Goal: Task Accomplishment & Management: Use online tool/utility

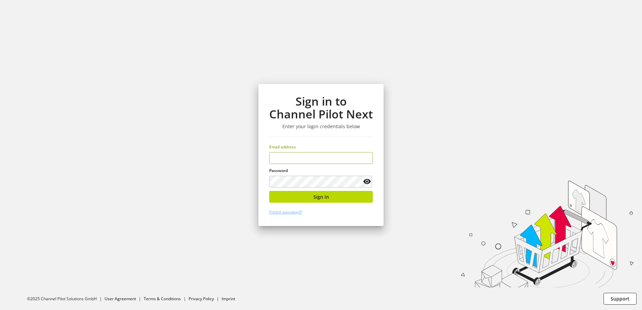
type input "**********"
click at [354, 182] on keeper-lock "Open Keeper Popup" at bounding box center [356, 182] width 8 height 8
click at [317, 195] on span "Sign in" at bounding box center [322, 196] width 16 height 7
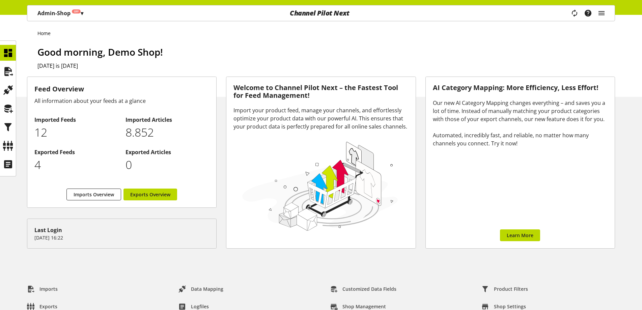
click at [142, 262] on div "Feed Overview All information about your feeds at a glance Imported Feeds 12 Im…" at bounding box center [321, 171] width 642 height 188
click at [62, 7] on div "Admin-Shop Off ▾" at bounding box center [60, 13] width 62 height 12
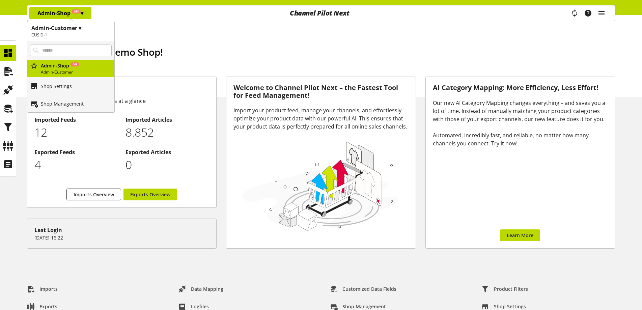
click at [65, 31] on h1 "Admin-Customer ▾" at bounding box center [70, 28] width 79 height 8
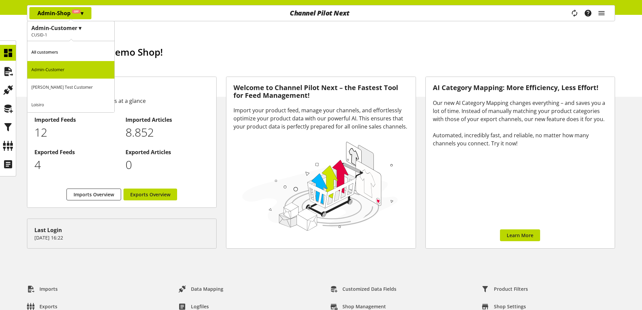
click at [171, 49] on h1 "Good morning, Demo Shop!" at bounding box center [326, 52] width 578 height 14
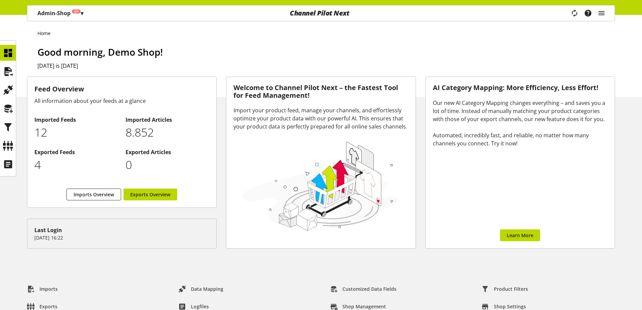
click at [196, 54] on h1 "Good morning, Demo Shop!" at bounding box center [326, 52] width 578 height 14
click at [42, 9] on p "Admin-Shop Off ▾" at bounding box center [60, 13] width 46 height 8
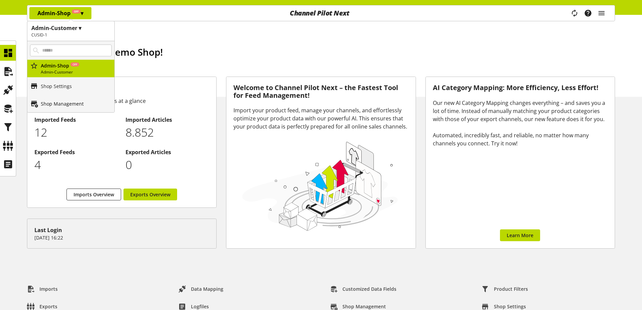
click at [58, 103] on p "Shop Management" at bounding box center [62, 103] width 43 height 7
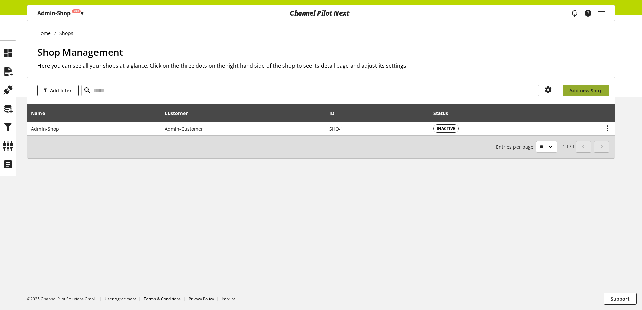
click at [571, 88] on span "Add new Shop" at bounding box center [586, 90] width 33 height 7
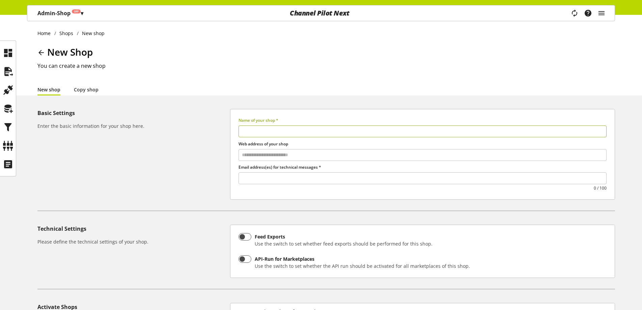
select select
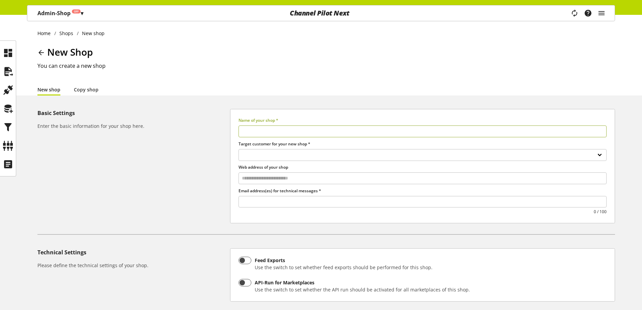
type input "*"
select select
type input "**"
select select
type input "***"
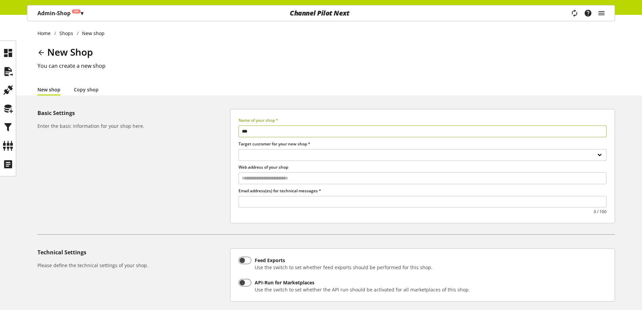
select select
type input "****"
select select
type input "*****"
select select
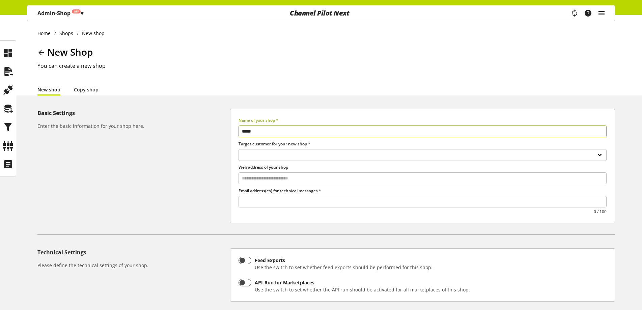
type input "******"
select select
type input "*******"
select select
type input "********"
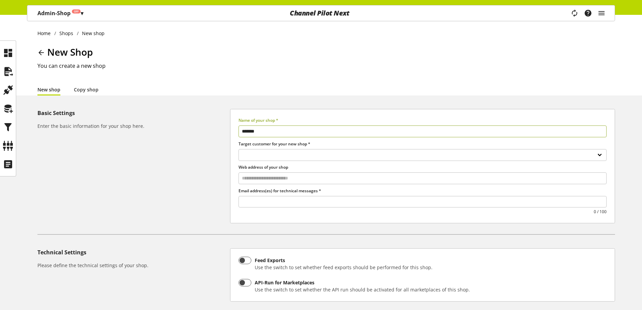
select select
type input "*********"
select select
type input "**********"
select select
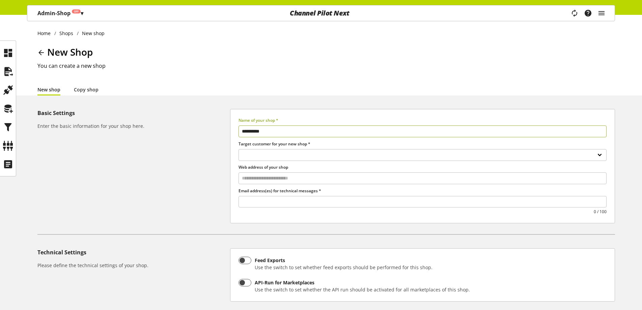
type input "**********"
select select
type input "**********"
select select
type input "**********"
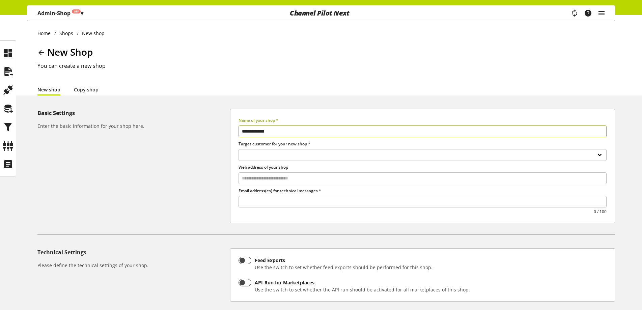
select select
type input "**********"
select select
type input "**********"
select select
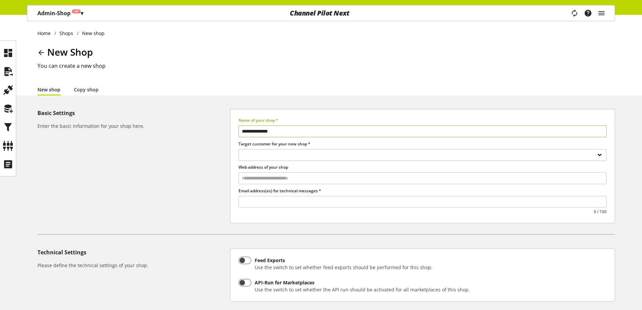
type input "**********"
select select
type input "**********"
select select
type input "**********"
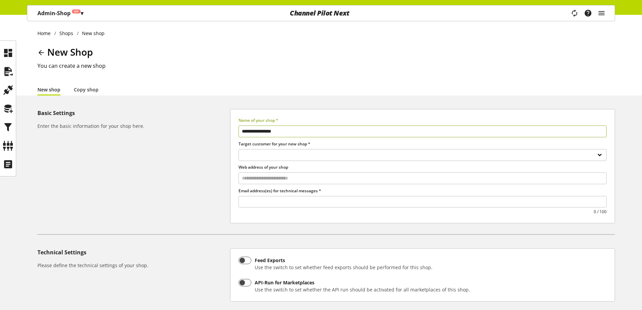
select select
type input "**********"
click at [318, 154] on select "**********" at bounding box center [423, 155] width 368 height 12
select select "*"
click at [239, 149] on select "**********" at bounding box center [423, 155] width 368 height 12
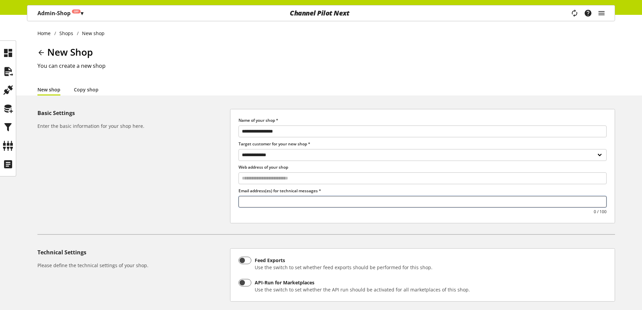
click at [298, 201] on input "text" at bounding box center [423, 201] width 368 height 9
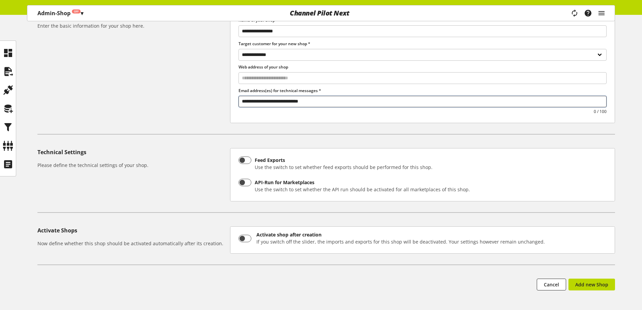
scroll to position [101, 0]
type input "**********"
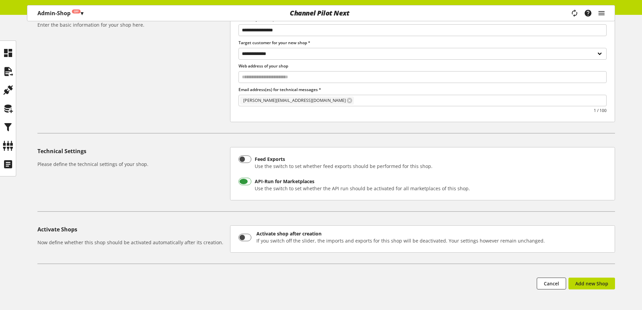
click at [283, 181] on div "API-Run for Marketplaces" at bounding box center [362, 181] width 215 height 7
click at [270, 161] on div "Feed Exports" at bounding box center [344, 159] width 178 height 7
click at [600, 283] on span "Add new Shop" at bounding box center [591, 283] width 33 height 7
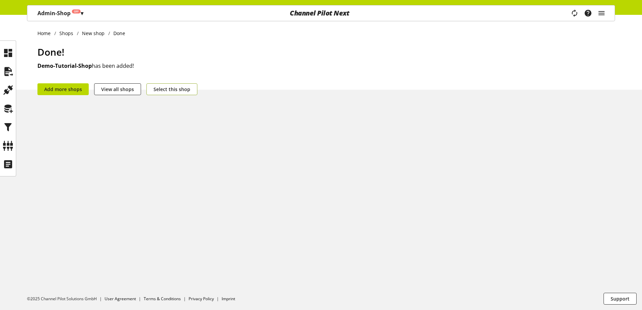
click at [161, 87] on span "Select this shop" at bounding box center [172, 89] width 37 height 7
click at [605, 16] on icon "main navigation" at bounding box center [602, 13] width 8 height 12
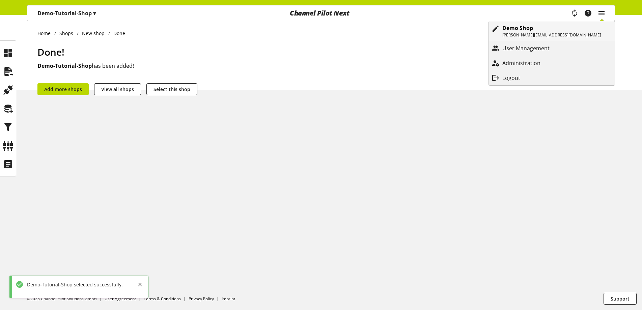
click at [575, 28] on p "Demo Shop" at bounding box center [552, 28] width 99 height 8
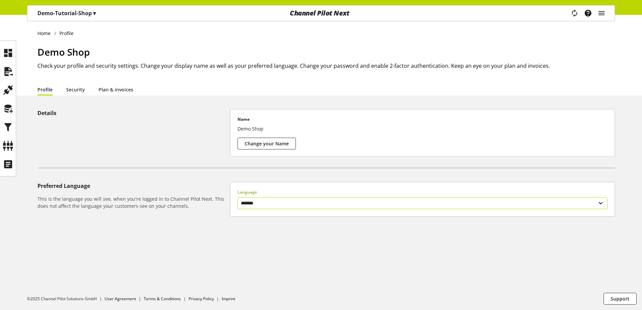
click at [299, 204] on select "******* ******" at bounding box center [423, 203] width 370 height 12
select select "**"
click at [238, 197] on select "******* ******" at bounding box center [423, 203] width 370 height 12
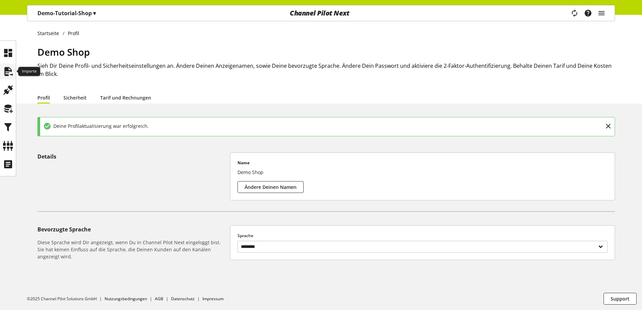
click at [8, 65] on icon at bounding box center [8, 72] width 11 height 14
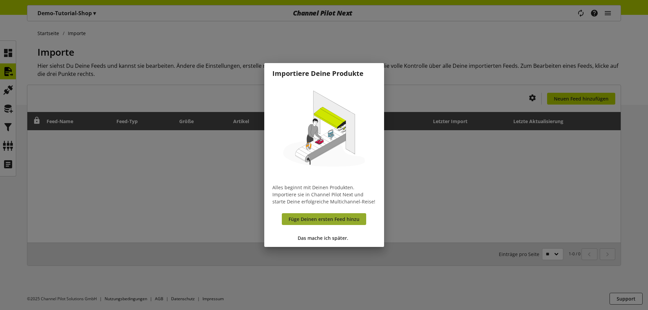
click at [334, 223] on link "Füge Deinen ersten Feed hinzu" at bounding box center [324, 219] width 84 height 12
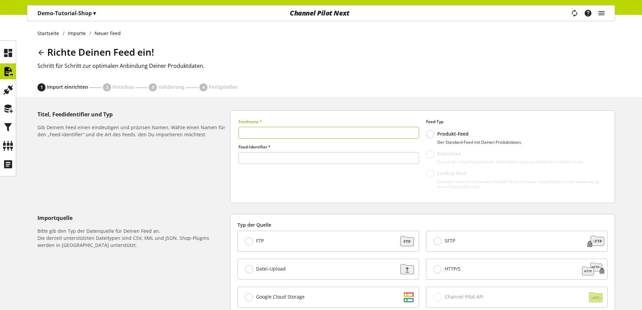
type input "******"
type input "**********"
click at [291, 163] on input "******" at bounding box center [329, 158] width 181 height 12
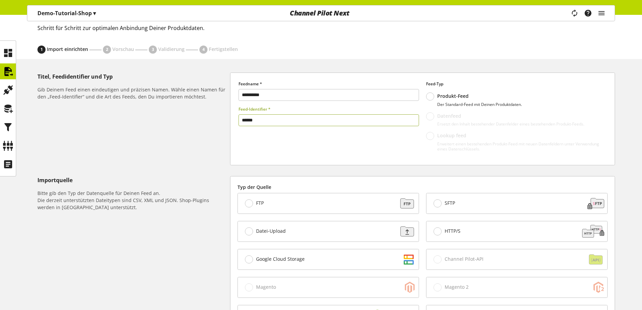
scroll to position [135, 0]
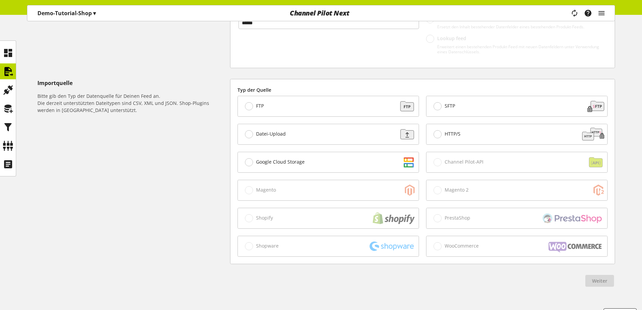
click at [354, 108] on div "FTP" at bounding box center [328, 106] width 181 height 20
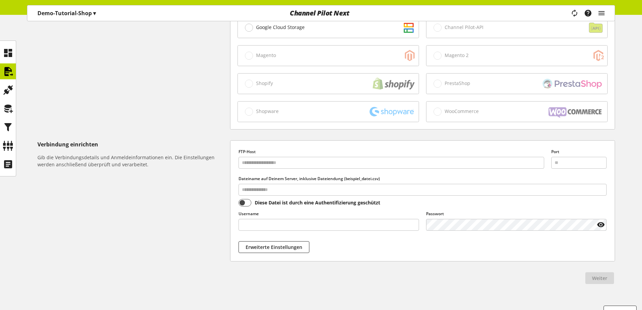
scroll to position [270, 0]
click at [307, 162] on input "text" at bounding box center [392, 163] width 306 height 12
click at [289, 164] on input "text" at bounding box center [392, 163] width 306 height 12
paste input "**********"
type input "**********"
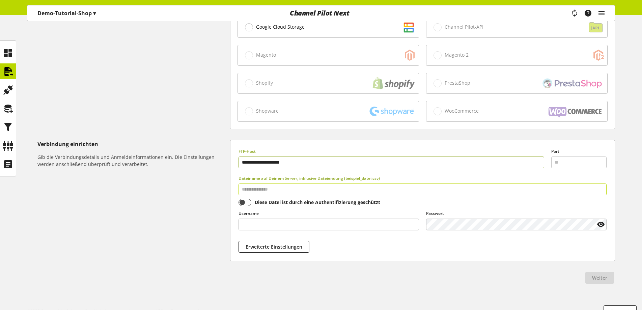
click at [286, 188] on input "text" at bounding box center [423, 190] width 368 height 12
type input "**********"
click at [286, 223] on input "text" at bounding box center [329, 225] width 181 height 12
click at [244, 224] on input "text" at bounding box center [329, 225] width 181 height 12
paste input "********"
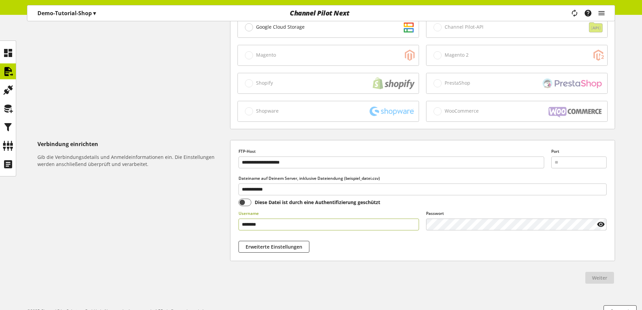
type input "********"
click at [599, 277] on span "Weiter" at bounding box center [599, 277] width 15 height 7
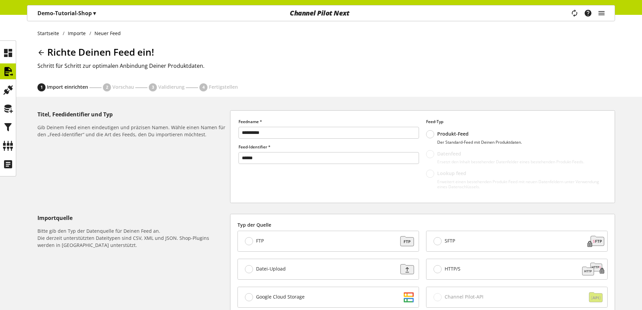
select select "*"
select select "*****"
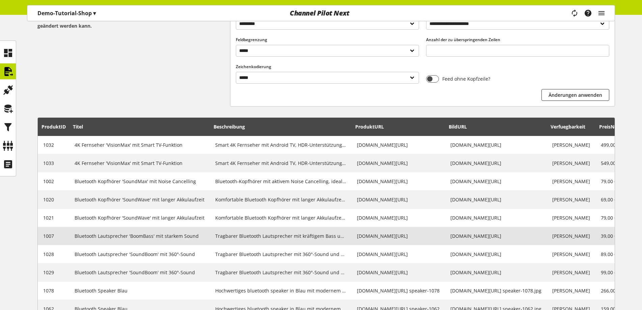
scroll to position [203, 0]
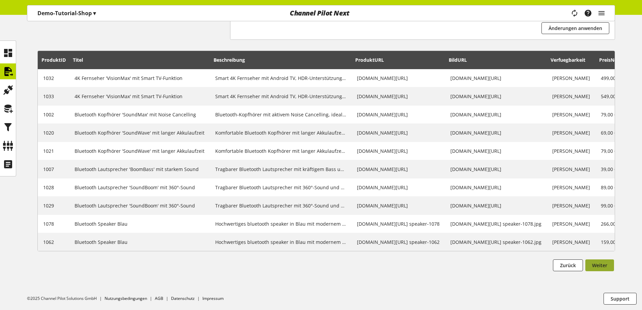
click at [605, 267] on span "Weiter" at bounding box center [599, 265] width 15 height 7
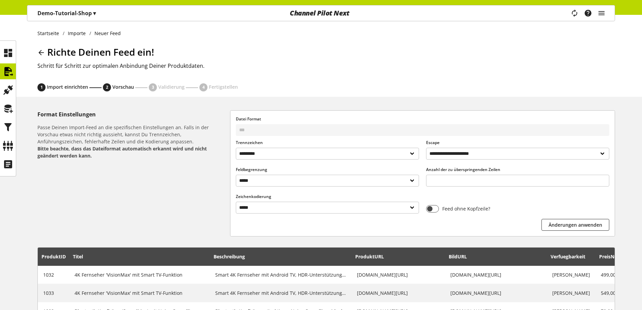
select select
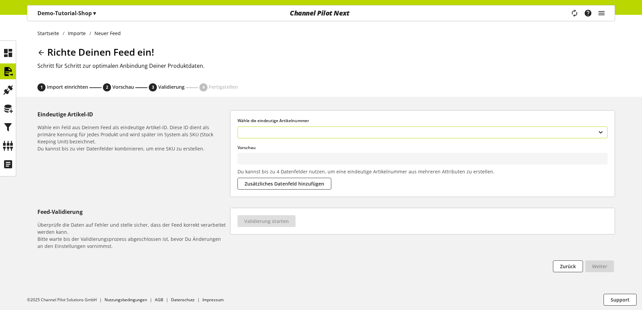
click at [324, 129] on select "**********" at bounding box center [423, 133] width 370 height 12
type input "****"
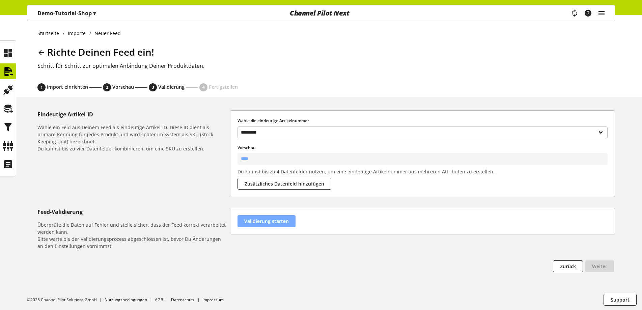
click at [273, 218] on span "Validierung starten" at bounding box center [266, 221] width 45 height 7
select select "********"
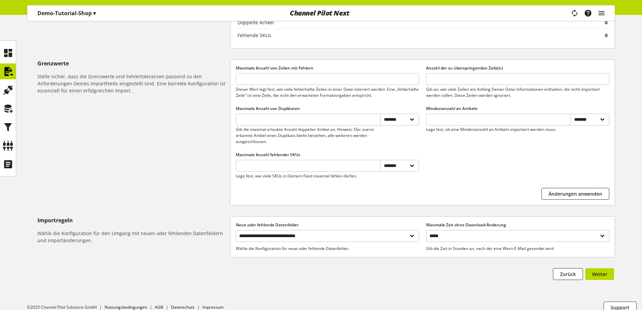
scroll to position [272, 0]
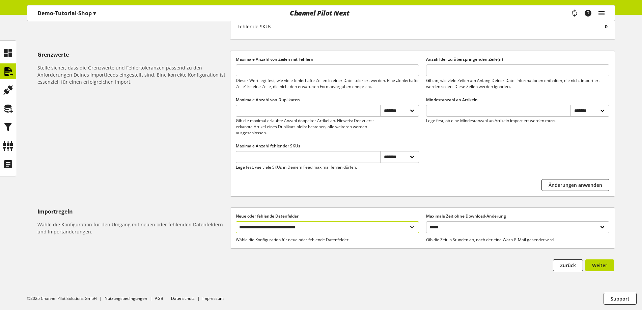
click at [345, 227] on select "**********" at bounding box center [327, 227] width 183 height 12
select select "**********"
click at [236, 221] on select "**********" at bounding box center [327, 227] width 183 height 12
click at [598, 262] on span "Weiter" at bounding box center [599, 265] width 15 height 7
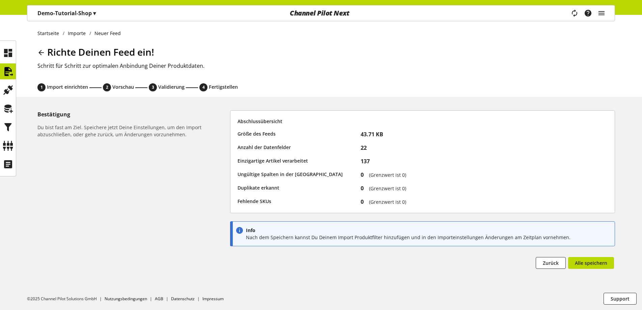
scroll to position [0, 0]
click at [598, 262] on span "Alle speichern" at bounding box center [591, 263] width 32 height 7
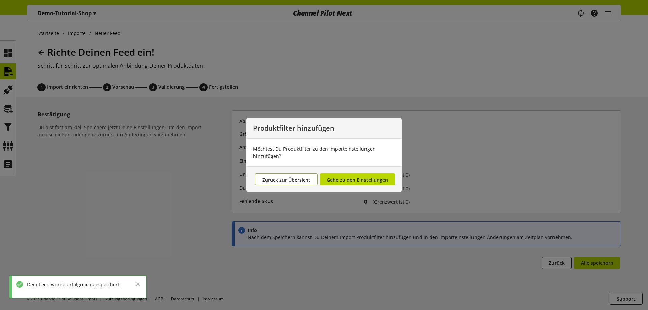
click at [298, 177] on span "Zurück zur Übersicht" at bounding box center [286, 180] width 48 height 6
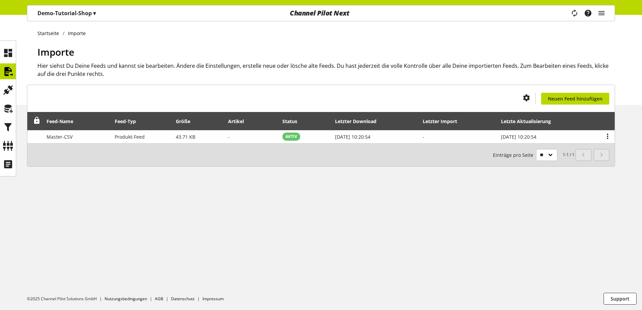
click at [571, 11] on icon "main navigation" at bounding box center [575, 13] width 8 height 12
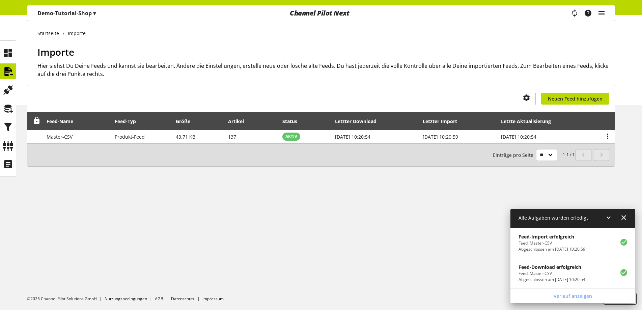
click at [568, 47] on h1 "Importe" at bounding box center [326, 52] width 578 height 14
click at [626, 220] on icon at bounding box center [624, 218] width 8 height 12
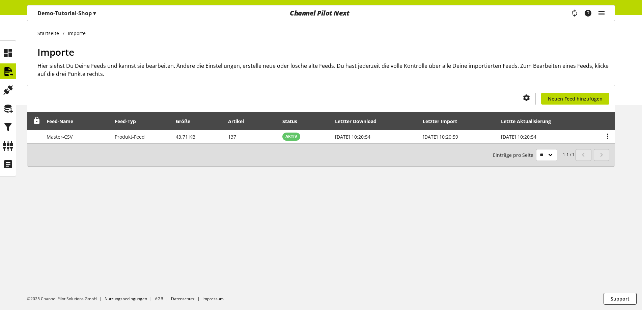
click at [496, 196] on div "Startseite Importe Importe Hier siehst Du Deine Feeds und kannst sie bearbeiten…" at bounding box center [321, 162] width 642 height 295
click at [9, 88] on icon at bounding box center [8, 90] width 11 height 14
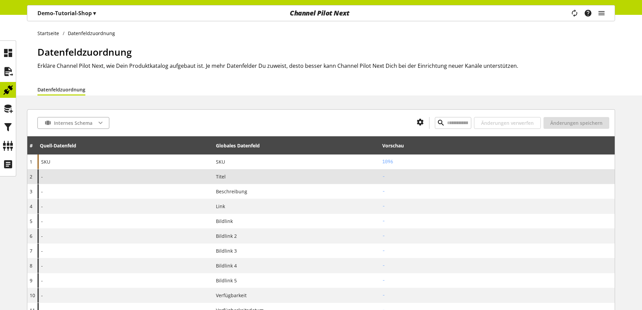
click at [277, 178] on div "Titel" at bounding box center [296, 176] width 161 height 7
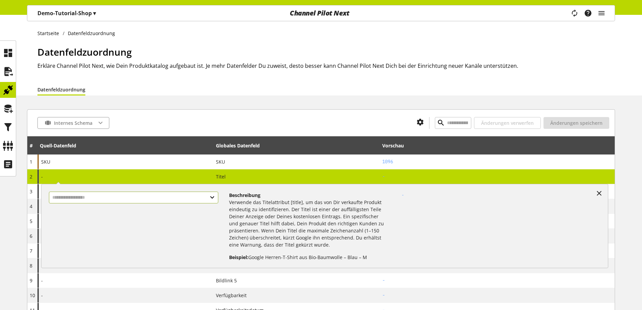
click at [190, 196] on input "text" at bounding box center [133, 198] width 169 height 12
type input "***"
click at [147, 223] on div "Datenfelder aus Feeds" at bounding box center [133, 226] width 142 height 7
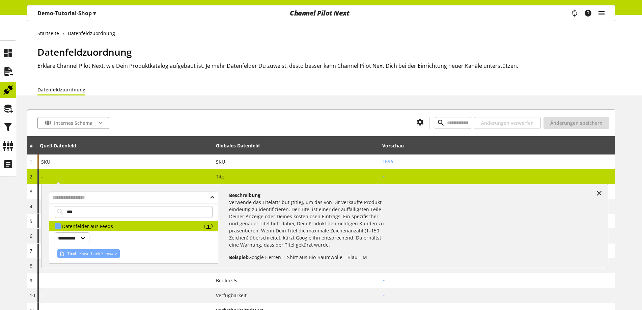
click at [88, 255] on span "Powerbank Schwarz" at bounding box center [97, 254] width 39 height 8
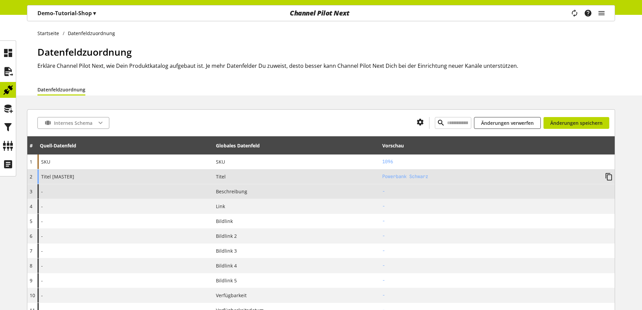
click at [104, 190] on div "-" at bounding box center [125, 191] width 176 height 15
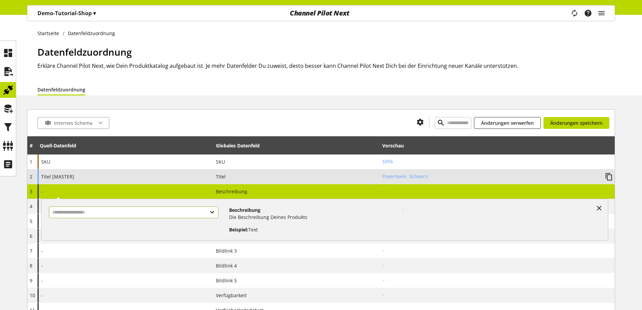
click at [96, 213] on input "text" at bounding box center [133, 213] width 169 height 12
type input "***"
click at [88, 243] on div "Datenfelder aus Feeds" at bounding box center [133, 241] width 142 height 7
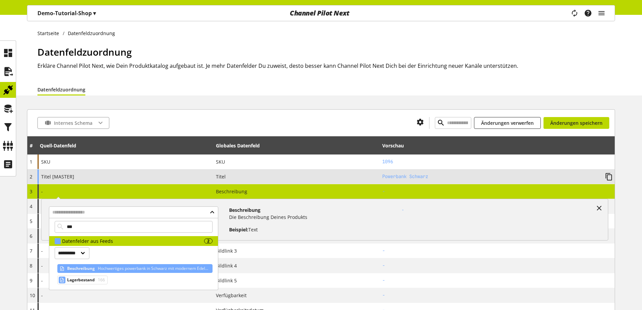
click at [89, 270] on span "Beschreibung" at bounding box center [81, 269] width 28 height 8
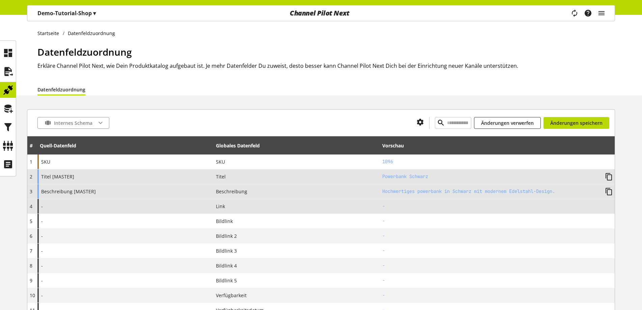
click at [95, 207] on div "-" at bounding box center [125, 206] width 176 height 15
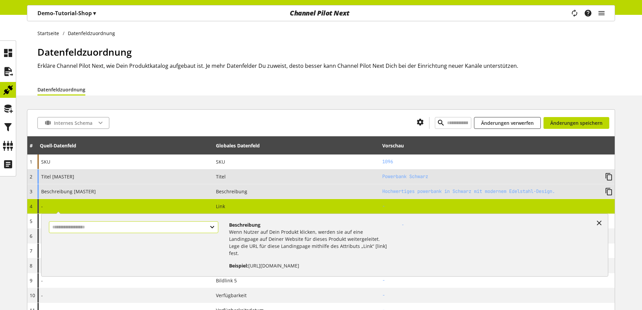
click at [98, 228] on input "text" at bounding box center [133, 227] width 169 height 12
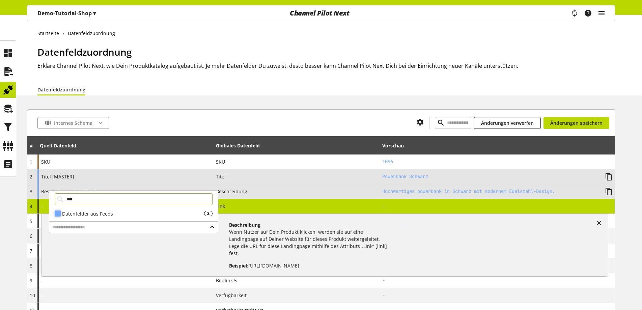
type input "***"
click at [101, 213] on div "Datenfelder aus Feeds" at bounding box center [133, 213] width 142 height 7
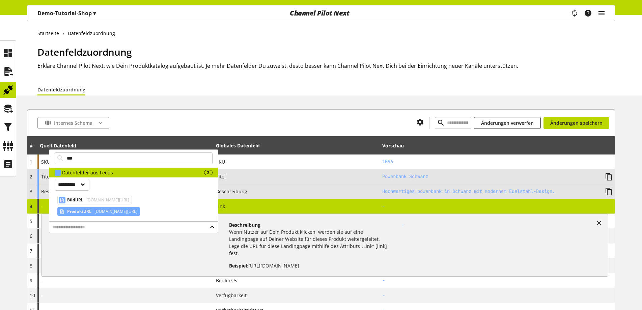
click at [101, 213] on span "[DOMAIN_NAME][URL]" at bounding box center [115, 212] width 44 height 8
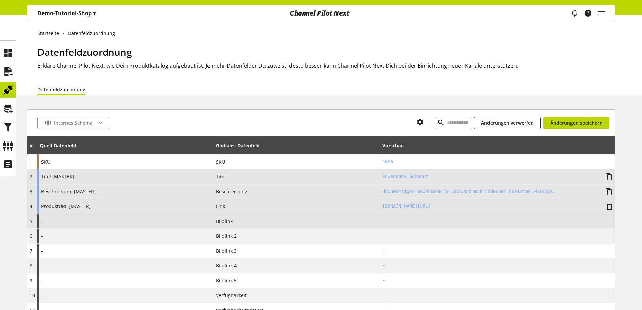
click at [104, 222] on div "-" at bounding box center [125, 221] width 176 height 15
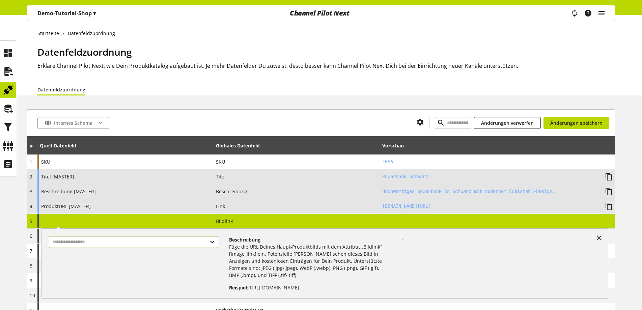
click at [94, 240] on input "text" at bounding box center [133, 242] width 169 height 12
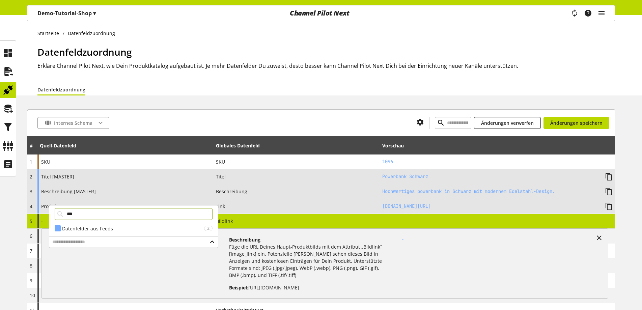
type input "***"
click at [97, 234] on div "**********" at bounding box center [133, 220] width 169 height 31
click at [99, 230] on div "Datenfelder aus Feeds" at bounding box center [133, 228] width 142 height 7
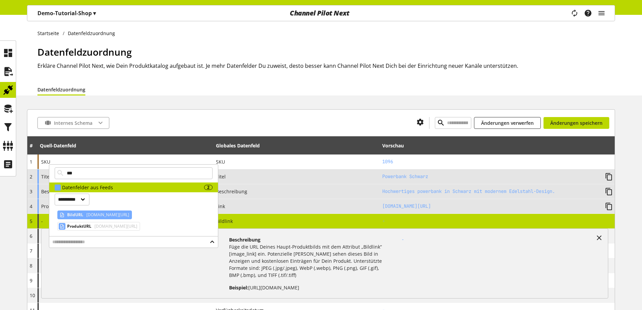
click at [95, 214] on span "[DOMAIN_NAME][URL]" at bounding box center [107, 215] width 44 height 8
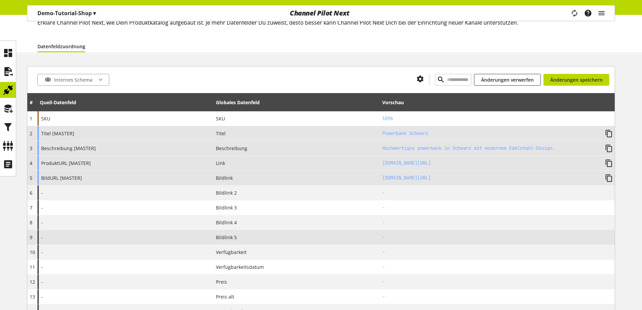
scroll to position [101, 0]
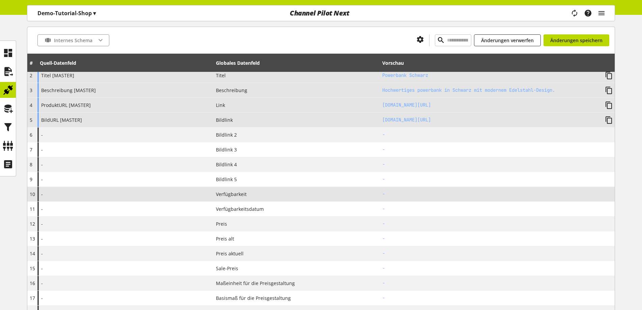
click at [128, 199] on div "-" at bounding box center [125, 194] width 176 height 15
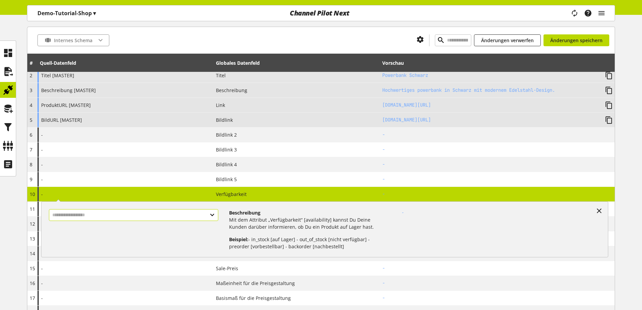
click at [117, 216] on input "text" at bounding box center [133, 215] width 169 height 12
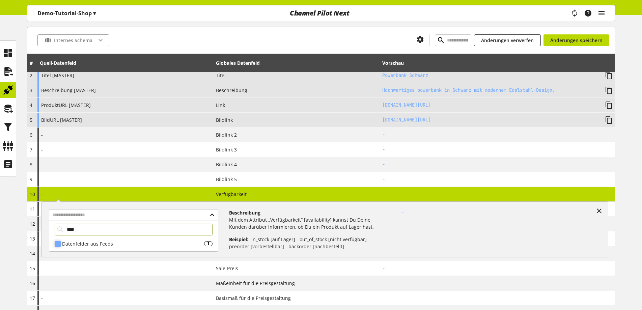
type input "****"
click at [103, 245] on div "Datenfelder aus Feeds" at bounding box center [133, 243] width 142 height 7
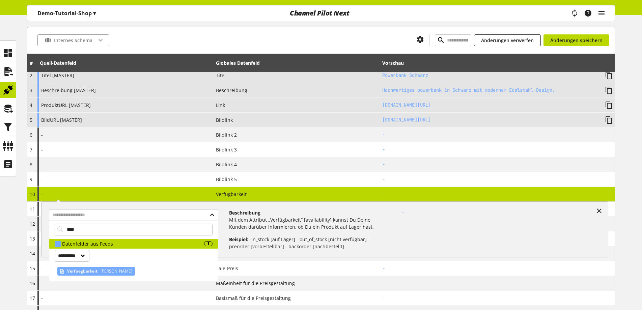
click at [88, 271] on span "Verfuegbarkeit" at bounding box center [82, 271] width 30 height 8
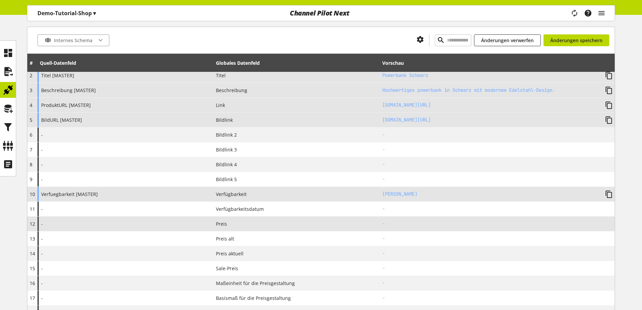
click at [111, 218] on div "-" at bounding box center [125, 224] width 176 height 15
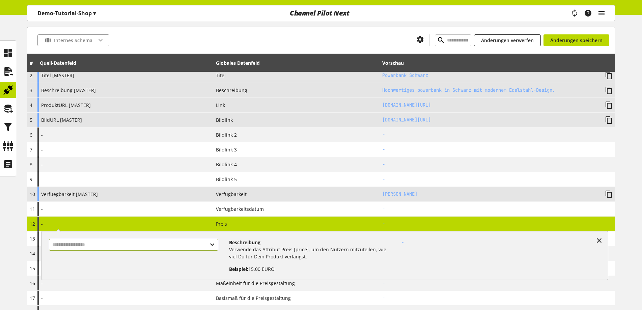
click at [104, 244] on input "text" at bounding box center [133, 245] width 169 height 12
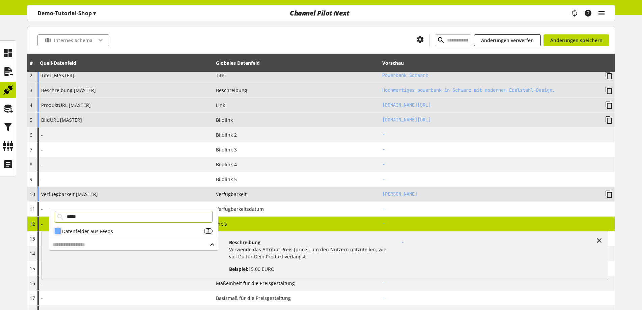
type input "*****"
click at [104, 234] on div "Datenfelder aus Feeds" at bounding box center [133, 231] width 142 height 7
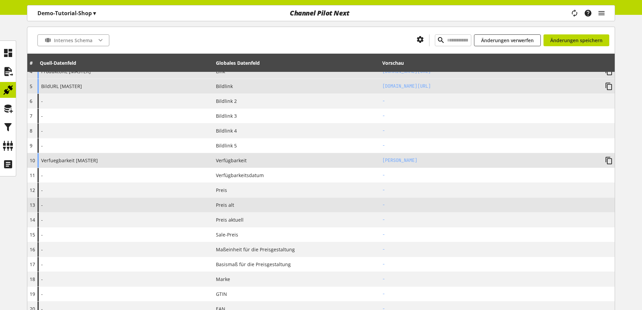
scroll to position [169, 0]
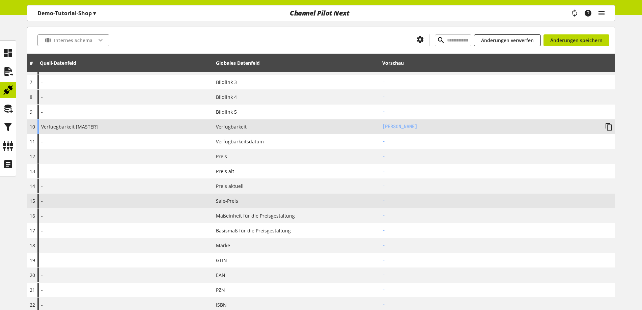
click at [137, 200] on div "-" at bounding box center [125, 201] width 176 height 15
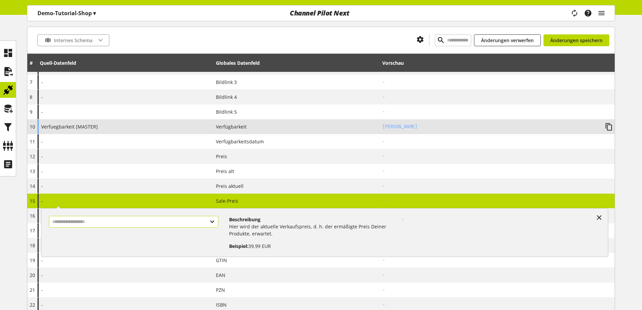
click at [124, 222] on input "text" at bounding box center [133, 222] width 169 height 12
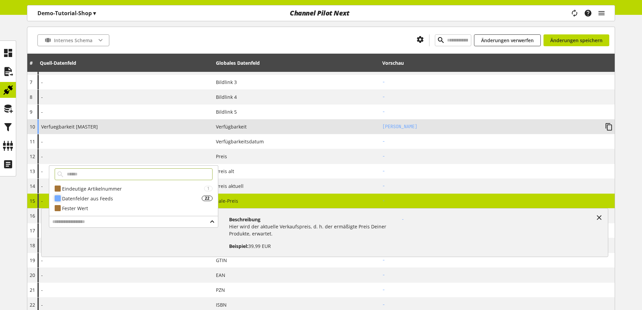
click at [122, 199] on div "Datenfelder aus Feeds" at bounding box center [132, 198] width 140 height 7
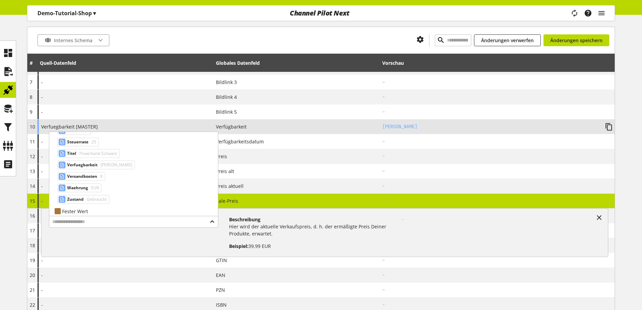
scroll to position [237, 0]
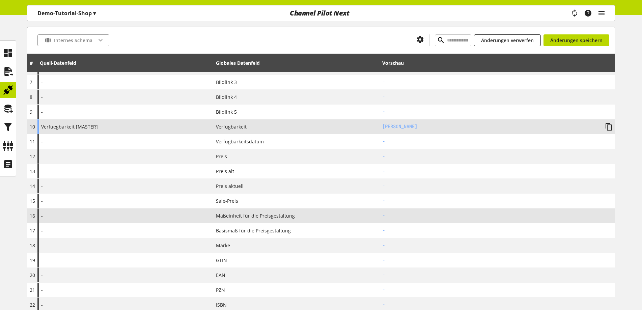
click at [120, 220] on div "-" at bounding box center [125, 216] width 176 height 15
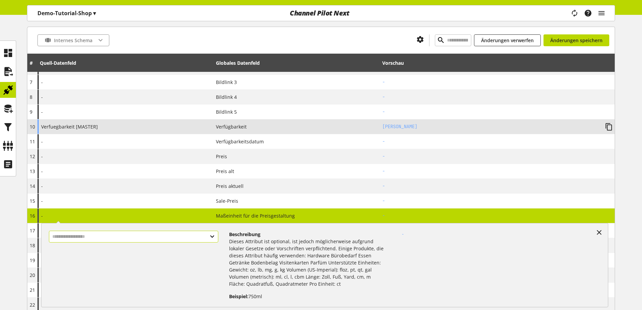
click at [116, 239] on input "text" at bounding box center [133, 237] width 169 height 12
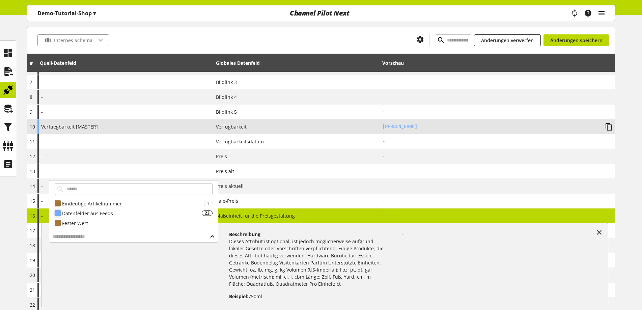
click at [117, 215] on div "Datenfelder aus Feeds" at bounding box center [132, 213] width 140 height 7
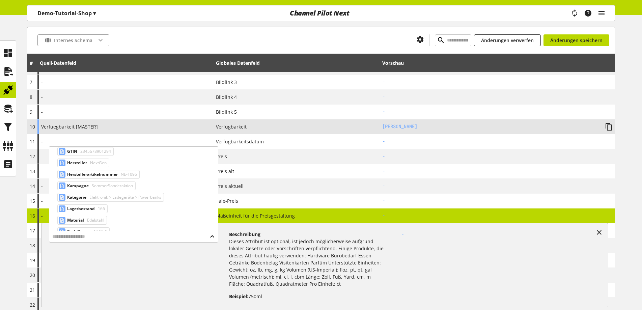
scroll to position [135, 0]
drag, startPoint x: 0, startPoint y: 210, endPoint x: 5, endPoint y: 213, distance: 6.4
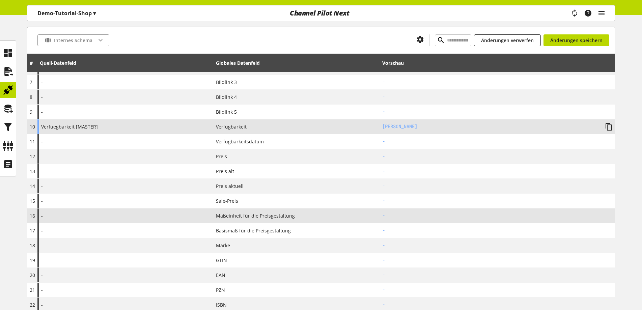
click at [151, 214] on div "-" at bounding box center [125, 216] width 176 height 15
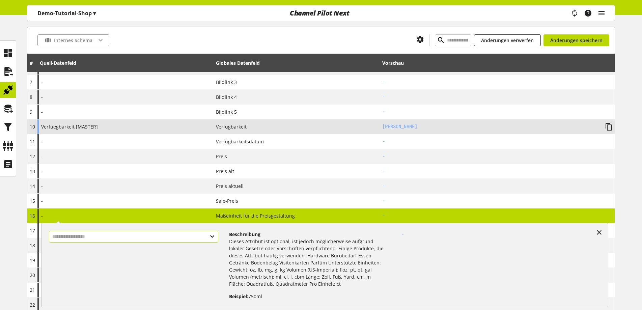
click at [145, 240] on input "text" at bounding box center [133, 237] width 169 height 12
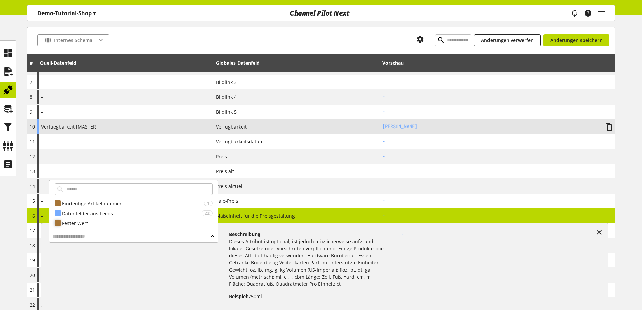
click at [106, 225] on div "Fester Wert" at bounding box center [137, 223] width 151 height 7
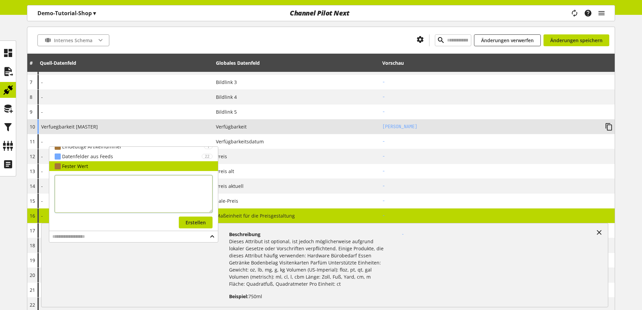
scroll to position [25, 0]
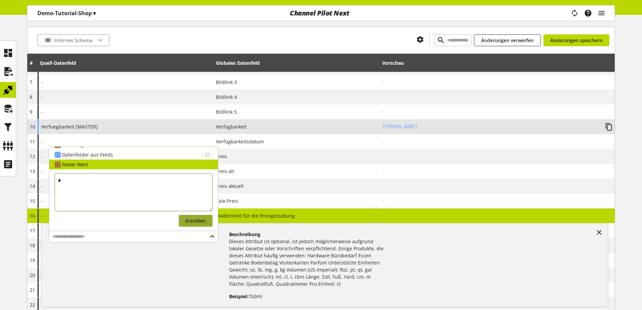
type textarea "*"
click at [186, 220] on span "Erstellen" at bounding box center [196, 220] width 20 height 7
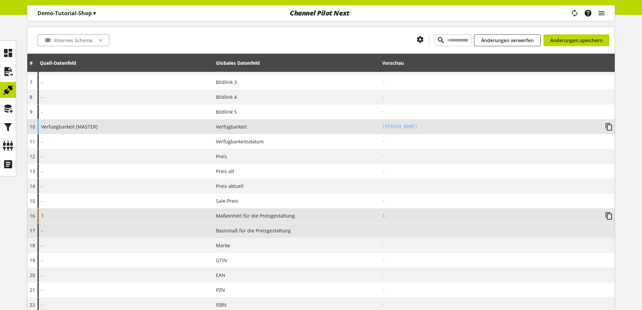
click at [174, 230] on div "-" at bounding box center [125, 230] width 176 height 15
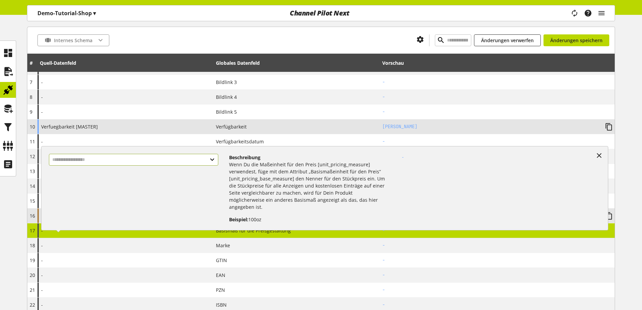
click at [151, 162] on input "text" at bounding box center [133, 160] width 169 height 12
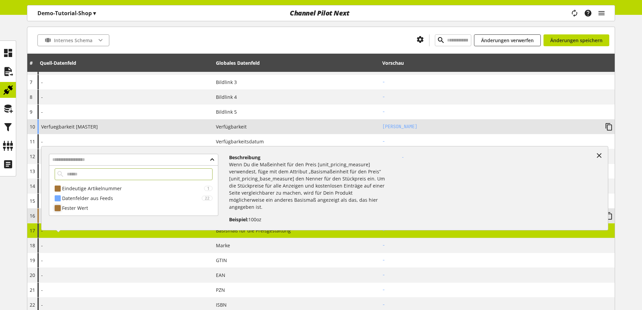
click at [111, 208] on div "Fester Wert" at bounding box center [137, 208] width 151 height 7
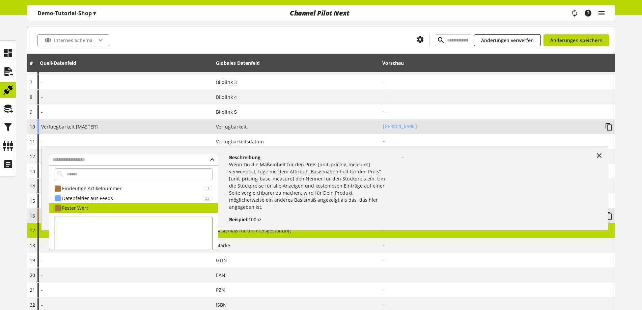
scroll to position [25, 0]
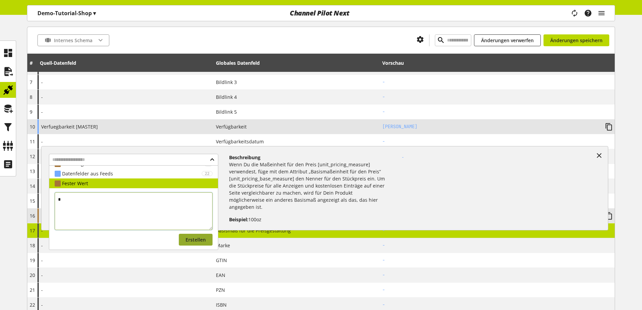
type textarea "*"
click at [182, 235] on button "Erstellen" at bounding box center [196, 240] width 34 height 12
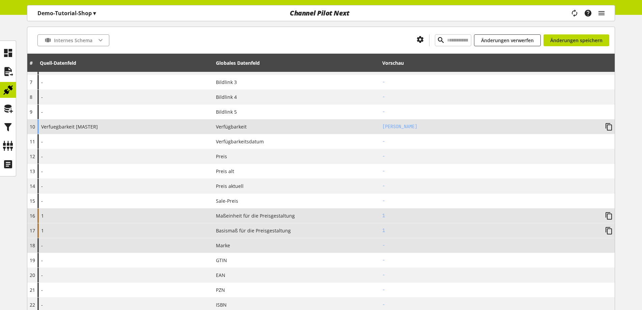
click at [179, 244] on div "-" at bounding box center [125, 245] width 176 height 15
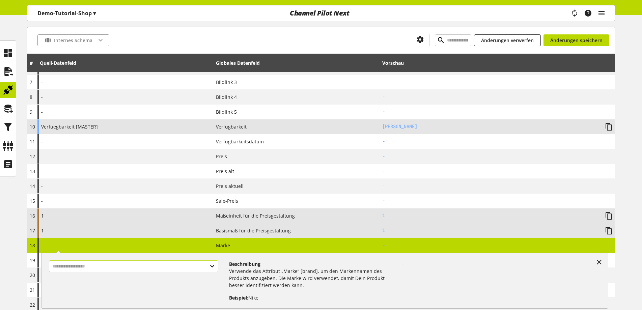
click at [167, 270] on input "text" at bounding box center [133, 267] width 169 height 12
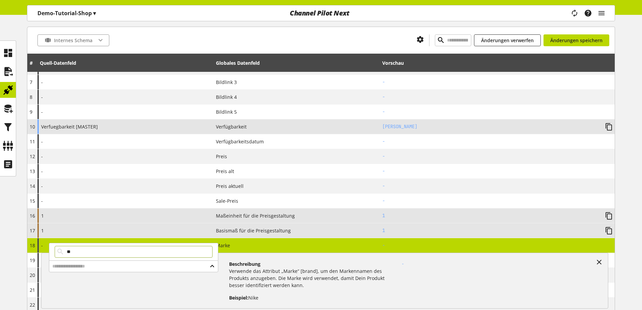
type input "*"
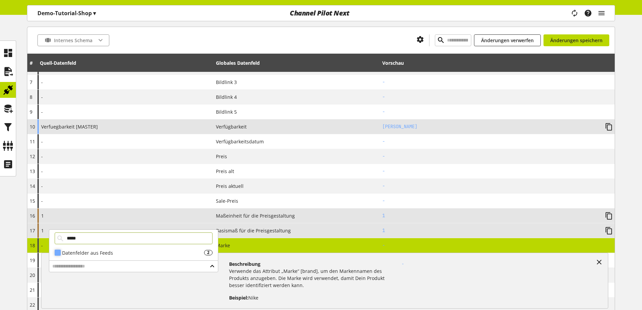
type input "*****"
click at [163, 252] on div "Datenfelder aus Feeds" at bounding box center [133, 252] width 142 height 7
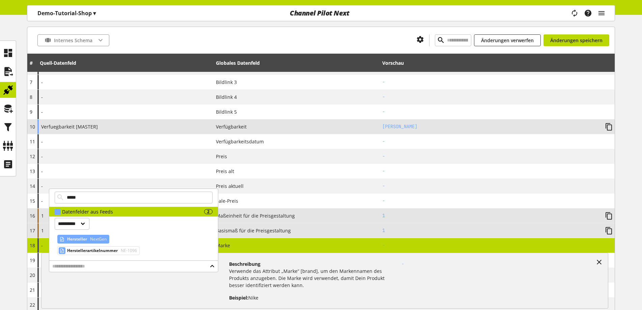
click at [96, 238] on span "NextGen" at bounding box center [98, 239] width 18 height 8
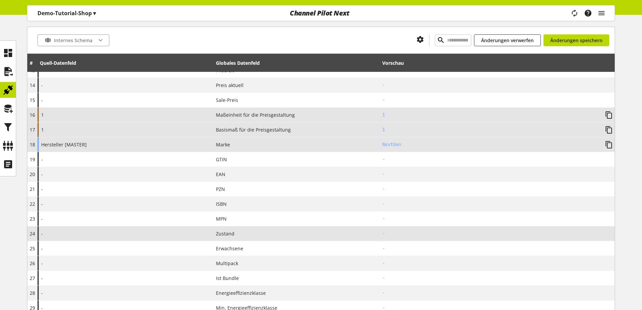
scroll to position [270, 0]
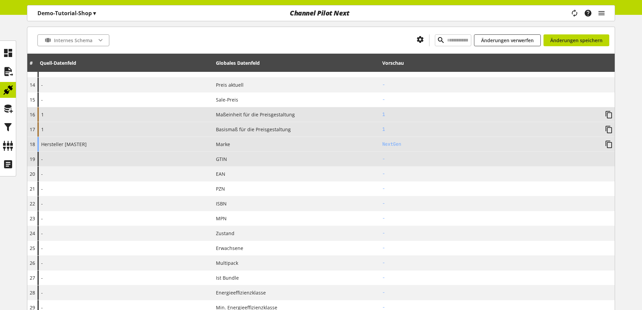
click at [125, 161] on div "-" at bounding box center [125, 159] width 176 height 15
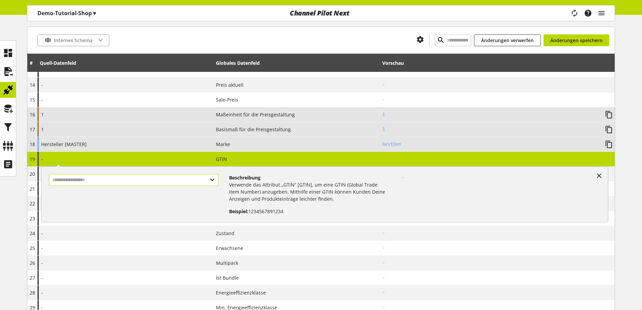
click at [120, 184] on input "text" at bounding box center [133, 180] width 169 height 12
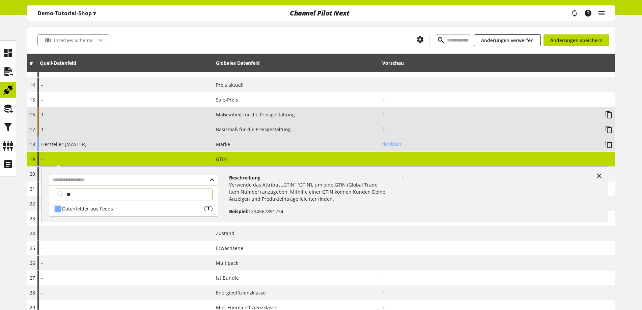
type input "**"
click at [110, 211] on div "Datenfelder aus Feeds" at bounding box center [133, 208] width 142 height 7
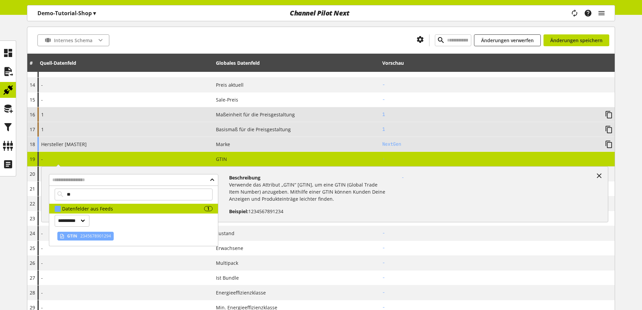
click at [82, 235] on span "2345678901294" at bounding box center [95, 236] width 32 height 8
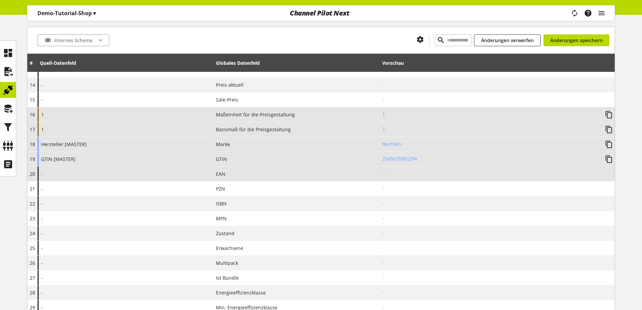
click at [103, 172] on div "-" at bounding box center [125, 174] width 176 height 15
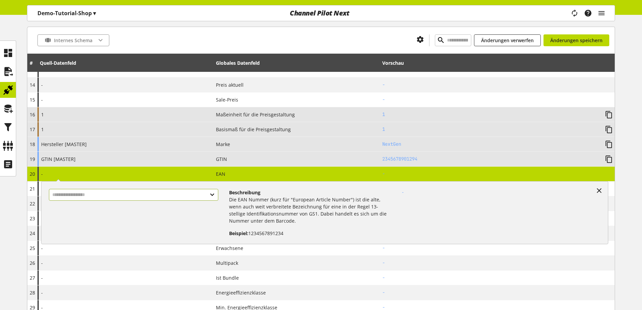
click at [100, 191] on input "text" at bounding box center [133, 195] width 169 height 12
type input "**"
click at [0, 208] on div "Internes Schema Änderungen verwerfen Änderungen speichern # Quell-Datenfeld Glo…" at bounding box center [321, 241] width 642 height 804
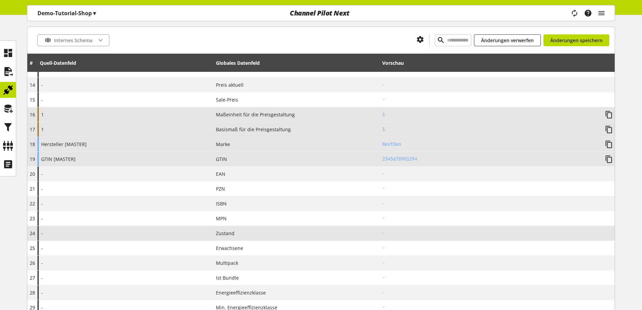
click at [81, 237] on div "-" at bounding box center [125, 233] width 176 height 15
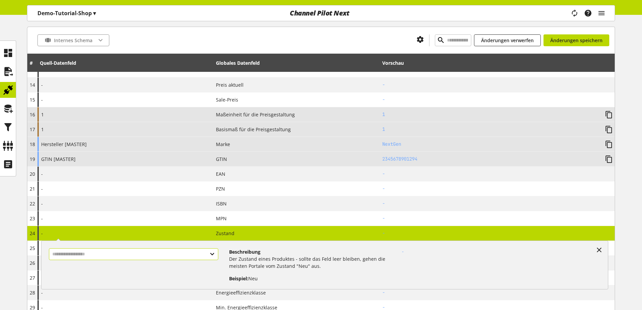
click at [78, 258] on input "text" at bounding box center [133, 254] width 169 height 12
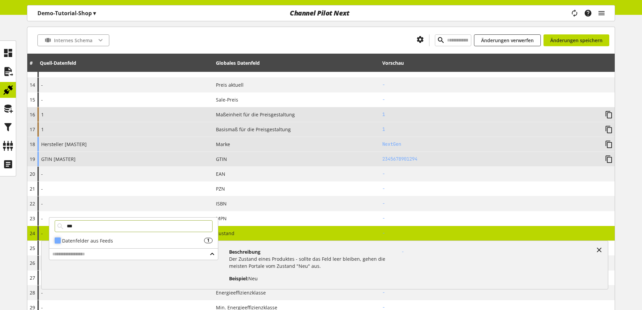
type input "***"
click at [89, 238] on div "Datenfelder aus Feeds" at bounding box center [133, 240] width 142 height 7
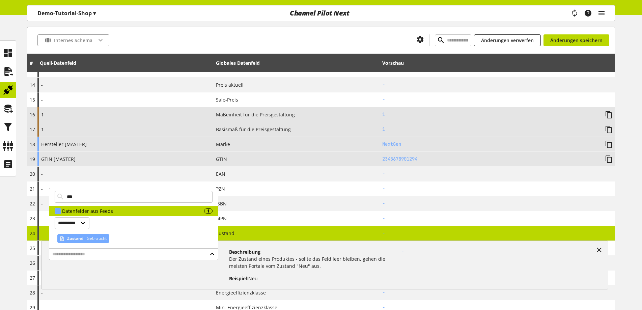
click at [88, 238] on span "Gebraucht" at bounding box center [95, 239] width 21 height 8
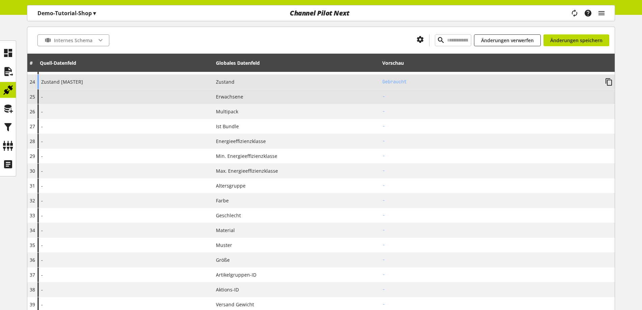
scroll to position [439, 0]
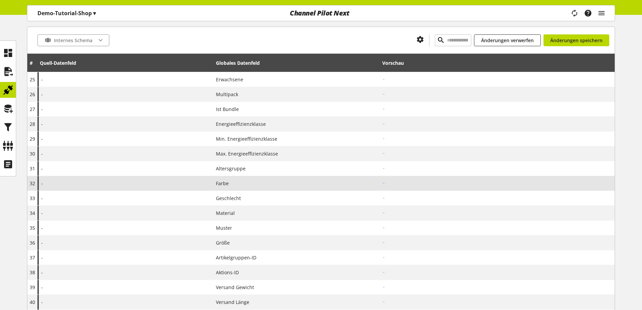
click at [183, 184] on div "-" at bounding box center [125, 183] width 176 height 15
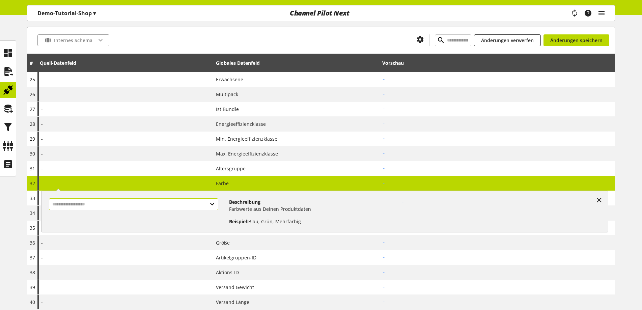
click at [152, 208] on input "text" at bounding box center [133, 204] width 169 height 12
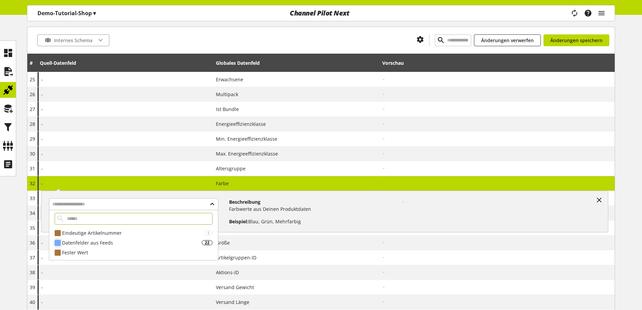
click at [124, 246] on div "Datenfelder aus Feeds 22" at bounding box center [133, 243] width 169 height 10
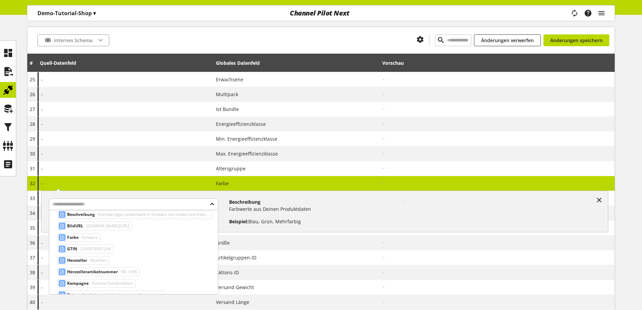
scroll to position [68, 0]
click at [89, 236] on span "Schwarz" at bounding box center [88, 237] width 17 height 8
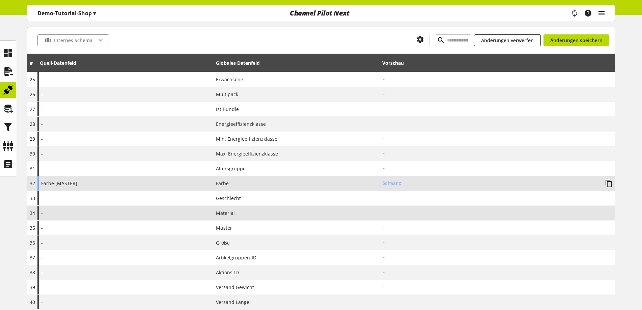
click at [107, 217] on div "-" at bounding box center [125, 213] width 176 height 15
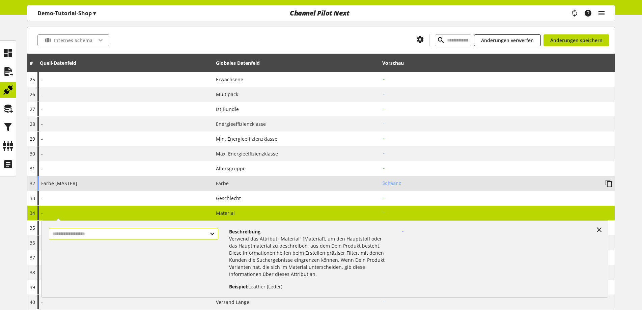
click at [108, 235] on input "text" at bounding box center [133, 234] width 169 height 12
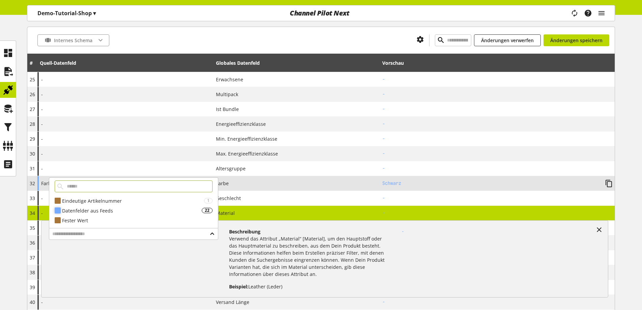
click at [100, 210] on div "Datenfelder aus Feeds" at bounding box center [132, 210] width 140 height 7
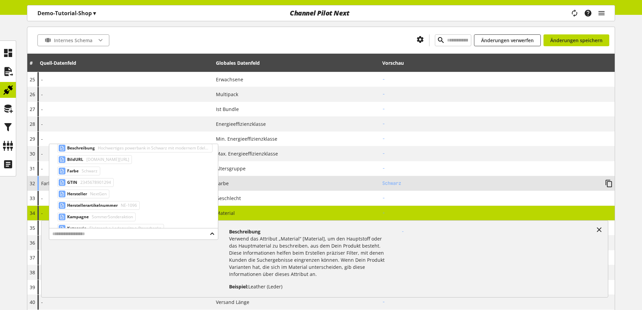
scroll to position [101, 0]
click at [100, 216] on span "Edelstahl" at bounding box center [95, 218] width 19 height 8
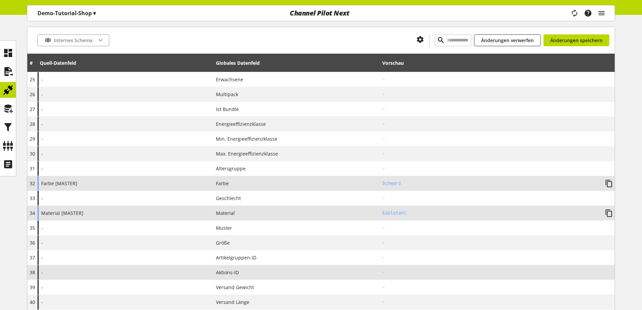
scroll to position [473, 0]
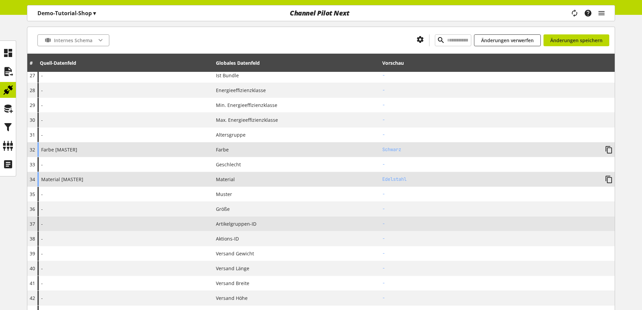
click at [130, 226] on div "-" at bounding box center [125, 224] width 176 height 15
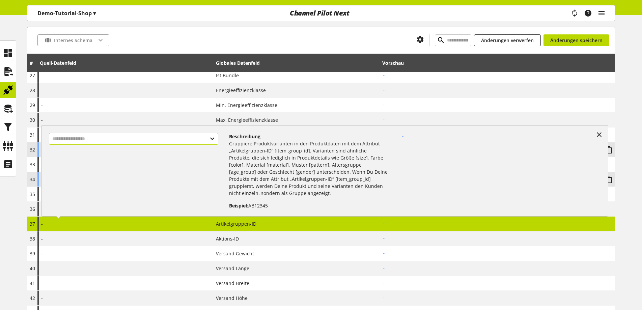
click at [142, 136] on input "text" at bounding box center [133, 139] width 169 height 12
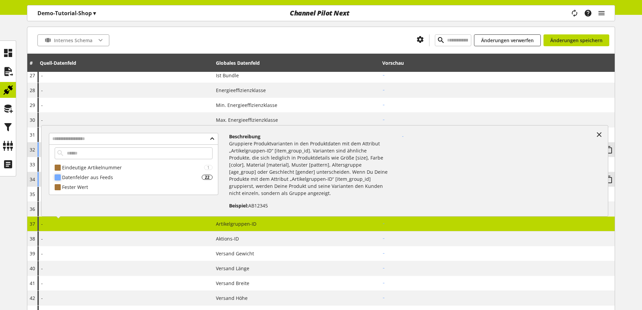
click at [125, 177] on div "Datenfelder aus Feeds" at bounding box center [132, 177] width 140 height 7
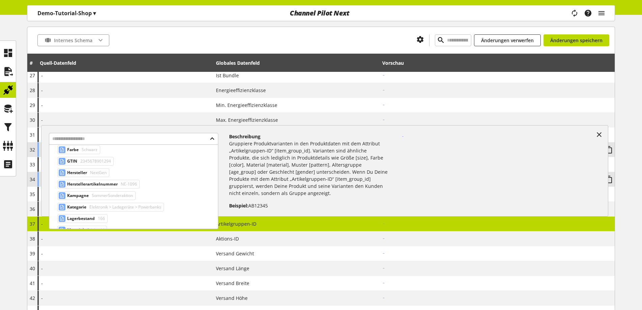
scroll to position [101, 0]
click at [156, 191] on span "Elektronik > Ladegeräte > Powerbanks" at bounding box center [124, 195] width 73 height 8
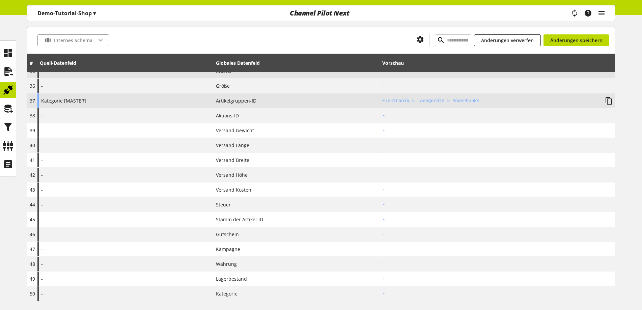
scroll to position [608, 0]
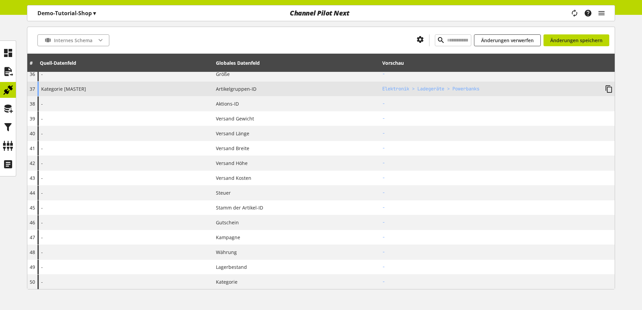
click at [156, 192] on div "-" at bounding box center [125, 193] width 176 height 15
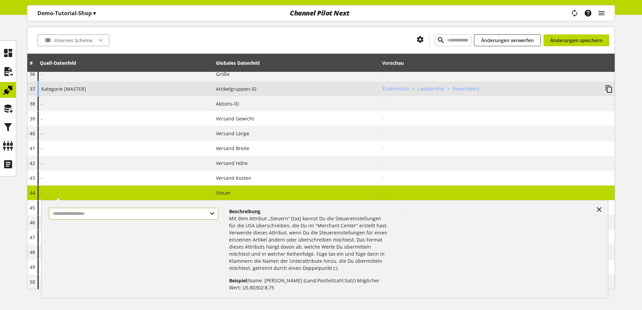
click at [136, 216] on input "text" at bounding box center [133, 214] width 169 height 12
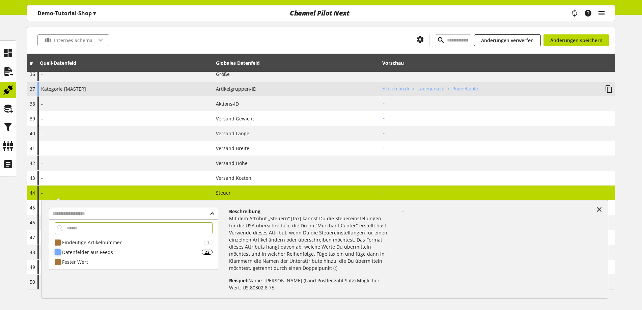
click at [116, 252] on div "Datenfelder aus Feeds" at bounding box center [132, 252] width 140 height 7
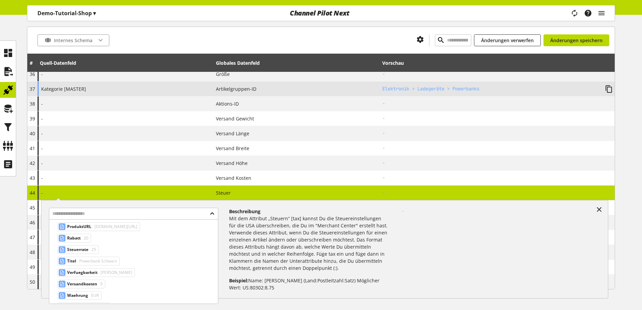
scroll to position [214, 0]
click at [84, 242] on div "Rabatt 20" at bounding box center [74, 237] width 34 height 9
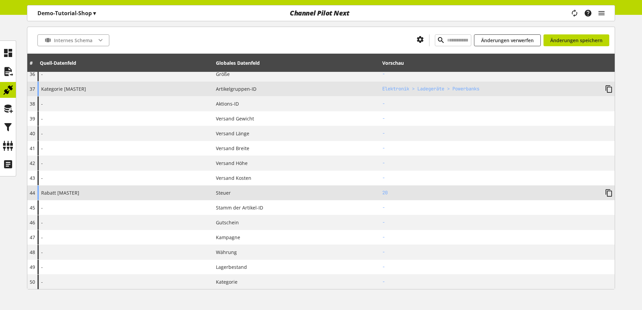
click at [97, 194] on div "Rabatt [MASTER]" at bounding box center [125, 193] width 176 height 15
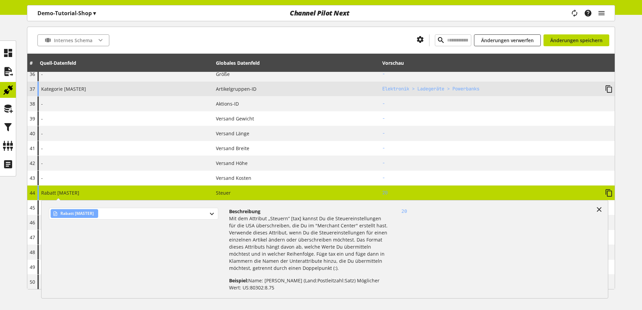
click at [121, 215] on div "Rabatt [MASTER]" at bounding box center [133, 214] width 169 height 12
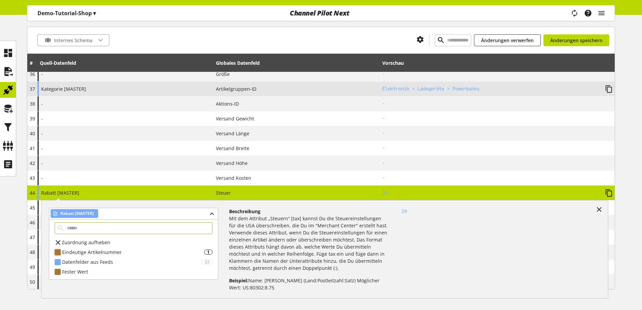
click at [109, 254] on div "Eindeutige Artikelnummer" at bounding box center [133, 252] width 142 height 7
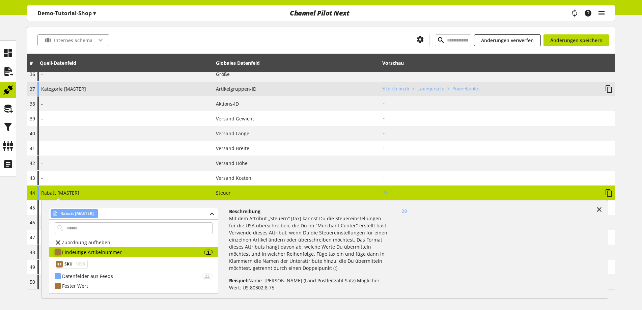
click at [109, 254] on div "Eindeutige Artikelnummer" at bounding box center [133, 252] width 142 height 7
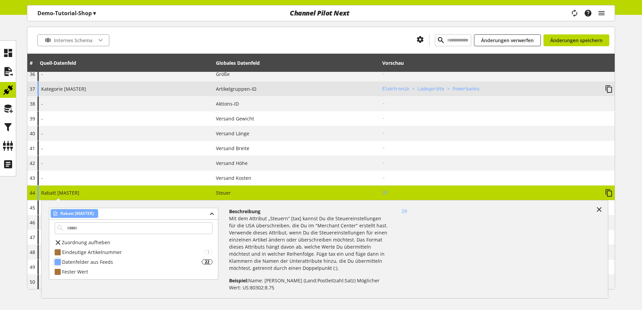
click at [104, 262] on div "Datenfelder aus Feeds" at bounding box center [132, 262] width 140 height 7
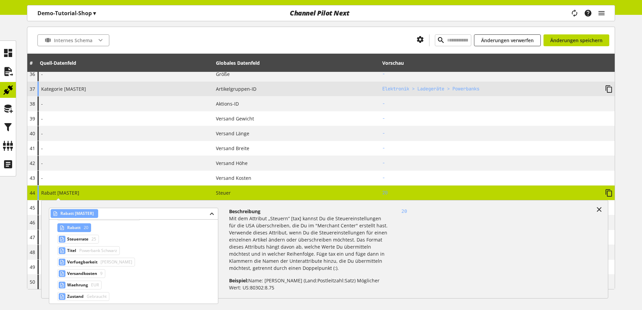
scroll to position [246, 0]
click at [88, 224] on span "Steuerrate" at bounding box center [77, 227] width 21 height 8
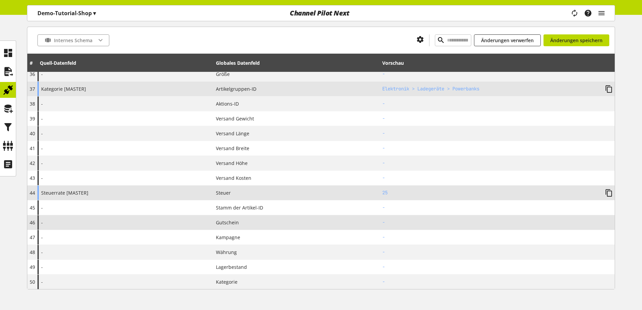
click at [131, 221] on div "-" at bounding box center [125, 222] width 176 height 15
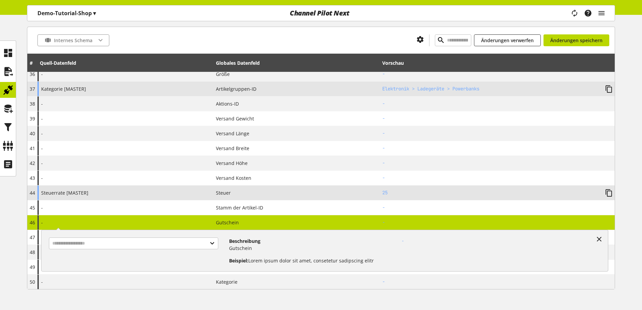
click at [131, 221] on div "- Beschreibung Gutschein Beispiel: Lorem ipsum dolor sit amet, consetetur sadip…" at bounding box center [125, 222] width 176 height 15
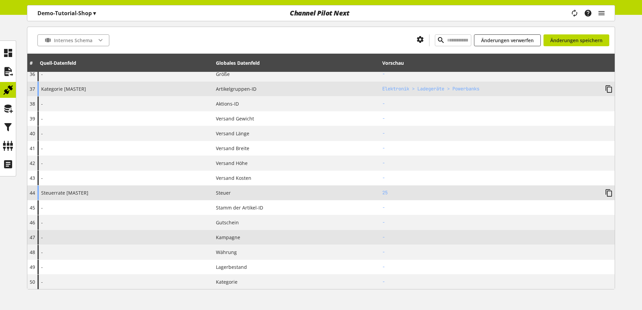
click at [134, 234] on div "-" at bounding box center [125, 237] width 176 height 15
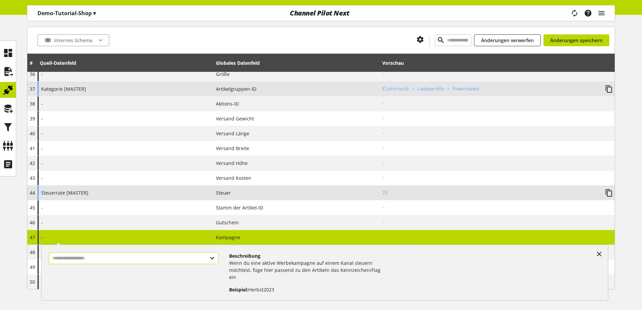
click at [126, 260] on input "text" at bounding box center [133, 258] width 169 height 12
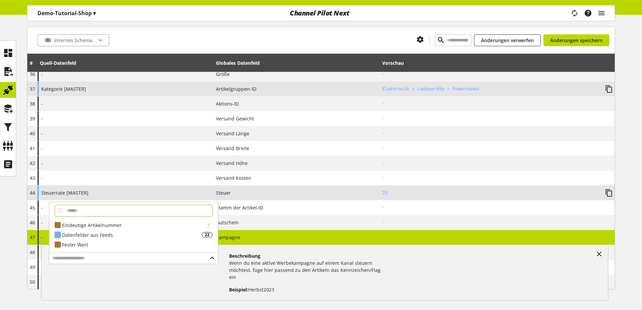
click at [123, 235] on div "Datenfelder aus Feeds" at bounding box center [132, 235] width 140 height 7
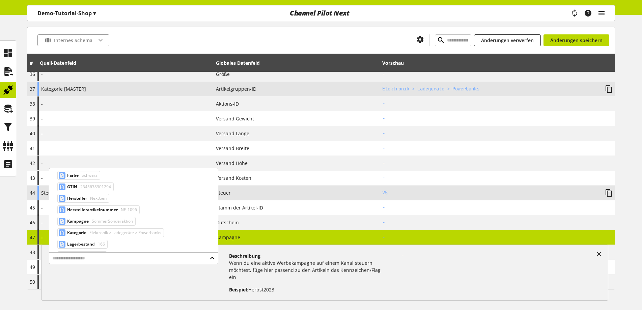
scroll to position [101, 0]
click at [99, 208] on span "SommerSonderaktion" at bounding box center [111, 208] width 43 height 8
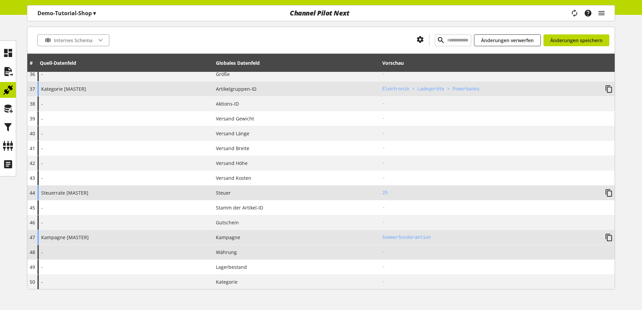
click at [157, 252] on div "-" at bounding box center [125, 252] width 176 height 15
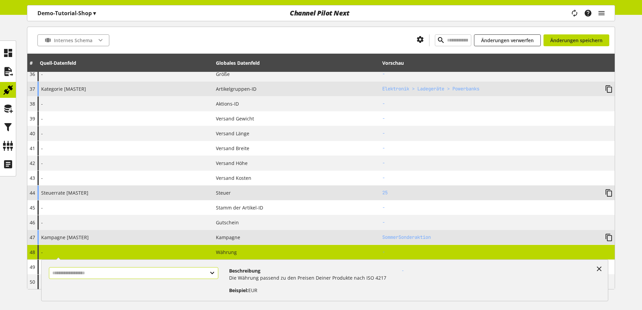
click at [127, 272] on input "text" at bounding box center [133, 273] width 169 height 12
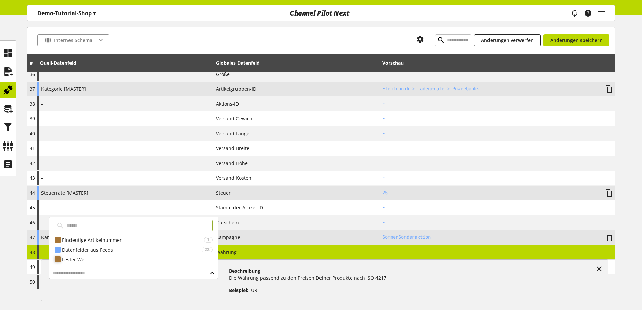
click at [103, 261] on div "Fester Wert" at bounding box center [137, 259] width 151 height 7
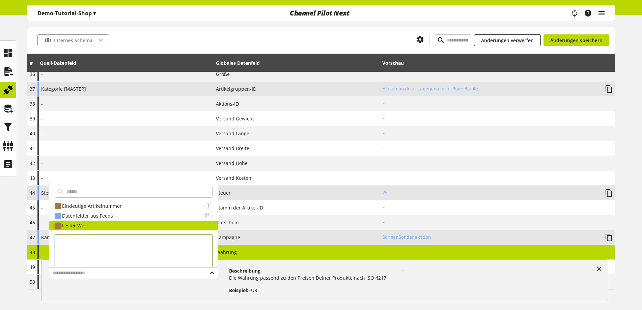
scroll to position [25, 0]
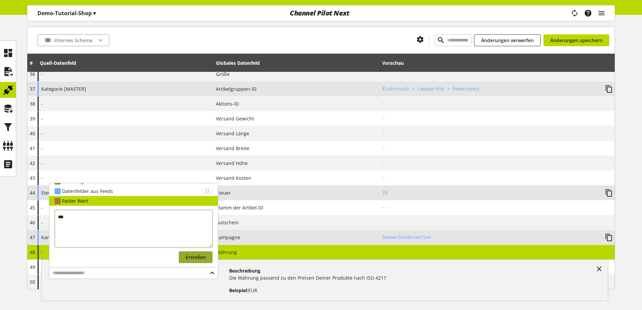
type textarea "***"
click at [187, 259] on span "Erstellen" at bounding box center [196, 257] width 20 height 7
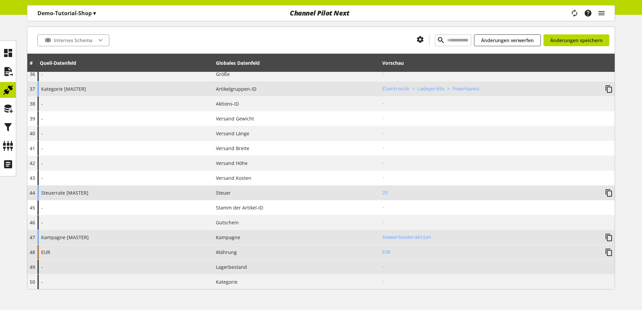
click at [195, 265] on div "-" at bounding box center [125, 267] width 176 height 15
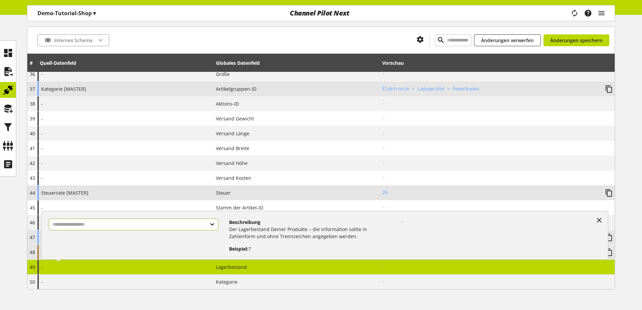
click at [183, 222] on input "text" at bounding box center [133, 225] width 169 height 12
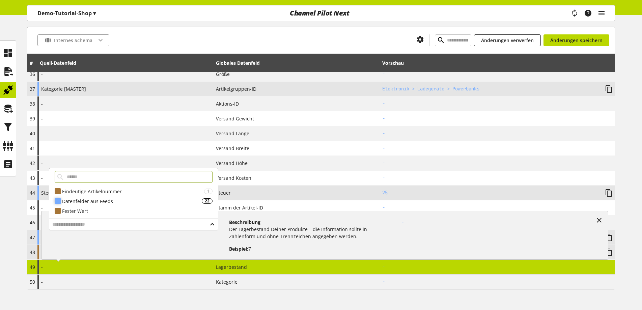
click at [109, 204] on div "Datenfelder aus Feeds" at bounding box center [132, 201] width 140 height 7
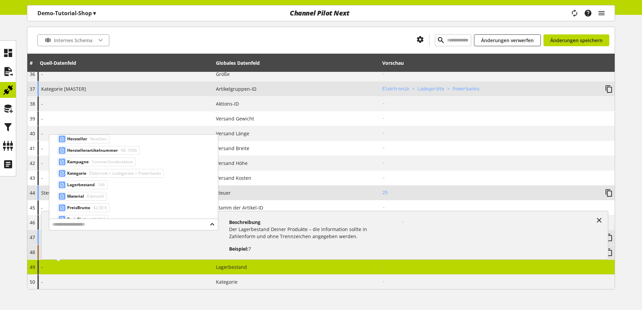
scroll to position [101, 0]
click at [99, 198] on span "166" at bounding box center [101, 197] width 8 height 8
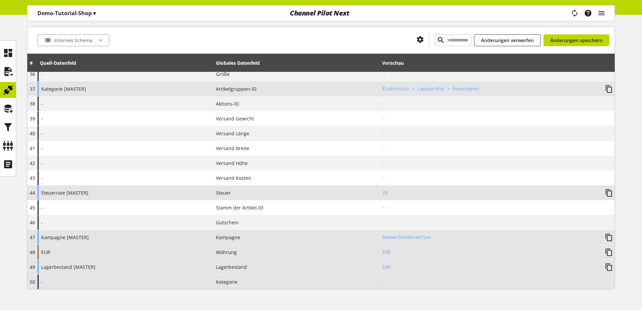
click at [143, 281] on div "-" at bounding box center [125, 282] width 176 height 15
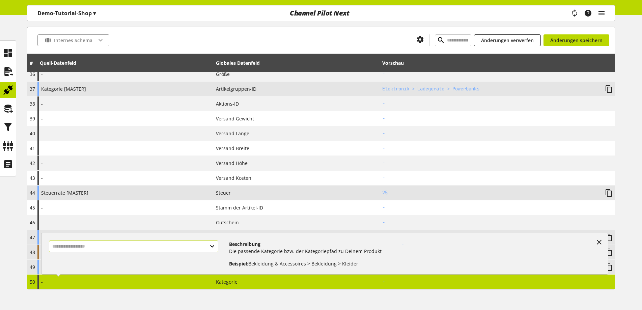
click at [146, 246] on input "text" at bounding box center [133, 247] width 169 height 12
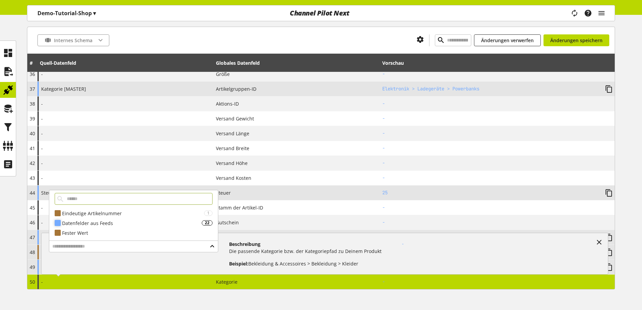
click at [121, 223] on div "Datenfelder aus Feeds" at bounding box center [132, 223] width 140 height 7
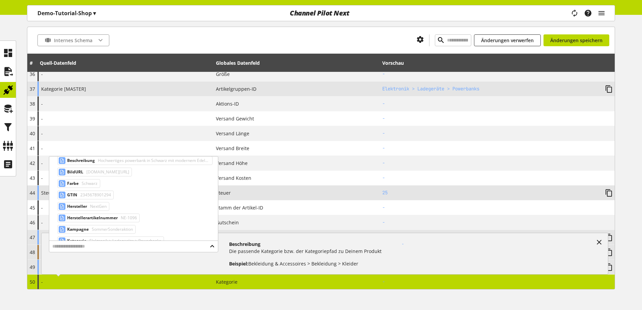
scroll to position [101, 0]
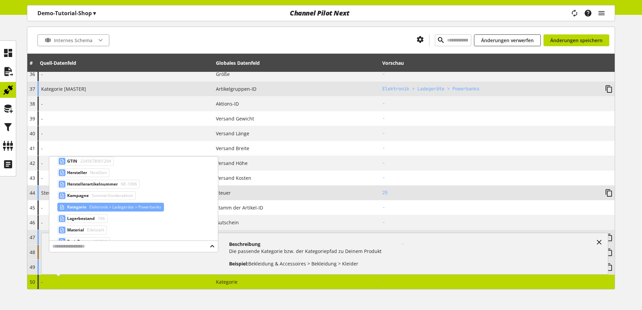
click at [123, 209] on span "Elektronik > Ladegeräte > Powerbanks" at bounding box center [124, 207] width 73 height 8
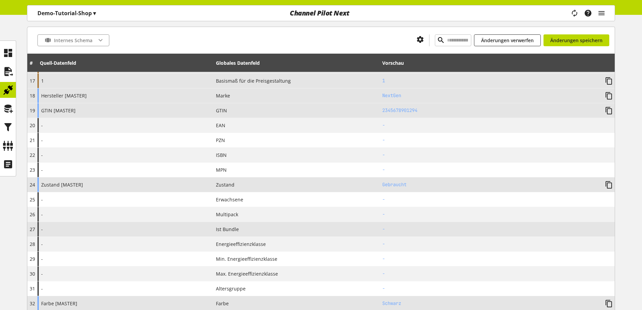
scroll to position [304, 0]
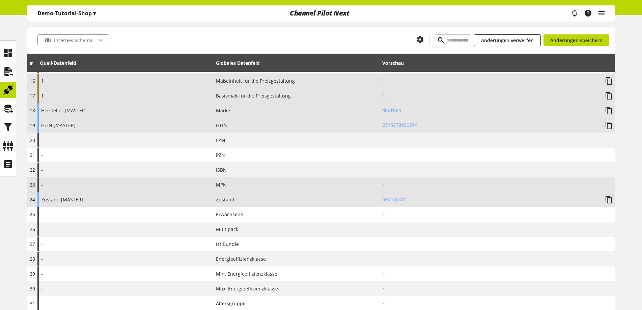
click at [189, 184] on div "-" at bounding box center [125, 185] width 176 height 15
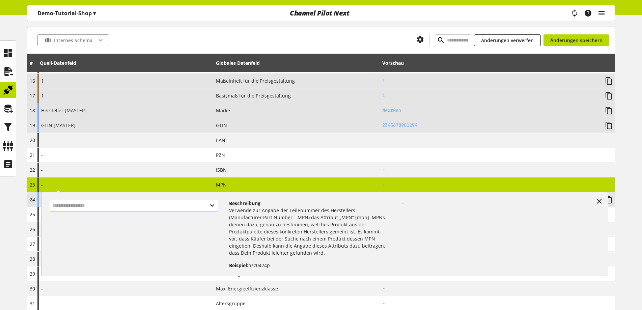
click at [95, 205] on input "text" at bounding box center [133, 206] width 169 height 12
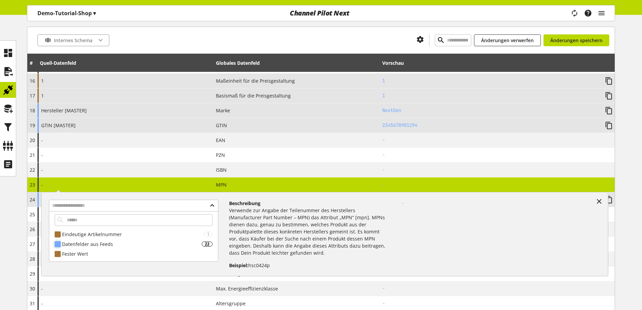
click at [100, 242] on div "Datenfelder aus Feeds" at bounding box center [132, 244] width 140 height 7
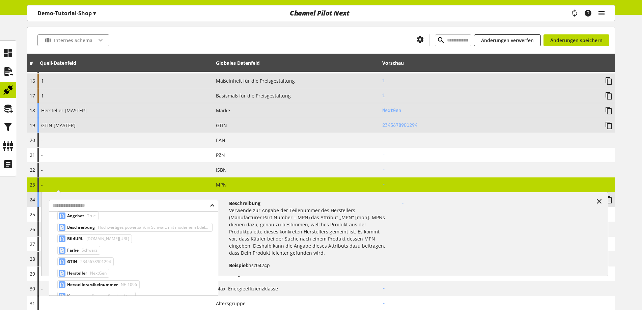
scroll to position [68, 0]
click at [124, 271] on span "NE-1096" at bounding box center [128, 273] width 18 height 8
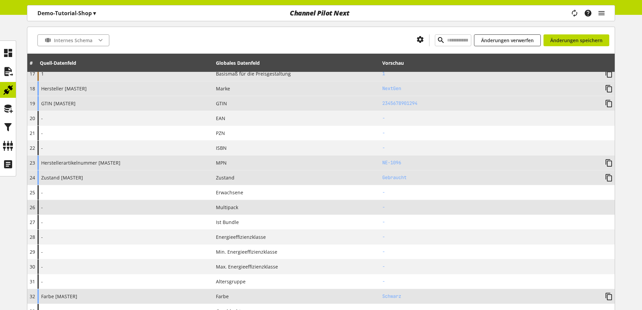
scroll to position [338, 0]
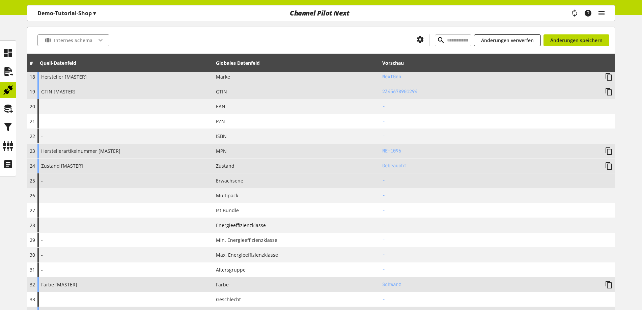
click at [157, 185] on div "-" at bounding box center [125, 180] width 176 height 15
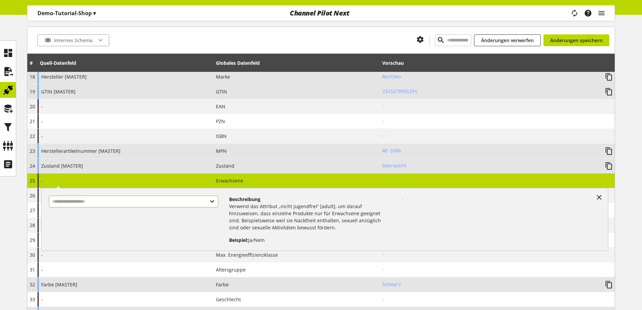
click at [139, 202] on input "text" at bounding box center [133, 202] width 169 height 12
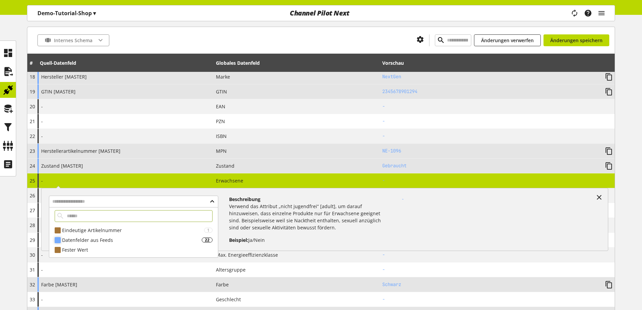
click at [117, 243] on div "Datenfelder aus Feeds" at bounding box center [132, 240] width 140 height 7
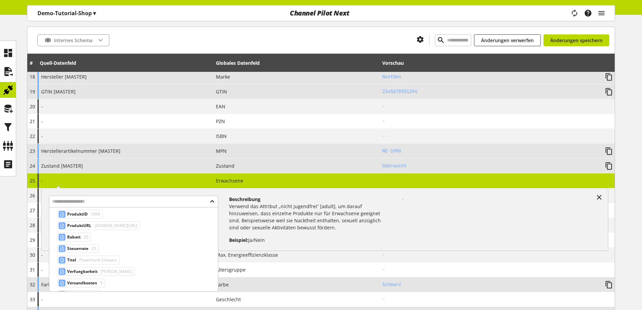
scroll to position [236, 0]
click at [7, 253] on div "**********" at bounding box center [321, 174] width 642 height 804
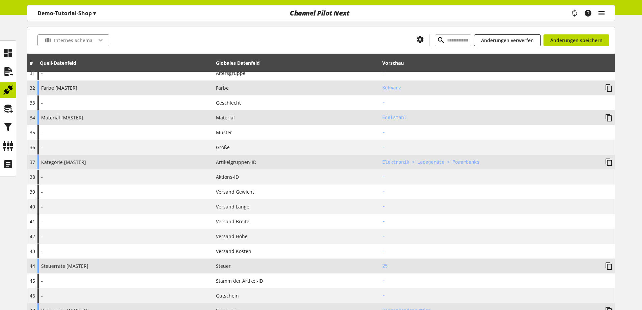
scroll to position [540, 0]
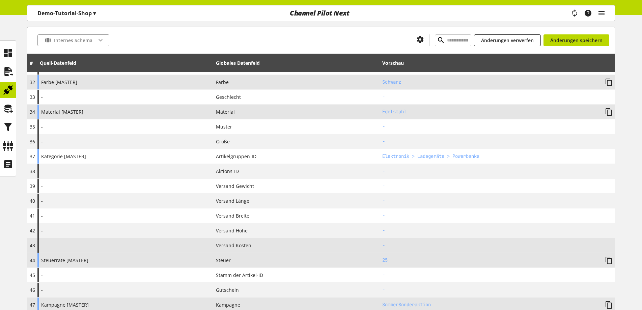
click at [182, 246] on div "-" at bounding box center [125, 245] width 176 height 15
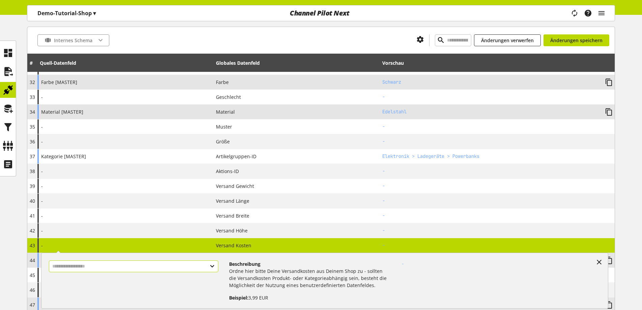
click at [145, 265] on input "text" at bounding box center [133, 267] width 169 height 12
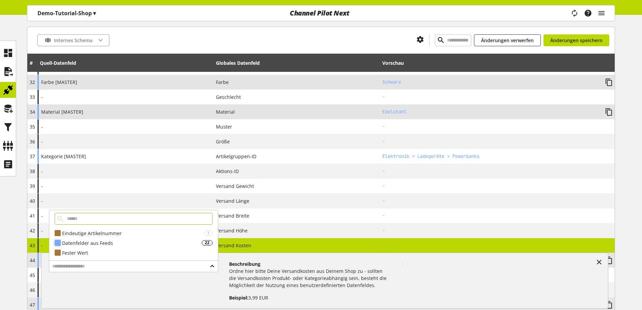
click at [123, 245] on div "Datenfelder aus Feeds" at bounding box center [132, 243] width 140 height 7
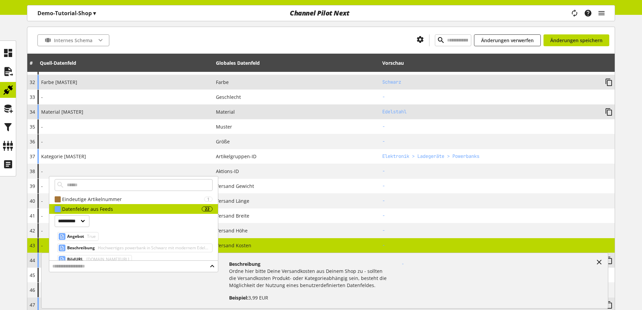
click at [123, 245] on span "Hochwertiges powerbank in Schwarz mit modernem Edelstahl-Design." at bounding box center [153, 248] width 113 height 8
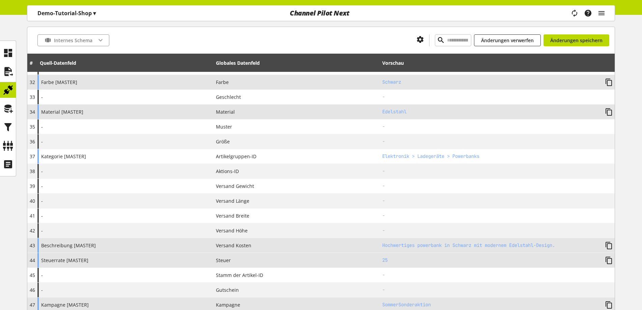
click at [123, 251] on div "Beschreibung [MASTER]" at bounding box center [125, 245] width 176 height 15
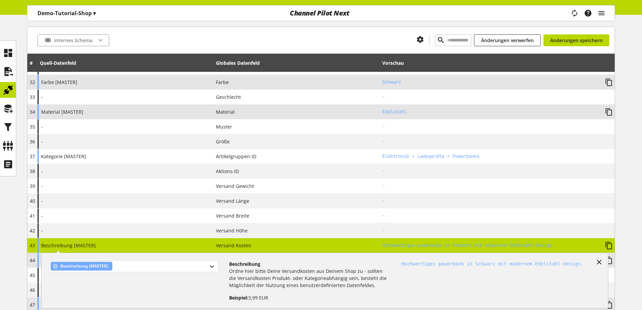
click at [117, 270] on div "Beschreibung [MASTER]" at bounding box center [133, 267] width 169 height 12
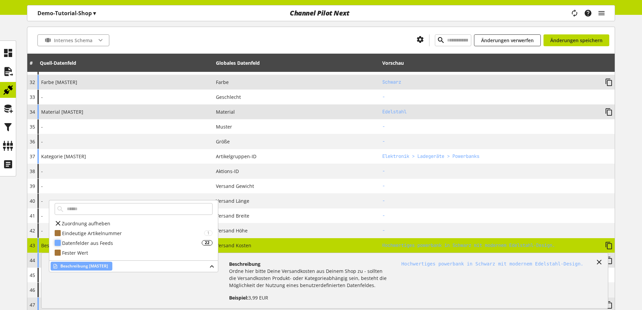
click at [123, 244] on div "Datenfelder aus Feeds" at bounding box center [132, 243] width 140 height 7
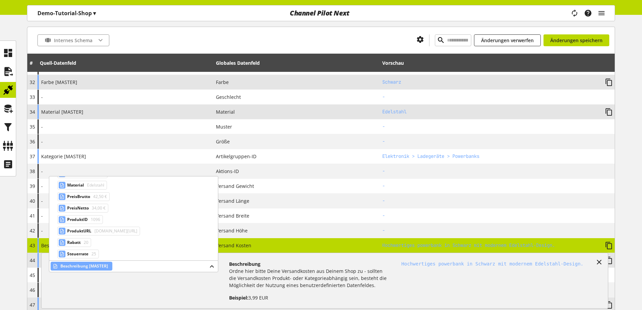
scroll to position [224, 0]
click at [97, 240] on span "Versandkosten" at bounding box center [82, 240] width 30 height 8
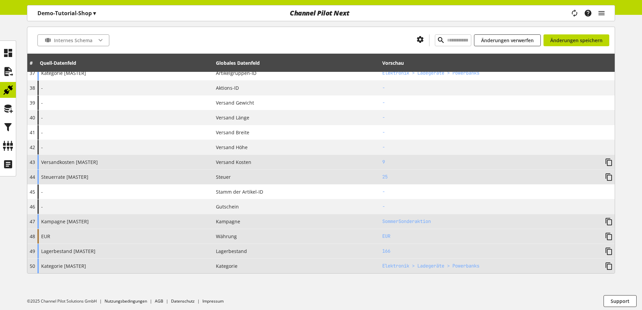
scroll to position [626, 0]
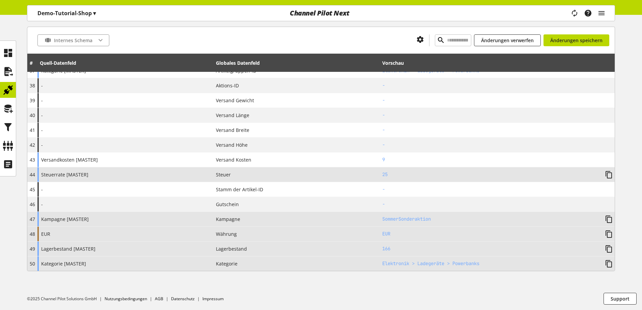
click at [127, 231] on div "EUR" at bounding box center [125, 234] width 176 height 15
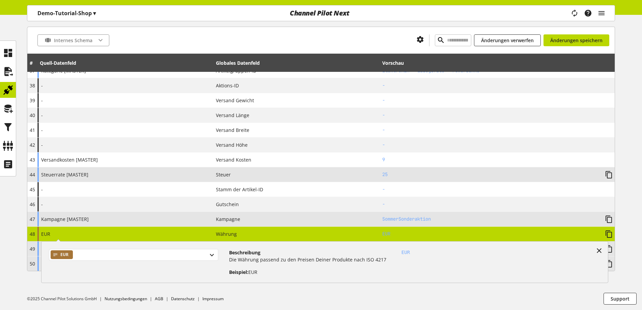
click at [106, 257] on div "EUR" at bounding box center [133, 255] width 169 height 12
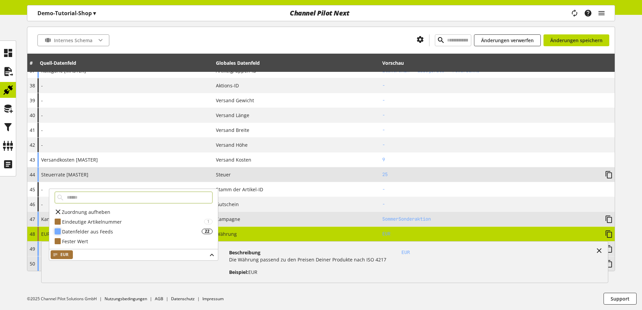
click at [106, 232] on div "Datenfelder aus Feeds" at bounding box center [132, 231] width 140 height 7
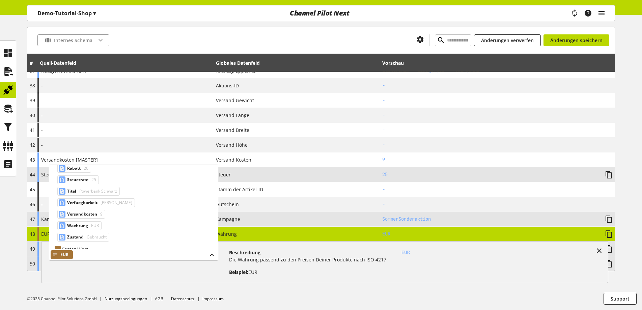
scroll to position [246, 0]
click at [92, 219] on span "EUR" at bounding box center [94, 218] width 9 height 8
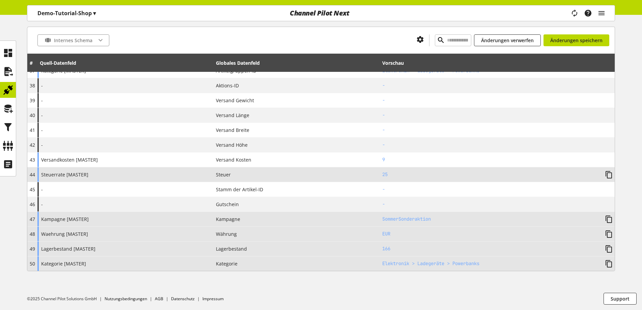
click at [262, 300] on ul "©2025 Channel Pilot Solutions GmbH Nutzungsbedingungen AGB Datenschutz Impressum" at bounding box center [334, 299] width 615 height 23
click at [582, 37] on span "Änderungen speichern" at bounding box center [576, 40] width 52 height 7
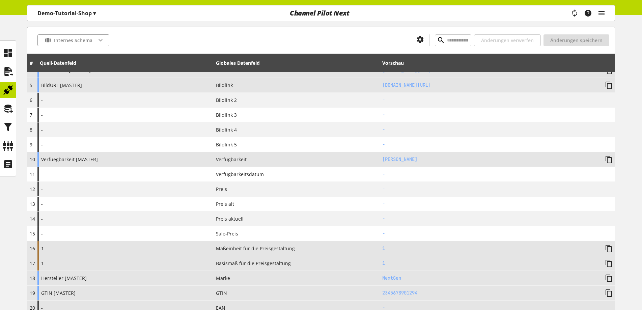
scroll to position [119, 0]
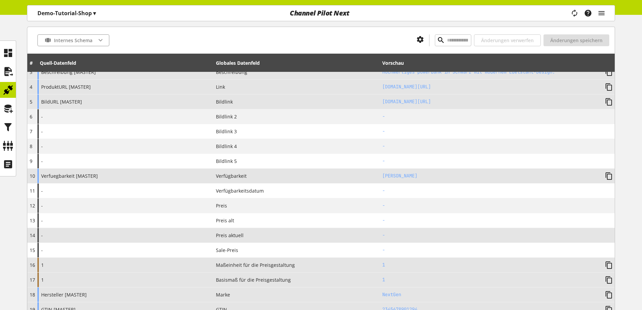
click at [151, 234] on div "-" at bounding box center [125, 235] width 176 height 15
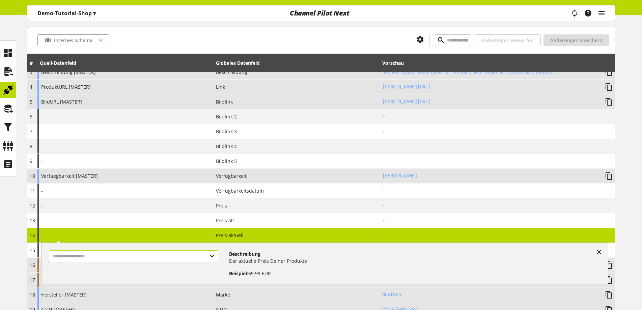
click at [133, 255] on input "text" at bounding box center [133, 256] width 169 height 12
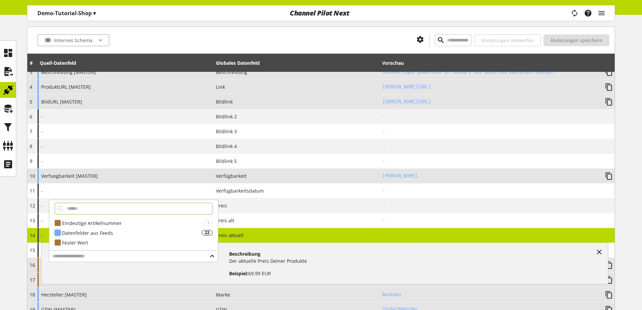
click at [131, 232] on div "Datenfelder aus Feeds" at bounding box center [132, 233] width 140 height 7
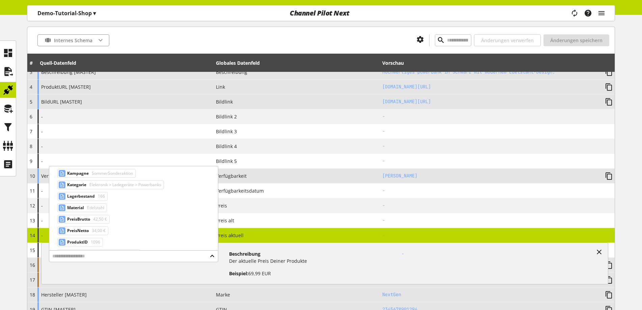
scroll to position [135, 0]
click at [98, 216] on span "42,50 €" at bounding box center [99, 218] width 15 height 8
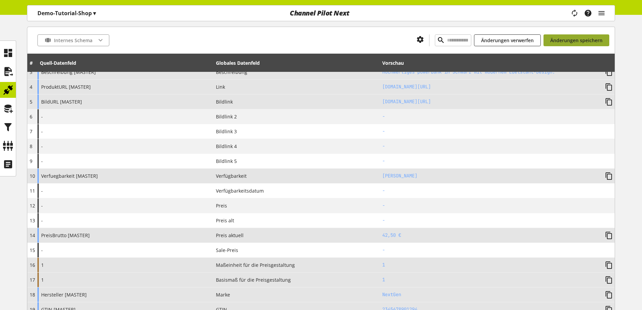
click at [561, 41] on span "Änderungen speichern" at bounding box center [576, 40] width 52 height 7
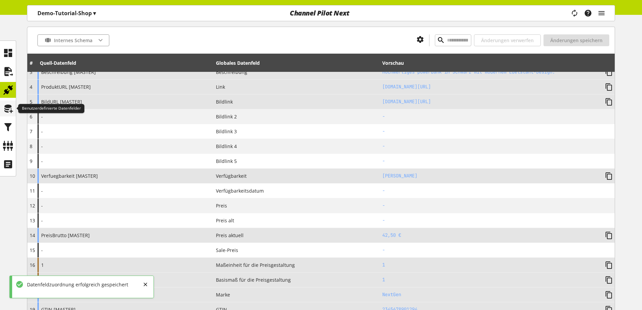
click at [13, 107] on icon at bounding box center [8, 109] width 11 height 14
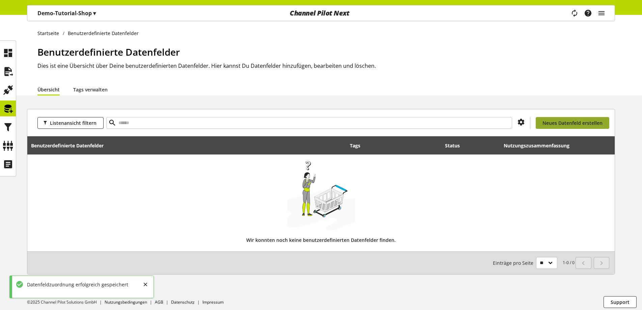
click at [565, 125] on span "Neues Datenfeld erstellen" at bounding box center [573, 122] width 60 height 7
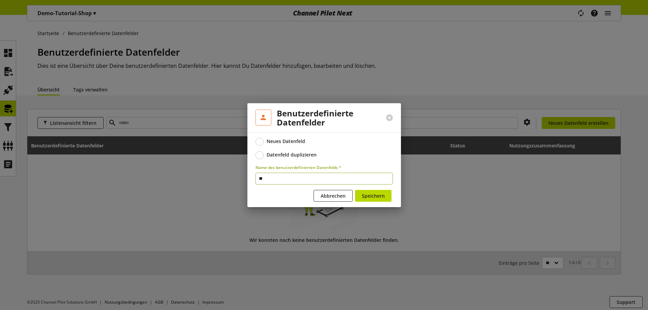
type input "*"
type input "**********"
click at [384, 197] on span "Speichern" at bounding box center [373, 195] width 23 height 7
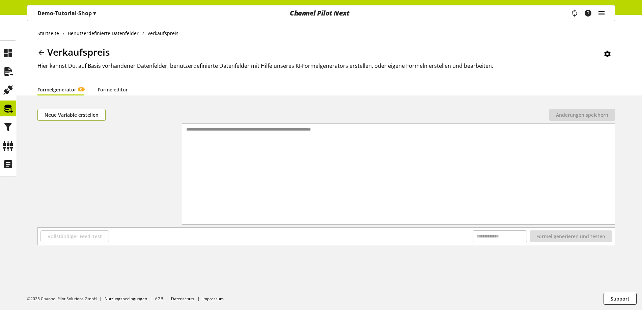
click at [90, 115] on span "Neue Variable erstellen" at bounding box center [72, 114] width 54 height 7
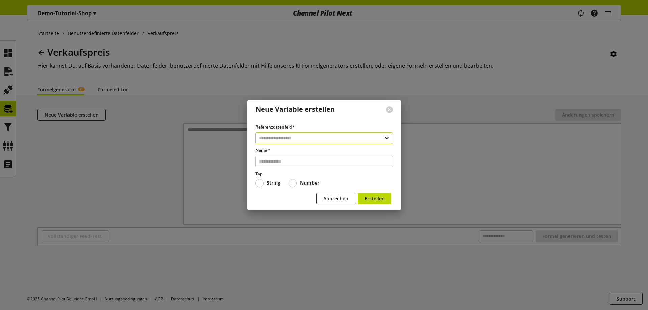
click at [310, 139] on input "text" at bounding box center [323, 138] width 137 height 12
click at [311, 177] on div "Datenfelder aus Feeds" at bounding box center [323, 176] width 108 height 7
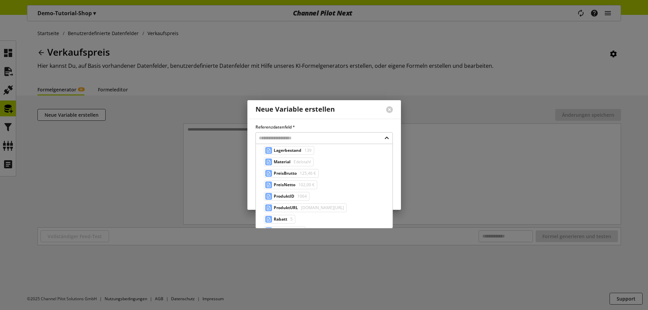
scroll to position [169, 0]
click at [304, 162] on span "125,46 €" at bounding box center [307, 162] width 18 height 8
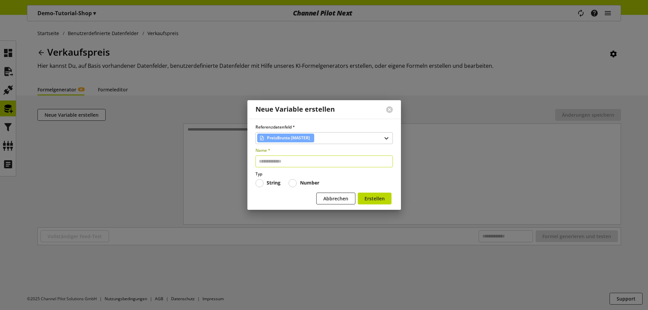
click at [304, 162] on input "text" at bounding box center [323, 162] width 137 height 12
type input "******"
click at [312, 186] on b "Number" at bounding box center [309, 183] width 19 height 6
click at [369, 192] on form "Referenzdatenfeld * PreisBrutto [MASTER] Name * ****** Typ String Number Abbrec…" at bounding box center [323, 165] width 137 height 83
click at [367, 198] on span "Erstellen" at bounding box center [375, 198] width 20 height 7
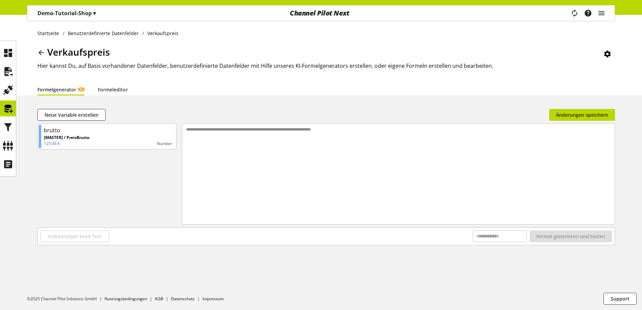
click at [343, 187] on div "**********" at bounding box center [398, 166] width 433 height 84
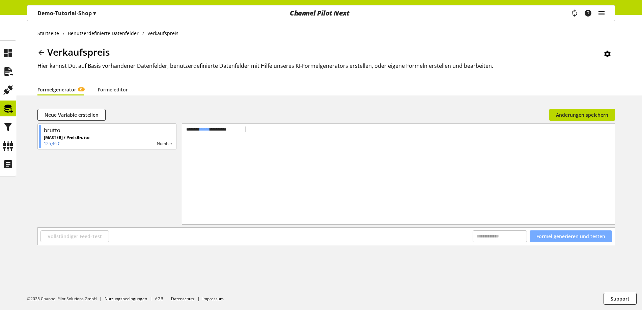
click at [589, 237] on span "Formel generieren und testen" at bounding box center [571, 236] width 69 height 7
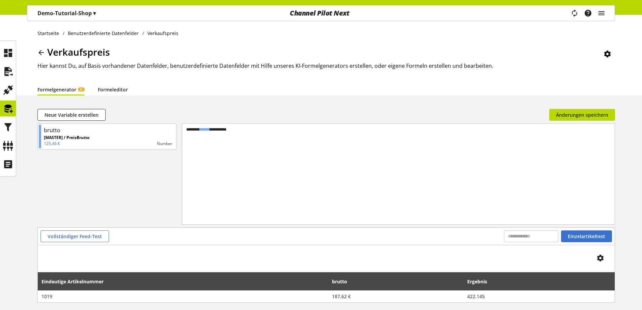
click at [113, 91] on link "Formeleditor" at bounding box center [113, 89] width 30 height 7
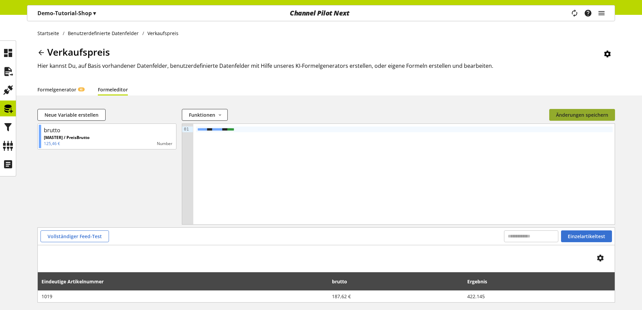
click at [560, 117] on span "Änderungen speichern" at bounding box center [582, 114] width 52 height 7
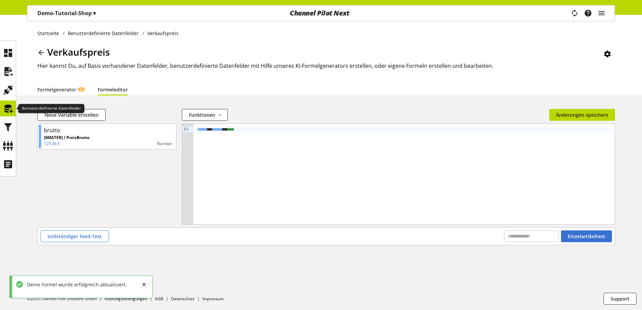
click at [9, 106] on icon at bounding box center [8, 109] width 11 height 14
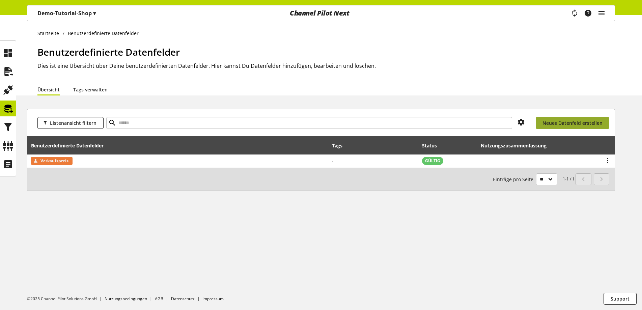
click at [578, 123] on span "Neues Datenfeld erstellen" at bounding box center [573, 122] width 60 height 7
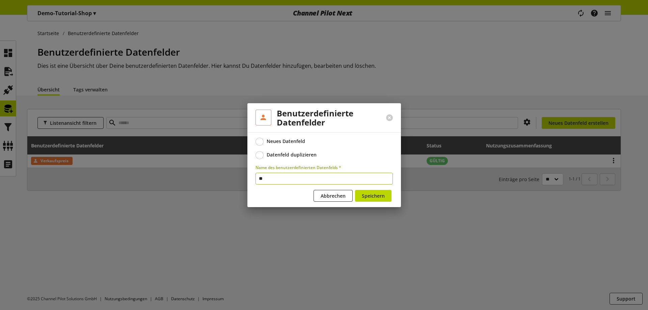
type input "*"
type input "**********"
click at [370, 195] on span "Speichern" at bounding box center [373, 195] width 23 height 7
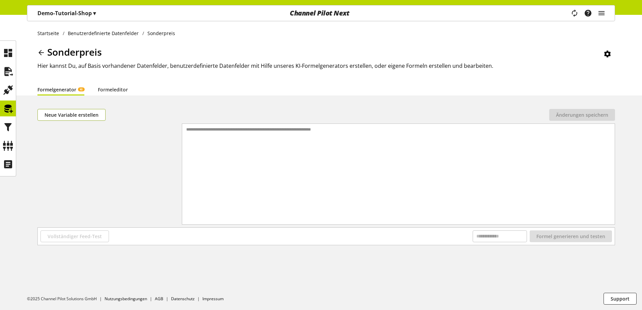
click at [79, 113] on span "Neue Variable erstellen" at bounding box center [72, 114] width 54 height 7
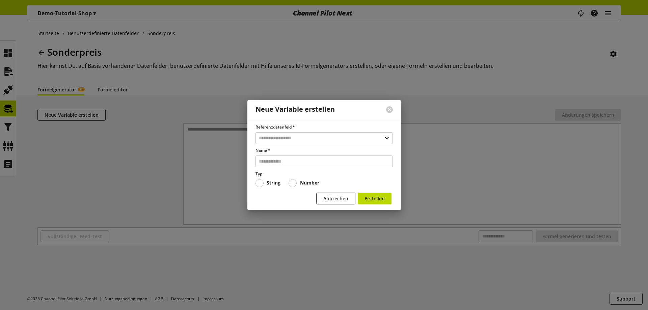
click at [297, 145] on div "Referenzdatenfeld * Name * Typ String Number" at bounding box center [323, 155] width 137 height 63
click at [296, 144] on input "text" at bounding box center [323, 138] width 137 height 12
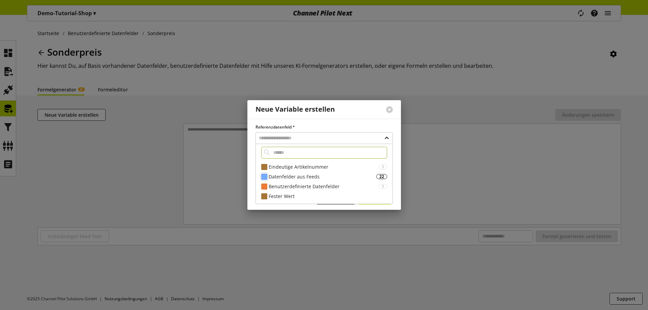
click at [310, 178] on div "Datenfelder aus Feeds" at bounding box center [323, 176] width 108 height 7
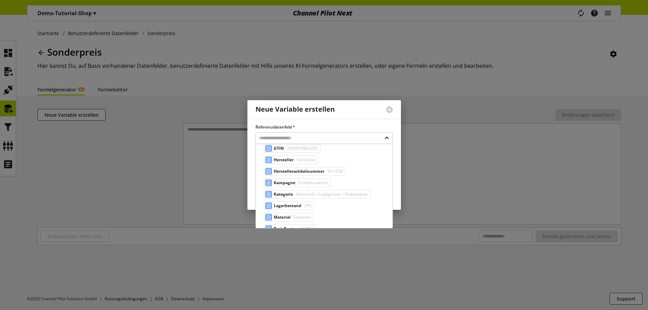
scroll to position [135, 0]
click at [303, 136] on input "text" at bounding box center [323, 138] width 137 height 12
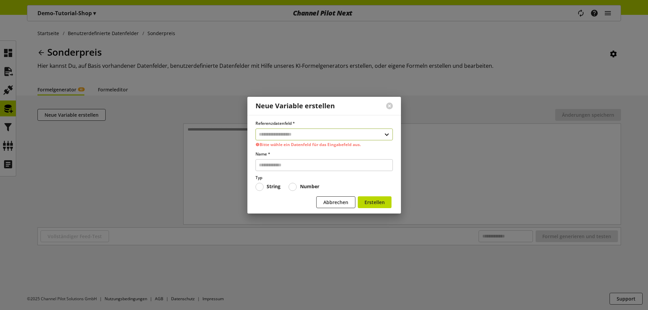
click at [303, 137] on input "text" at bounding box center [323, 135] width 137 height 12
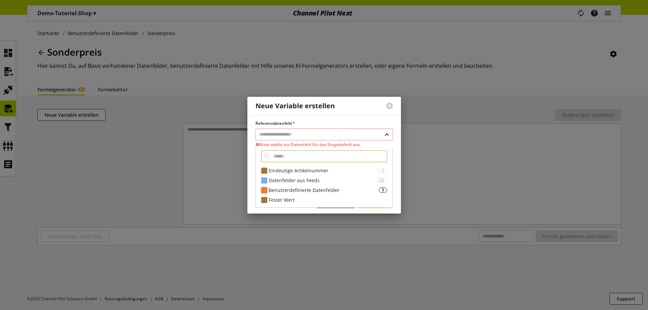
click at [298, 191] on div "Benutzerdefinierte Datenfelder" at bounding box center [324, 190] width 110 height 7
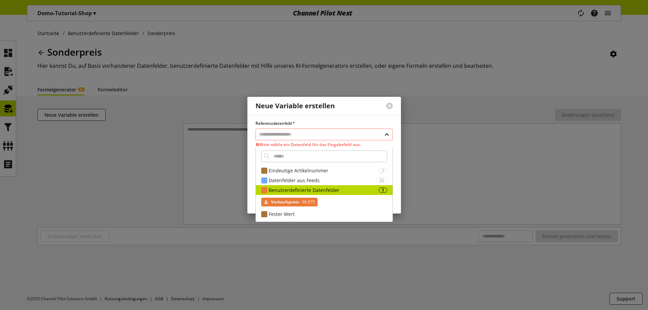
click at [301, 201] on span "96.075" at bounding box center [308, 202] width 14 height 8
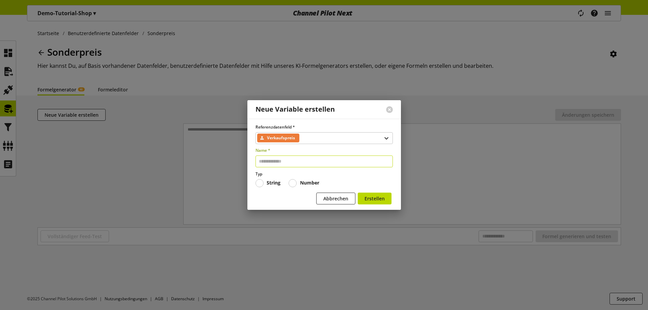
click at [294, 163] on input "text" at bounding box center [323, 162] width 137 height 12
type input "**"
click at [295, 179] on label "Number" at bounding box center [304, 183] width 31 height 8
click at [365, 194] on button "Erstellen" at bounding box center [375, 199] width 34 height 12
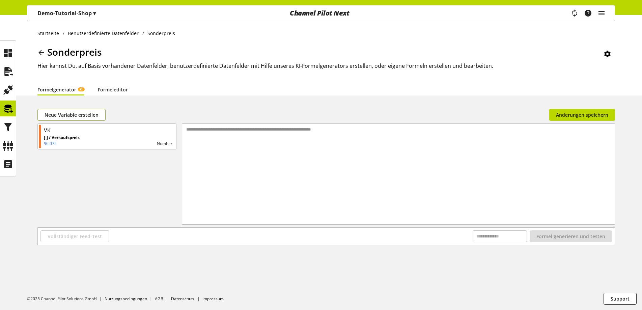
click at [81, 112] on span "Neue Variable erstellen" at bounding box center [72, 114] width 54 height 7
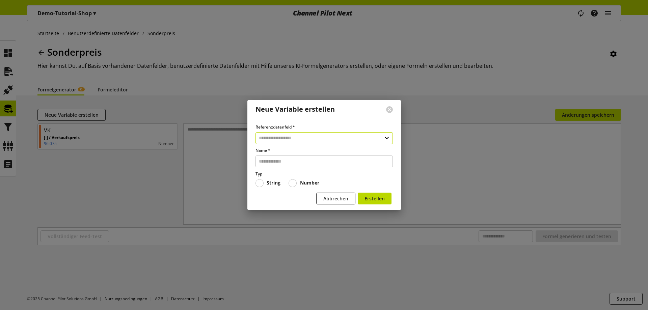
click at [317, 136] on input "text" at bounding box center [323, 138] width 137 height 12
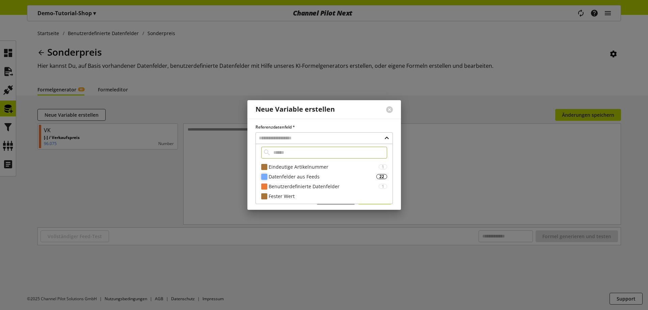
click at [319, 178] on div "Datenfelder aus Feeds" at bounding box center [323, 176] width 108 height 7
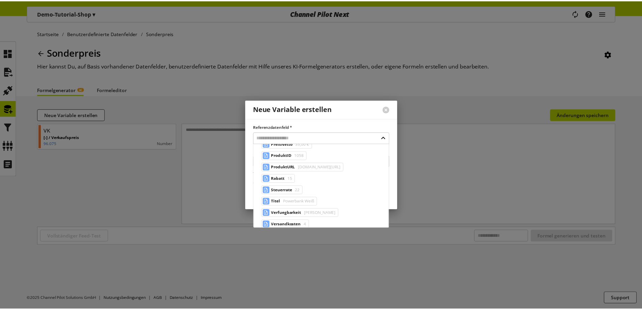
scroll to position [203, 0]
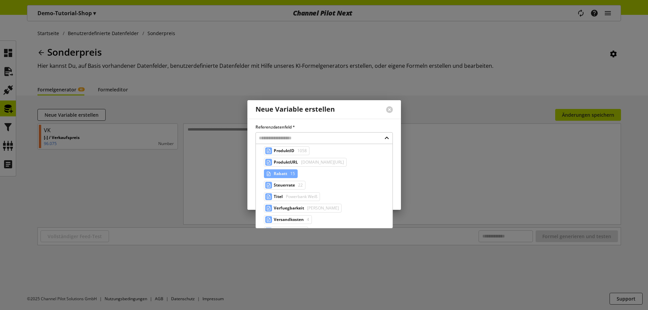
click at [288, 175] on div "Rabatt 15" at bounding box center [281, 173] width 34 height 9
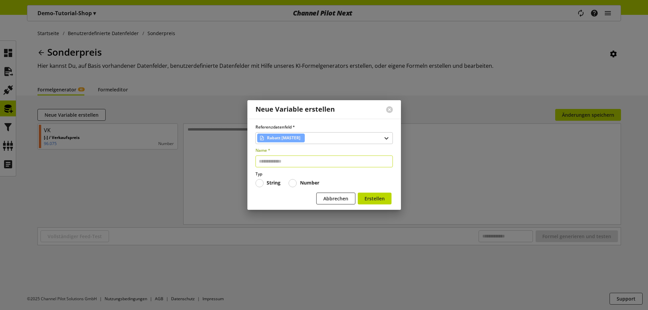
click at [289, 167] on input "text" at bounding box center [323, 162] width 137 height 12
type input "******"
click at [304, 183] on b "Number" at bounding box center [309, 183] width 19 height 6
click at [370, 201] on span "Erstellen" at bounding box center [375, 198] width 20 height 7
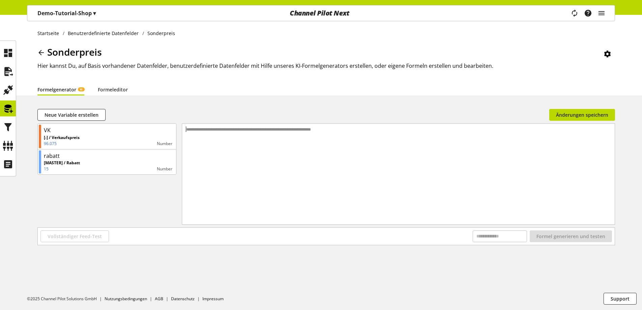
click at [299, 183] on div "**********" at bounding box center [398, 166] width 433 height 84
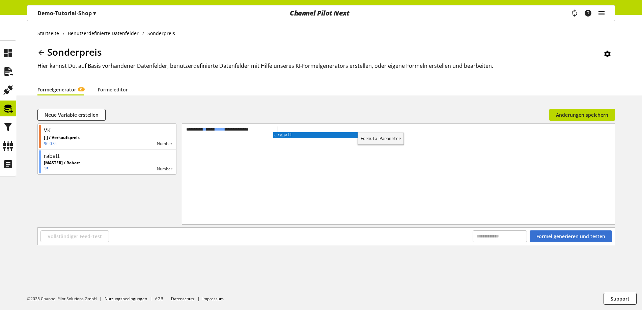
click at [298, 183] on div "**********" at bounding box center [398, 166] width 433 height 84
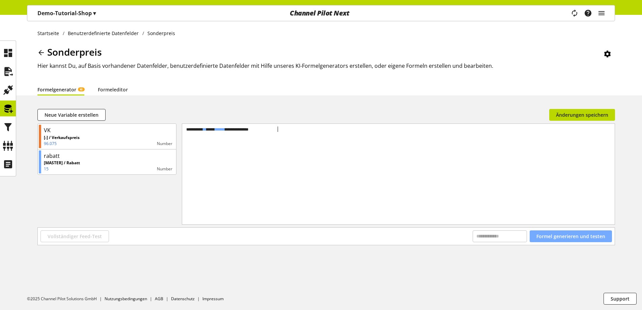
click at [571, 236] on span "Formel generieren und testen" at bounding box center [571, 236] width 69 height 7
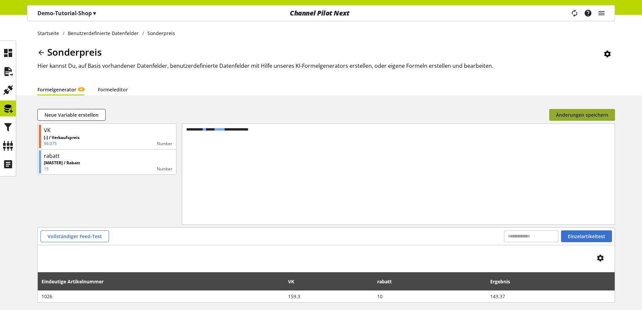
click at [567, 111] on button "Änderungen speichern" at bounding box center [582, 115] width 66 height 12
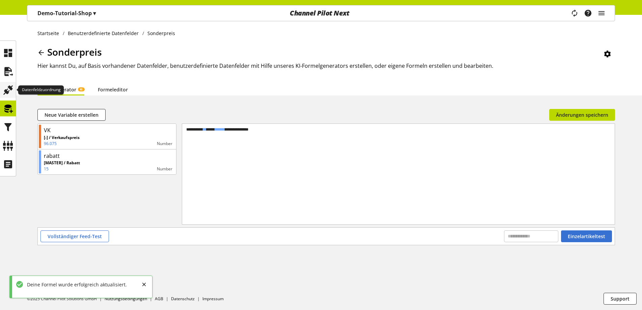
click at [8, 94] on icon at bounding box center [8, 90] width 11 height 14
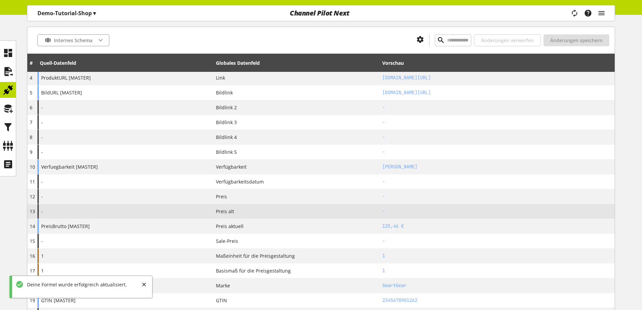
scroll to position [135, 0]
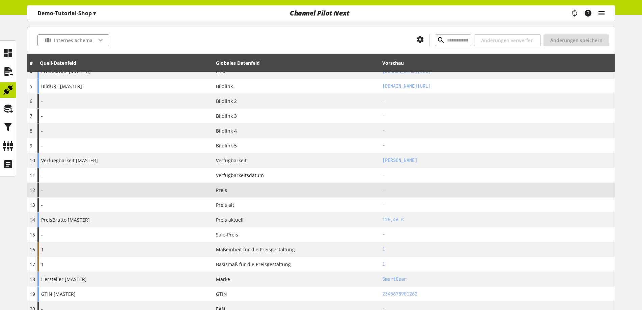
click at [311, 189] on div "Preis" at bounding box center [296, 190] width 161 height 7
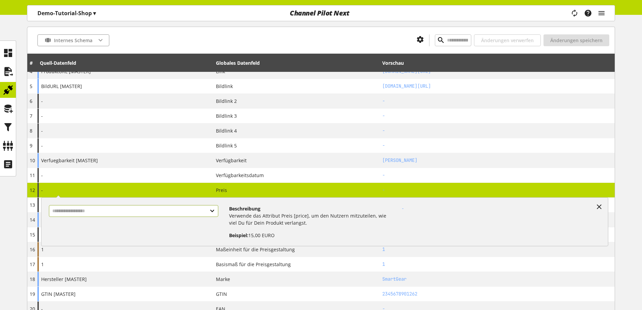
click at [146, 208] on input "text" at bounding box center [133, 211] width 169 height 12
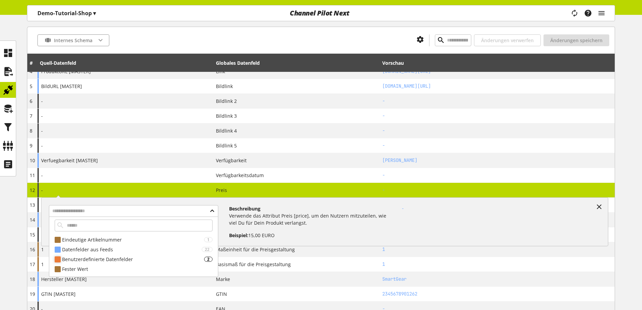
click at [114, 259] on div "Benutzerdefinierte Datenfelder" at bounding box center [133, 259] width 142 height 7
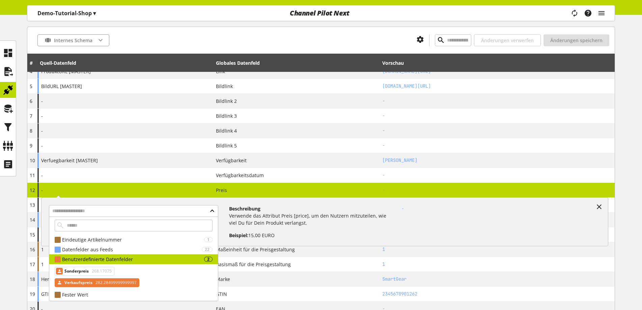
click at [104, 280] on span "282.28499999999997" at bounding box center [115, 283] width 43 height 8
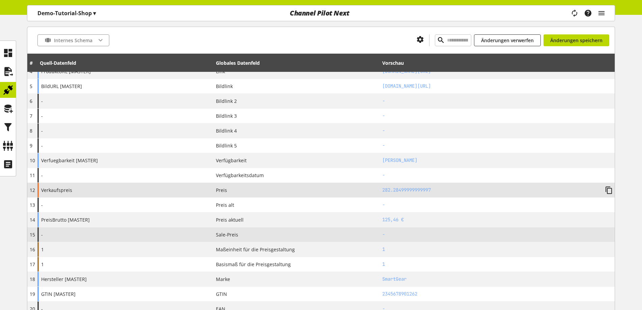
click at [132, 233] on div "-" at bounding box center [125, 234] width 176 height 15
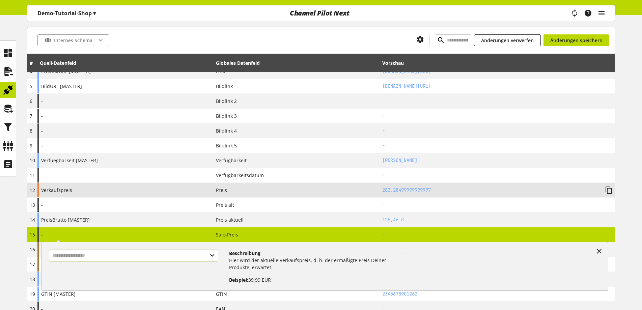
click at [124, 260] on input "text" at bounding box center [133, 256] width 169 height 12
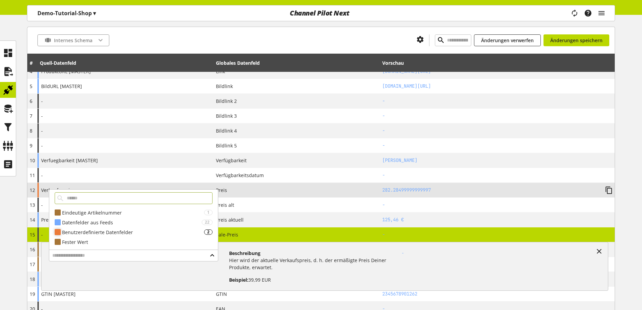
click at [124, 231] on div "Benutzerdefinierte Datenfelder" at bounding box center [133, 232] width 142 height 7
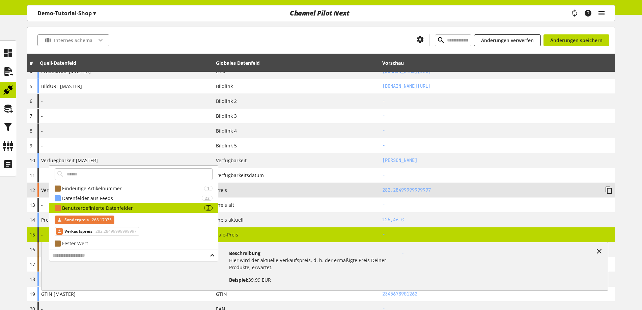
click at [98, 222] on span "268.17075" at bounding box center [100, 220] width 21 height 8
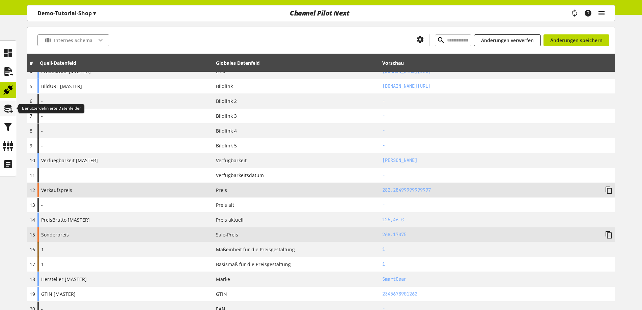
click at [5, 106] on icon at bounding box center [8, 109] width 11 height 14
click at [579, 40] on span "Änderungen speichern" at bounding box center [576, 40] width 52 height 7
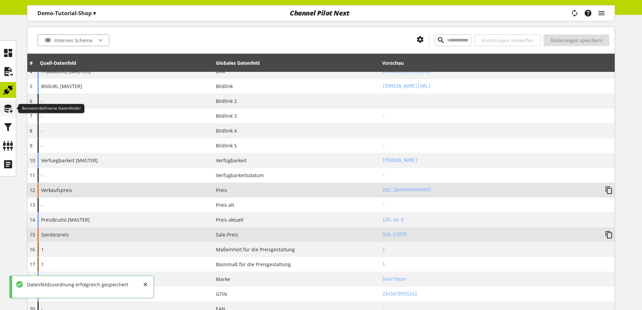
click at [13, 107] on icon at bounding box center [8, 109] width 11 height 14
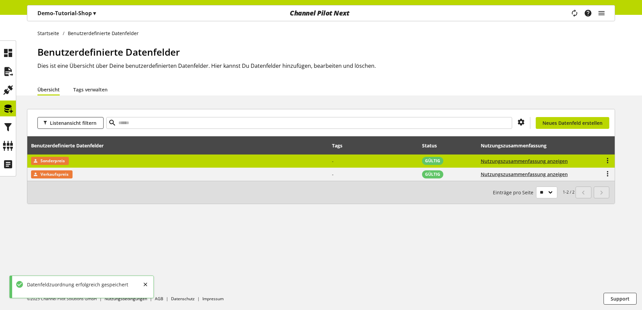
click at [344, 158] on td "-" at bounding box center [373, 162] width 90 height 14
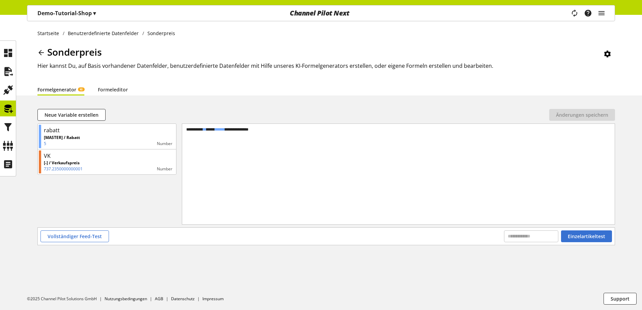
click at [288, 131] on div "**********" at bounding box center [398, 130] width 427 height 6
click at [586, 236] on span "Einzelartikeltest" at bounding box center [586, 236] width 37 height 7
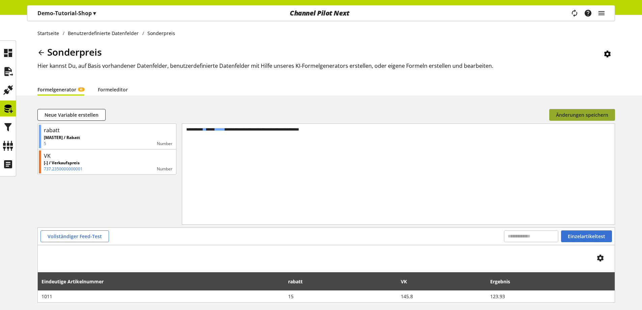
click at [580, 115] on span "Änderungen speichern" at bounding box center [582, 114] width 52 height 7
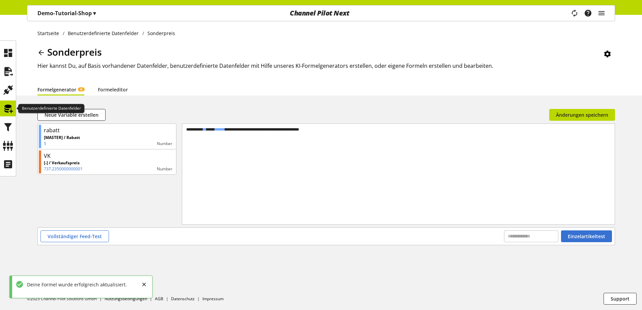
click at [5, 107] on icon at bounding box center [8, 109] width 11 height 14
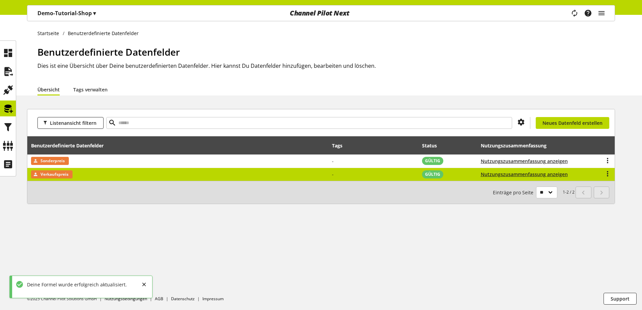
click at [328, 174] on td "Verkaufspreis" at bounding box center [177, 174] width 301 height 13
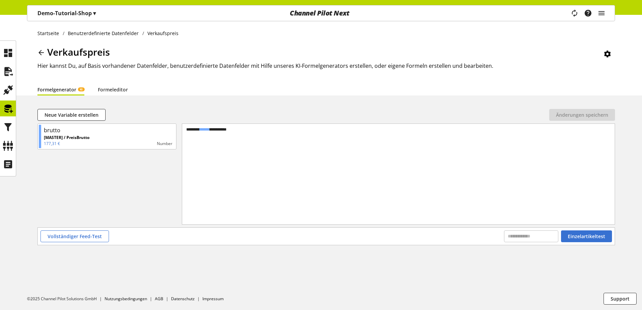
click at [327, 174] on div "******* ****** *********" at bounding box center [398, 166] width 433 height 84
click at [588, 235] on span "Einzelartikeltest" at bounding box center [586, 236] width 37 height 7
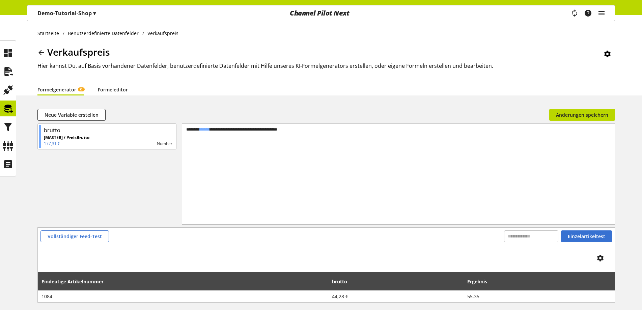
click at [113, 88] on link "Formeleditor" at bounding box center [113, 89] width 30 height 7
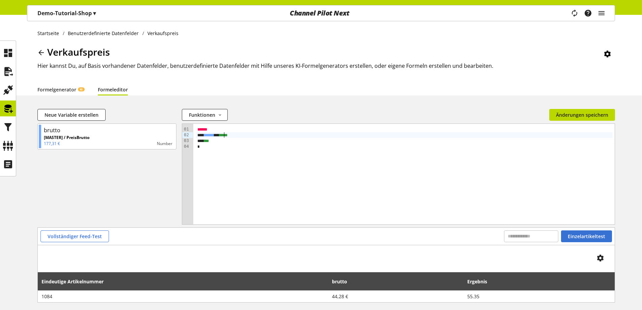
click at [224, 134] on div "****** * **** *" at bounding box center [404, 135] width 417 height 6
click at [600, 238] on span "Einzelartikeltest" at bounding box center [586, 236] width 37 height 7
click at [572, 115] on span "Änderungen speichern" at bounding box center [582, 114] width 52 height 7
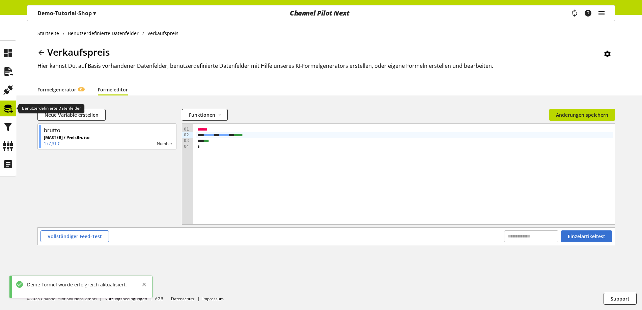
click at [11, 103] on icon at bounding box center [8, 109] width 11 height 14
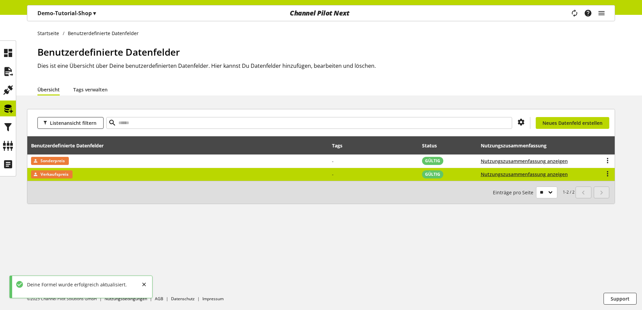
click at [215, 172] on td "Verkaufspreis" at bounding box center [177, 174] width 301 height 13
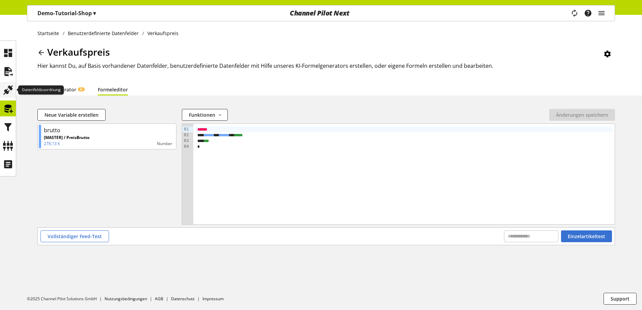
click at [10, 91] on icon at bounding box center [8, 90] width 11 height 14
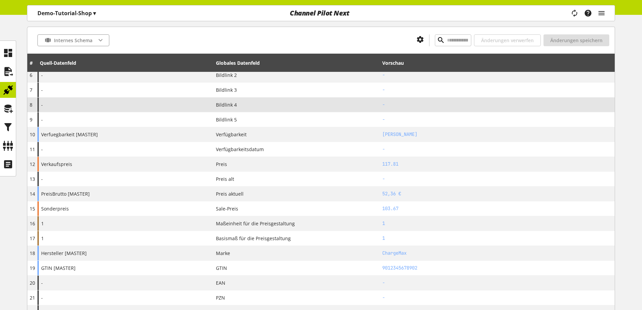
scroll to position [169, 0]
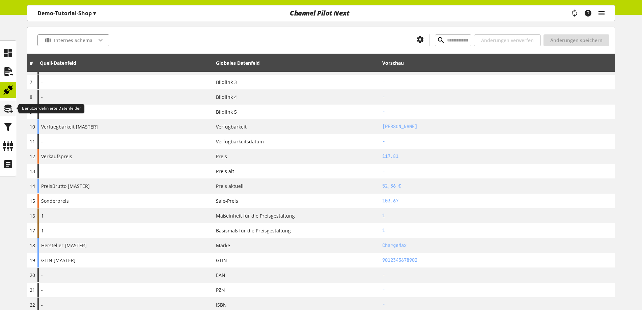
click at [2, 107] on div at bounding box center [8, 109] width 16 height 16
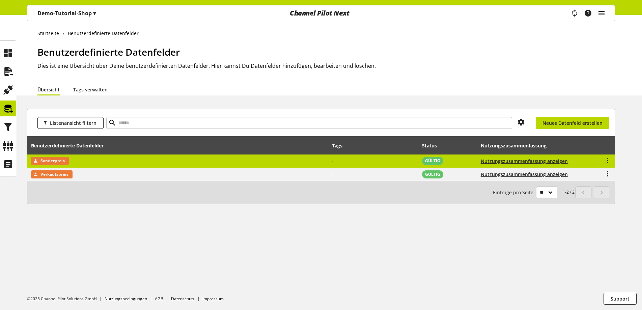
click at [220, 166] on td "Sonderpreis" at bounding box center [177, 162] width 301 height 14
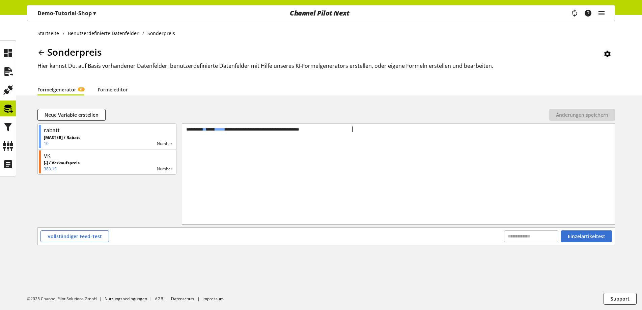
click at [411, 138] on div "**********" at bounding box center [398, 166] width 433 height 84
click at [579, 243] on div "Vollständiger Feed-Test Einzelartikeltest" at bounding box center [326, 236] width 577 height 17
click at [577, 240] on span "Einzelartikeltest" at bounding box center [586, 236] width 37 height 7
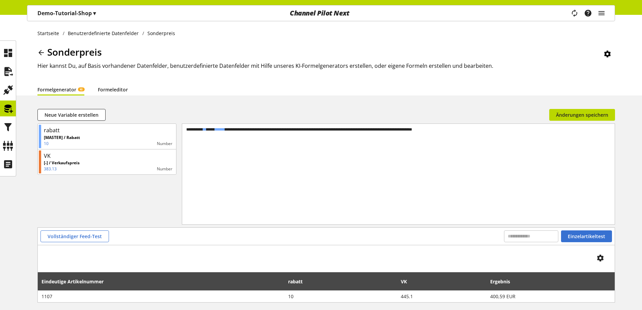
click at [117, 89] on link "Formeleditor" at bounding box center [113, 89] width 30 height 7
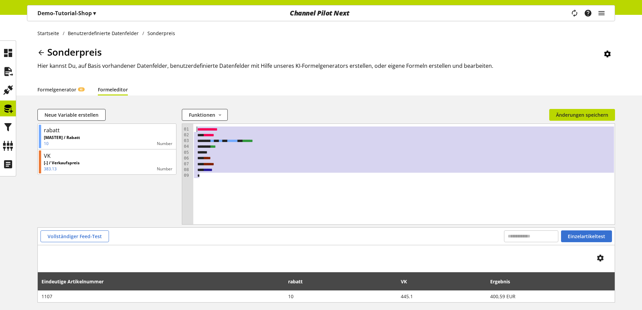
drag, startPoint x: 216, startPoint y: 174, endPoint x: 191, endPoint y: 128, distance: 52.2
click at [191, 128] on div "**********" at bounding box center [398, 174] width 433 height 101
click at [245, 145] on div "***" at bounding box center [404, 147] width 417 height 6
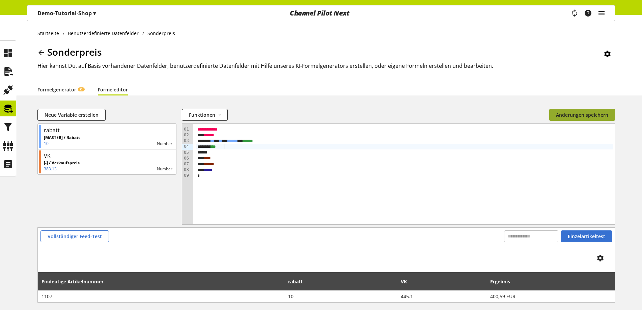
click at [574, 114] on span "Änderungen speichern" at bounding box center [582, 114] width 52 height 7
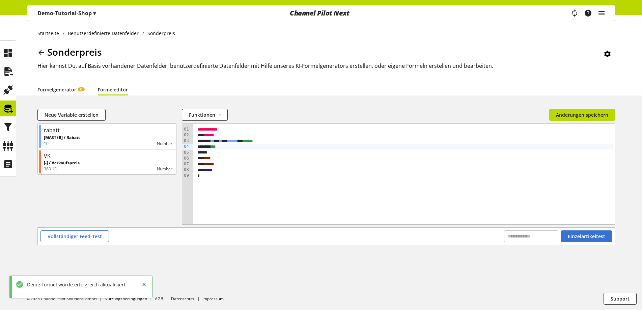
click at [47, 86] on link "Formelgenerator KI" at bounding box center [60, 89] width 47 height 7
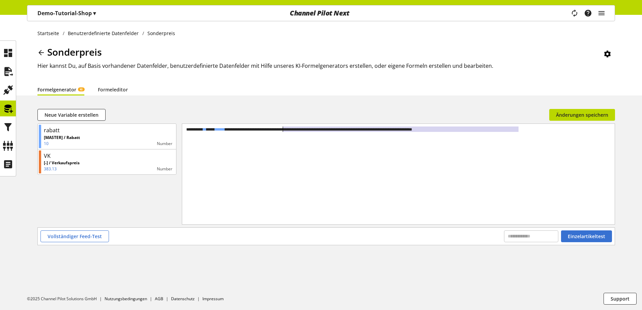
drag, startPoint x: 534, startPoint y: 131, endPoint x: 283, endPoint y: 131, distance: 250.4
click at [283, 131] on div "**********" at bounding box center [398, 130] width 427 height 6
copy div "**********"
click at [6, 91] on icon at bounding box center [8, 90] width 11 height 14
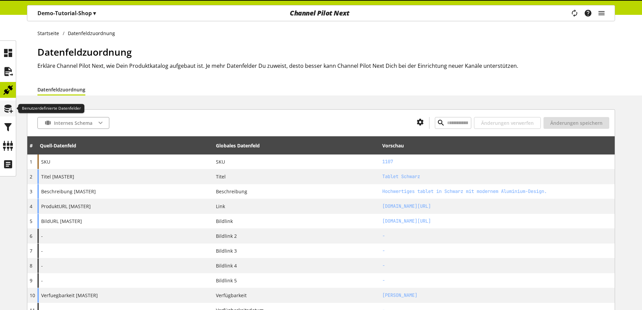
click at [4, 109] on icon at bounding box center [8, 109] width 11 height 14
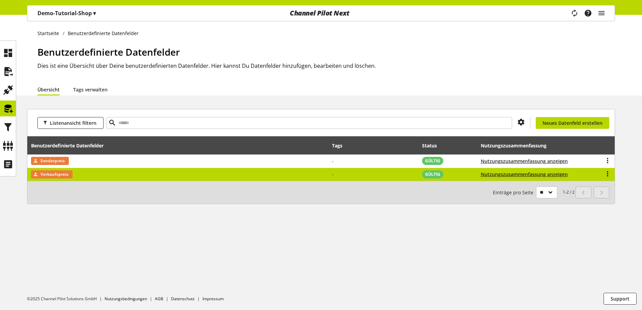
click at [105, 174] on td "Verkaufspreis" at bounding box center [177, 174] width 301 height 13
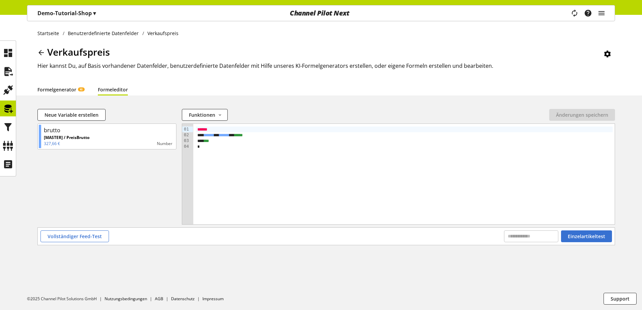
click at [61, 91] on link "Formelgenerator KI" at bounding box center [60, 89] width 47 height 7
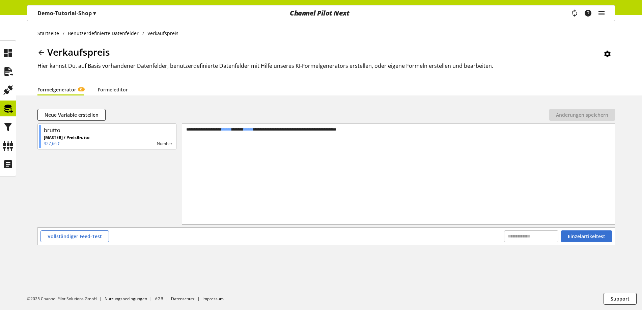
drag, startPoint x: 443, startPoint y: 133, endPoint x: 409, endPoint y: 128, distance: 33.8
click at [409, 128] on div "**********" at bounding box center [398, 166] width 433 height 84
click at [409, 128] on div "**********" at bounding box center [398, 130] width 427 height 6
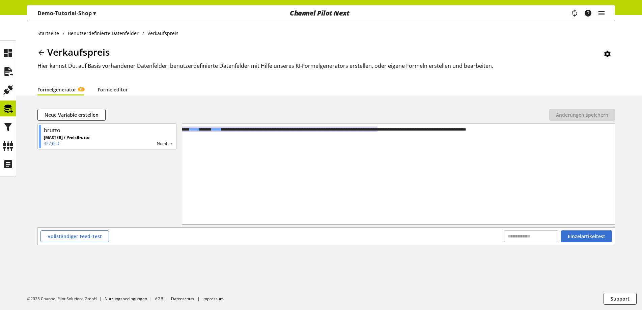
scroll to position [0, 3]
drag, startPoint x: 378, startPoint y: 130, endPoint x: 485, endPoint y: 128, distance: 106.7
click at [485, 128] on div "**********" at bounding box center [412, 130] width 461 height 6
click at [577, 235] on span "Einzelartikeltest" at bounding box center [586, 236] width 37 height 7
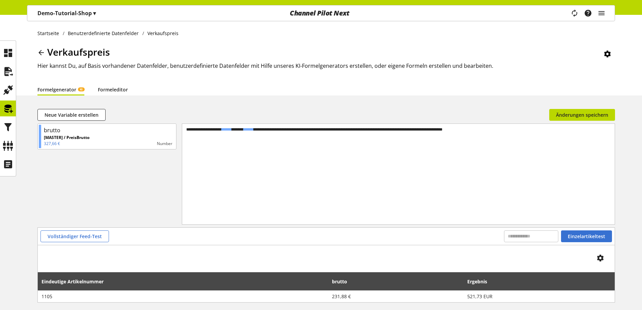
click at [116, 92] on link "Formeleditor" at bounding box center [113, 89] width 30 height 7
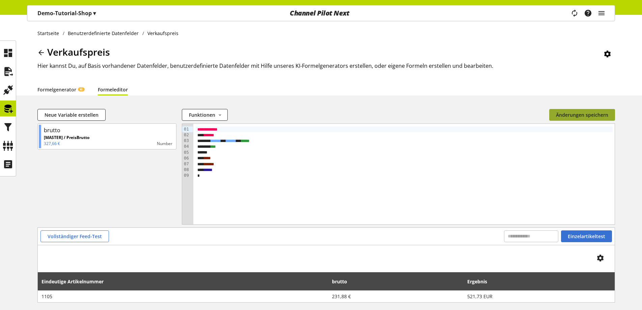
click at [582, 114] on span "Änderungen speichern" at bounding box center [582, 114] width 52 height 7
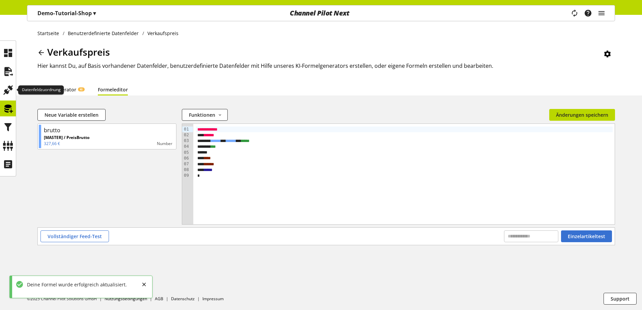
drag, startPoint x: 9, startPoint y: 95, endPoint x: 44, endPoint y: 105, distance: 36.2
click at [9, 95] on icon at bounding box center [8, 90] width 11 height 14
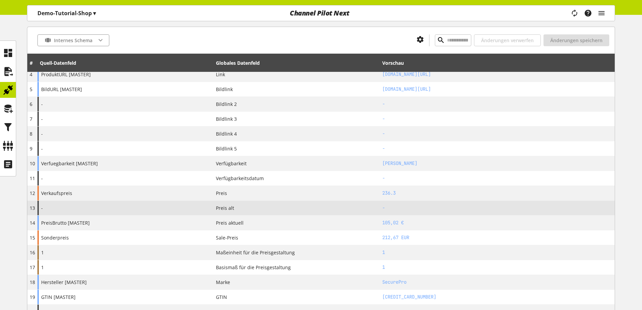
scroll to position [135, 0]
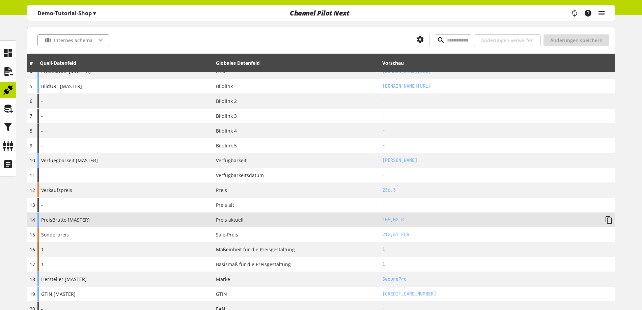
click at [317, 219] on div "Preis aktuell" at bounding box center [296, 219] width 161 height 7
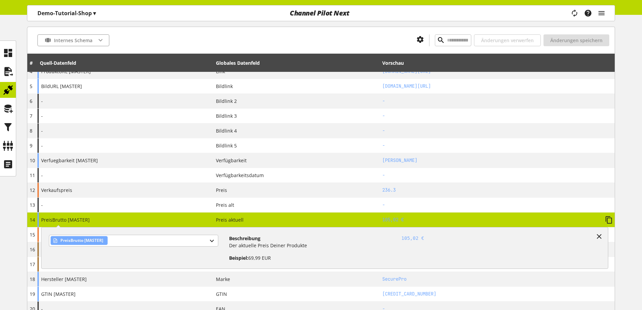
click at [317, 219] on div "Preis aktuell" at bounding box center [296, 219] width 161 height 7
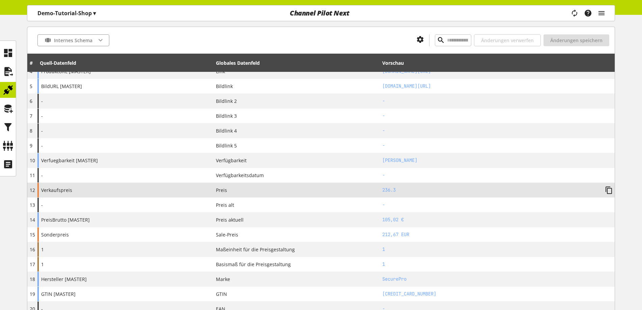
click at [317, 192] on div "Preis" at bounding box center [296, 190] width 161 height 7
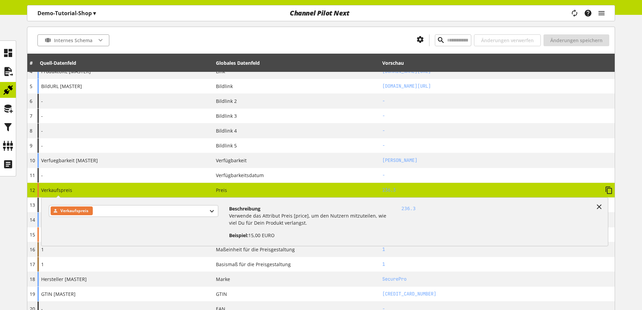
click at [317, 192] on div "Preis" at bounding box center [296, 190] width 161 height 7
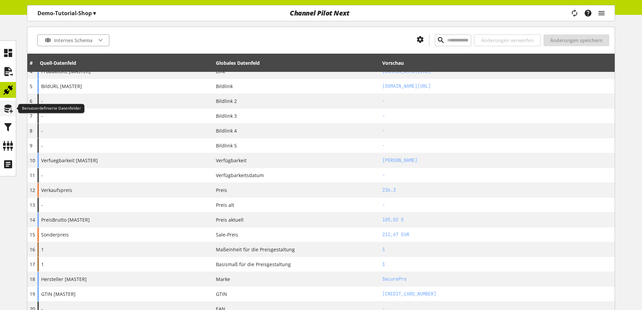
click at [8, 103] on icon at bounding box center [8, 109] width 11 height 14
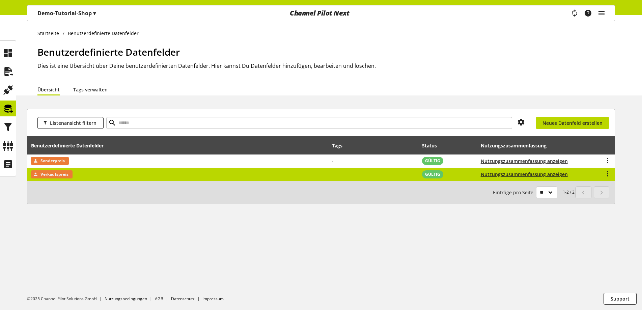
click at [116, 173] on td "Verkaufspreis" at bounding box center [177, 174] width 301 height 13
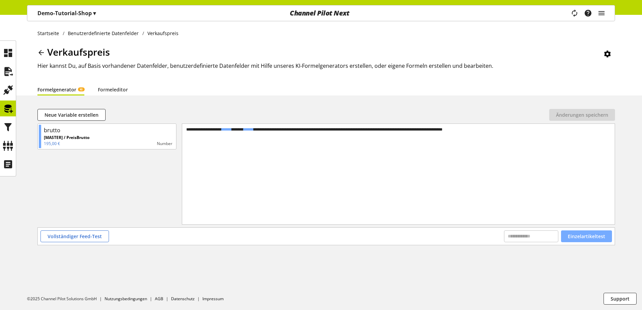
click at [577, 239] on span "Einzelartikeltest" at bounding box center [586, 236] width 37 height 7
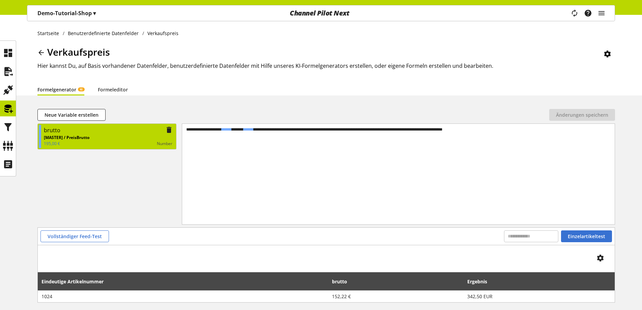
click at [82, 140] on p "[MASTER] / PreisBrutto" at bounding box center [67, 138] width 46 height 6
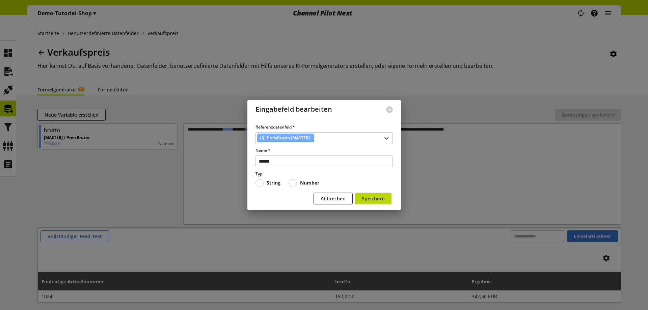
click at [265, 181] on span "String" at bounding box center [272, 183] width 17 height 6
click at [374, 198] on span "Speichern" at bounding box center [373, 198] width 23 height 7
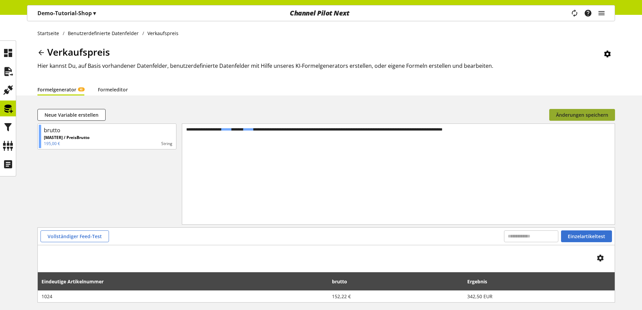
click at [585, 112] on span "Änderungen speichern" at bounding box center [582, 114] width 52 height 7
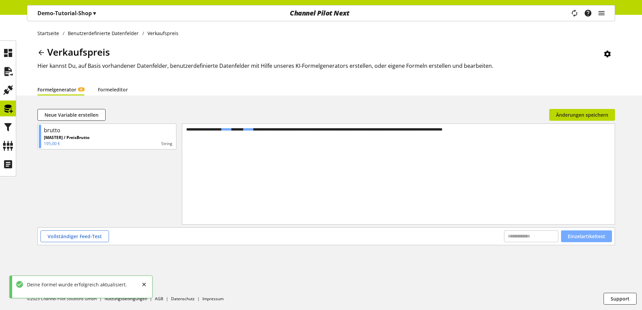
click at [596, 237] on span "Einzelartikeltest" at bounding box center [586, 236] width 37 height 7
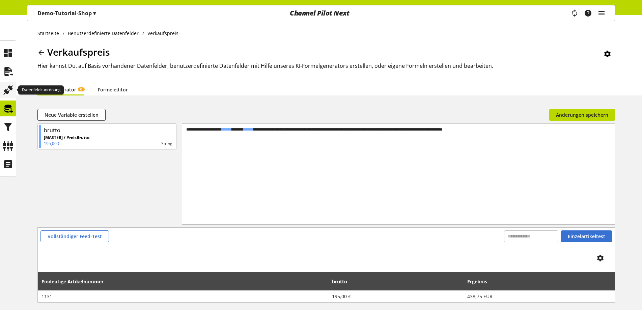
click at [2, 91] on div at bounding box center [8, 90] width 16 height 16
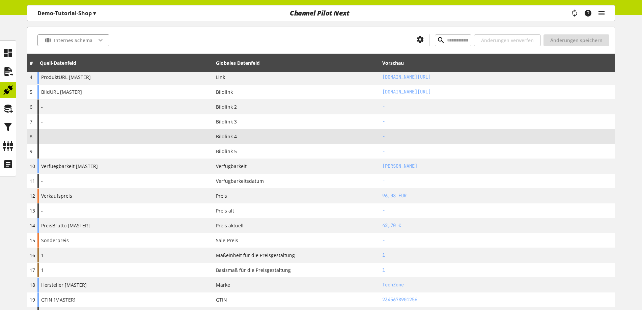
scroll to position [135, 0]
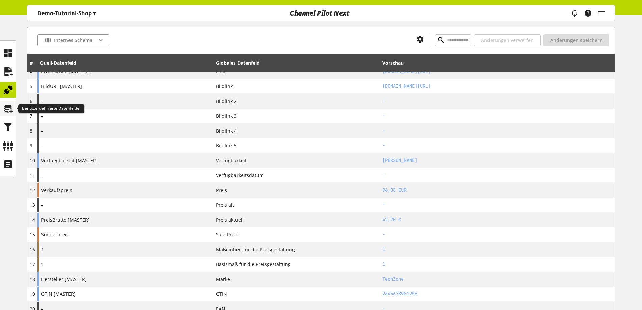
click at [1, 104] on div at bounding box center [8, 109] width 16 height 16
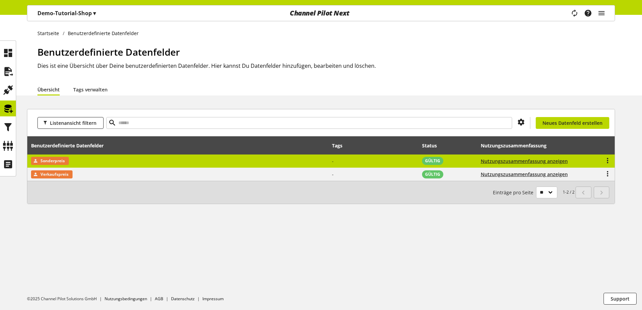
click at [97, 160] on td "Sonderpreis" at bounding box center [177, 162] width 301 height 14
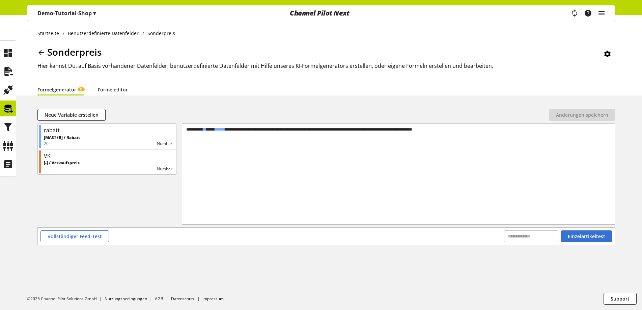
click at [97, 160] on div "[-] / Verkaufspreis - Number" at bounding box center [108, 166] width 129 height 12
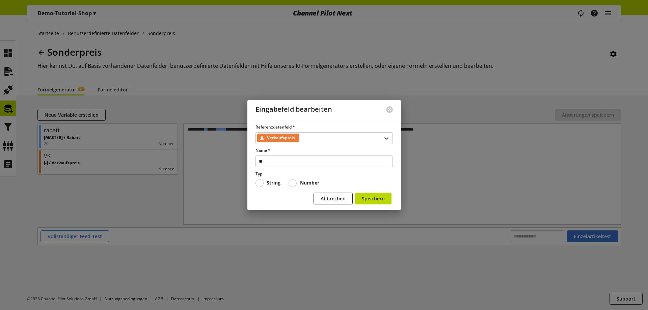
click at [262, 183] on span at bounding box center [259, 183] width 8 height 8
click at [369, 198] on span "Speichern" at bounding box center [373, 198] width 23 height 7
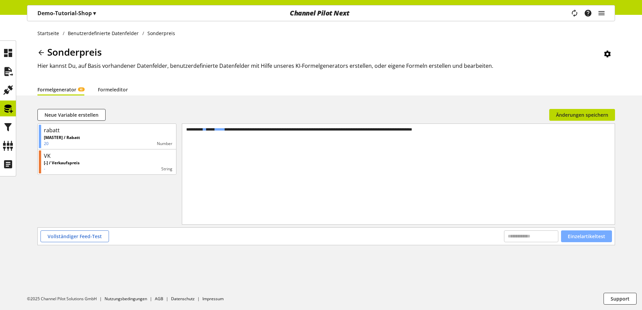
click at [598, 238] on span "Einzelartikeltest" at bounding box center [586, 236] width 37 height 7
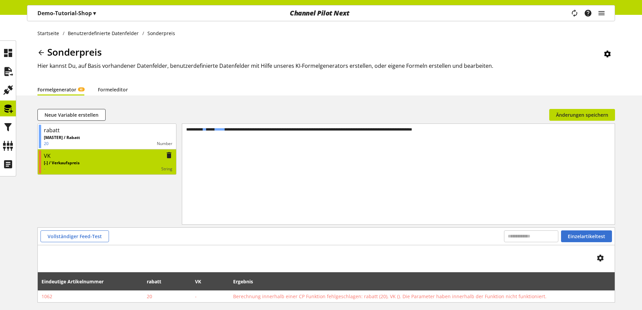
click at [79, 162] on p "[-] / Verkaufspreis" at bounding box center [62, 163] width 36 height 6
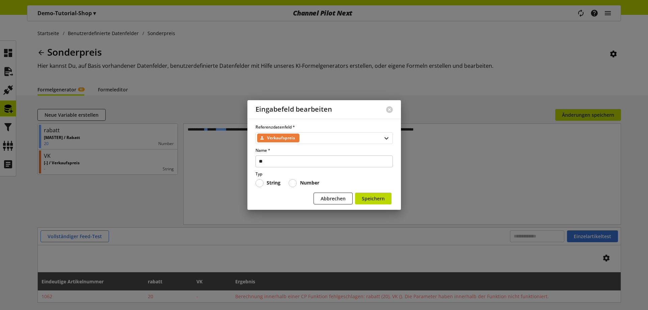
click at [303, 140] on div "Verkaufspreis" at bounding box center [323, 138] width 137 height 12
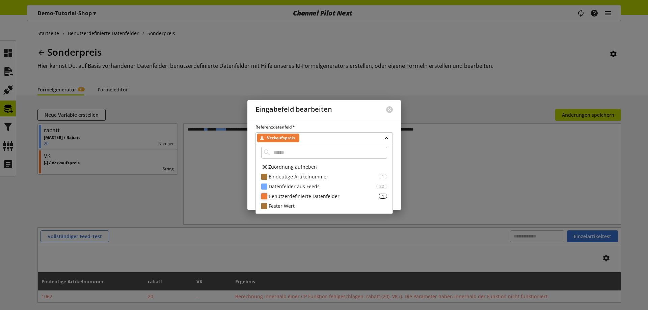
click at [301, 195] on div "Benutzerdefinierte Datenfelder" at bounding box center [324, 196] width 110 height 7
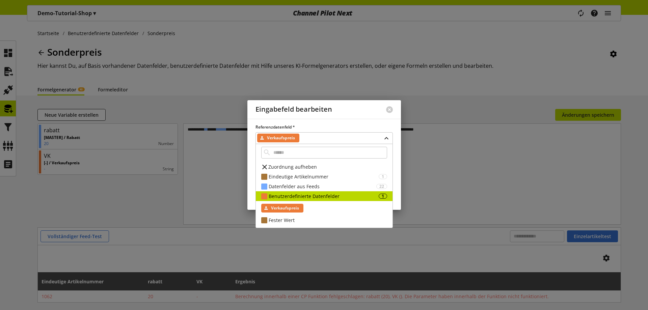
click at [285, 165] on span "Zuordnung aufheben" at bounding box center [292, 166] width 49 height 7
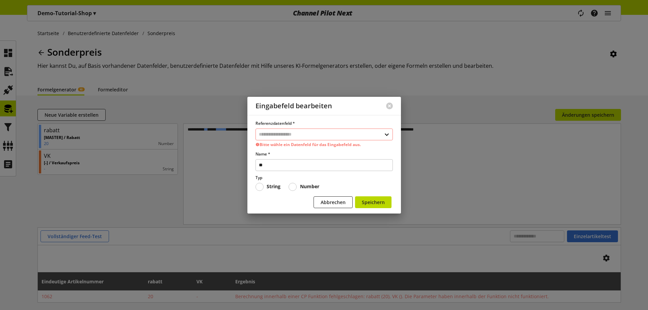
click at [293, 203] on div "Abbrechen Speichern" at bounding box center [323, 203] width 137 height 14
click at [279, 133] on input "text" at bounding box center [323, 135] width 137 height 12
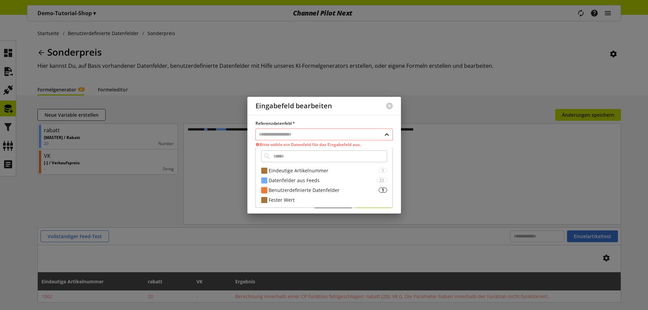
click at [343, 192] on div "Benutzerdefinierte Datenfelder" at bounding box center [324, 190] width 110 height 7
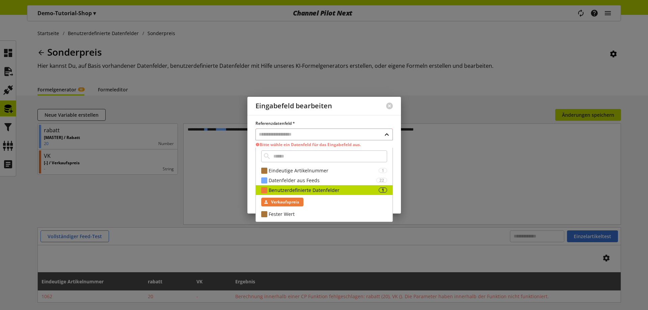
click at [287, 203] on span "Verkaufspreis" at bounding box center [285, 202] width 28 height 8
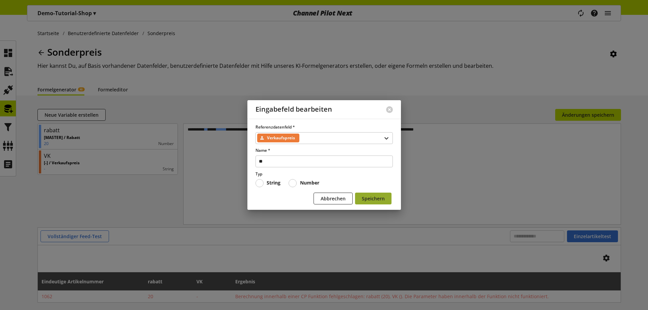
click at [377, 194] on button "Speichern" at bounding box center [373, 199] width 36 height 12
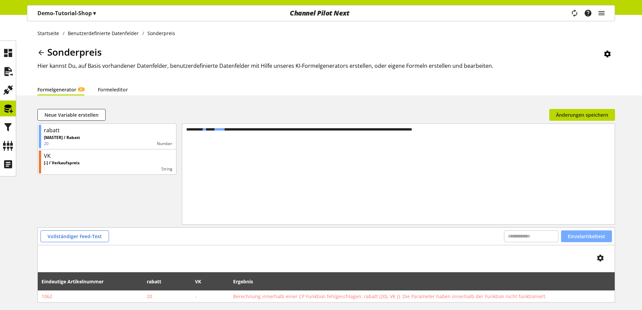
click at [587, 235] on span "Einzelartikeltest" at bounding box center [586, 236] width 37 height 7
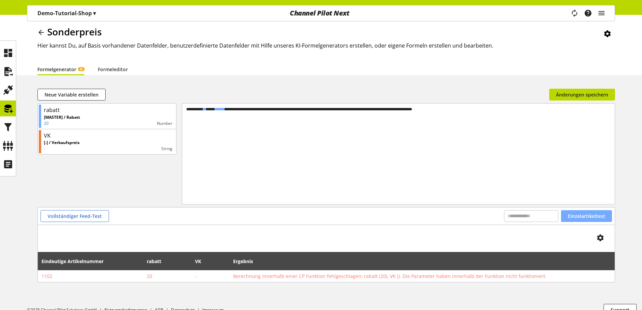
scroll to position [31, 0]
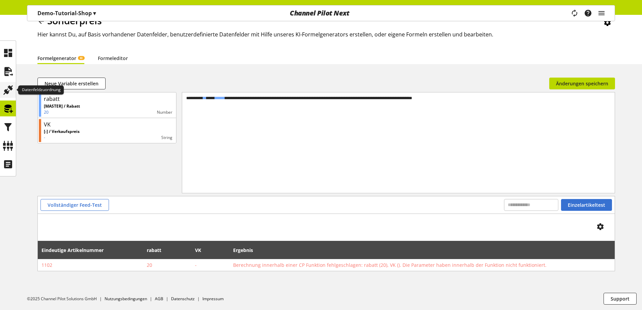
click at [6, 88] on icon at bounding box center [8, 90] width 11 height 14
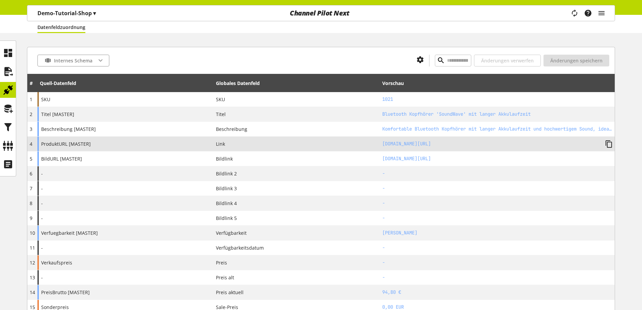
scroll to position [68, 0]
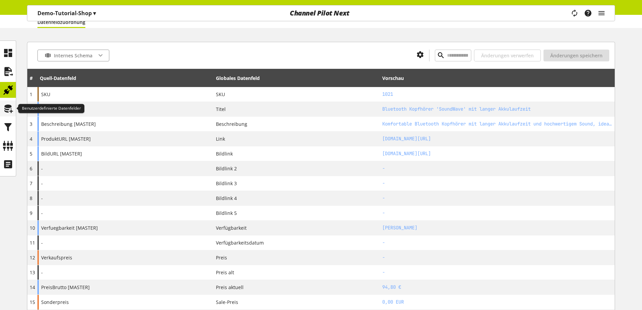
click at [5, 111] on icon at bounding box center [8, 109] width 11 height 14
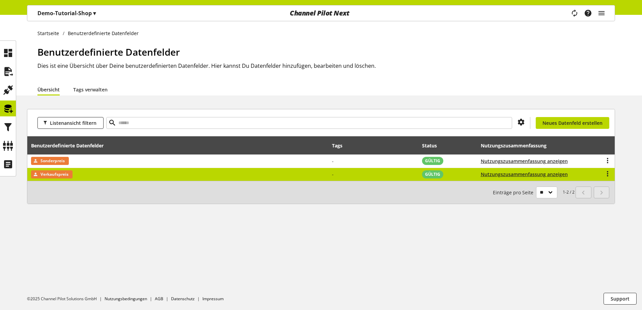
click at [369, 180] on td "-" at bounding box center [373, 174] width 90 height 13
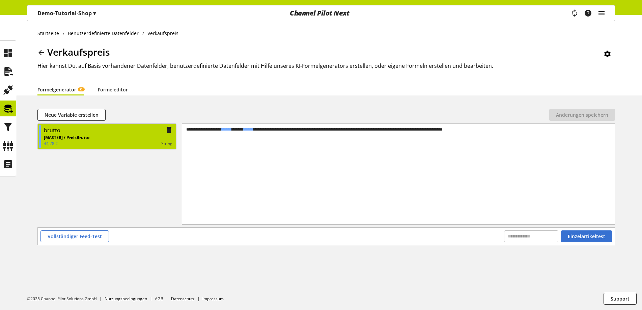
click at [125, 136] on div "[MASTER] / PreisBrutto 44,28 € String" at bounding box center [108, 141] width 129 height 12
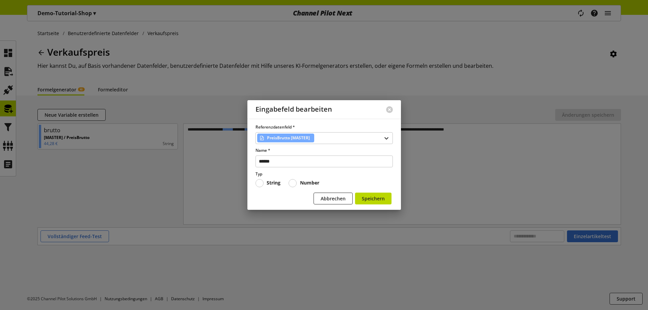
click at [127, 181] on div at bounding box center [324, 155] width 648 height 310
click at [326, 194] on button "Abbrechen" at bounding box center [333, 199] width 39 height 12
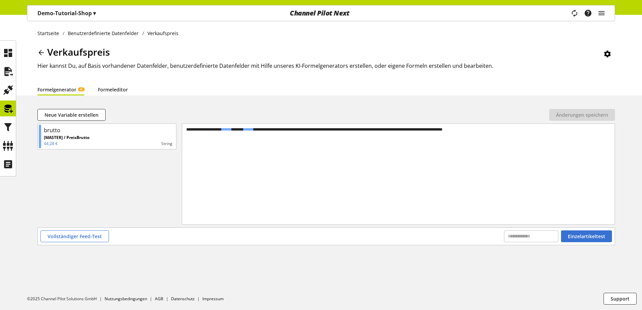
click at [110, 91] on link "Formeleditor" at bounding box center [113, 89] width 30 height 7
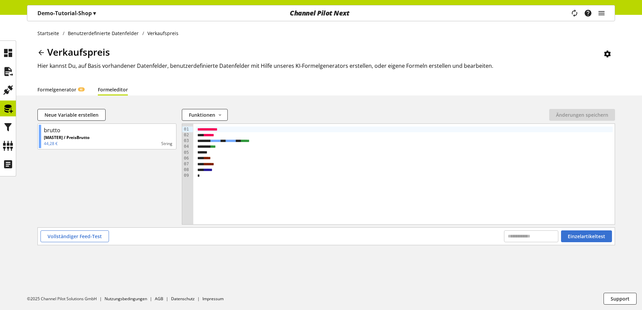
click at [212, 169] on span "*****" at bounding box center [208, 170] width 8 height 4
click at [64, 89] on link "Formelgenerator KI" at bounding box center [60, 89] width 47 height 7
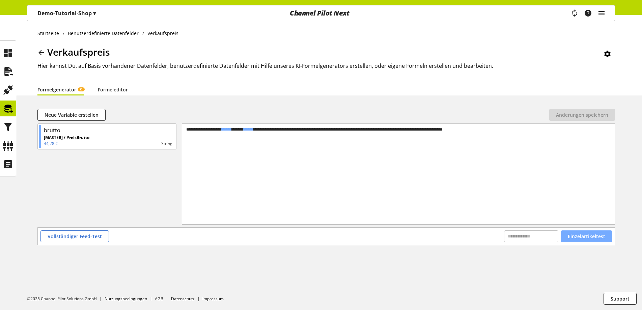
click at [577, 239] on span "Einzelartikeltest" at bounding box center [586, 236] width 37 height 7
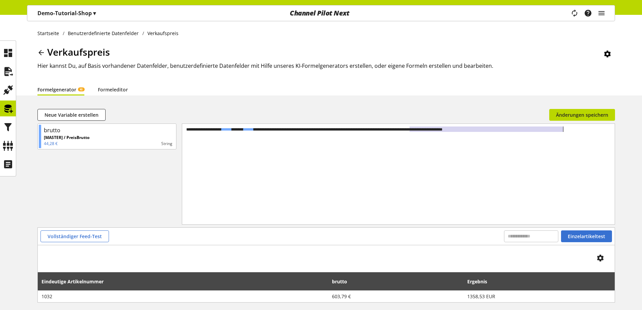
drag, startPoint x: 409, startPoint y: 131, endPoint x: 578, endPoint y: 141, distance: 168.7
click at [578, 141] on div "**********" at bounding box center [398, 166] width 433 height 84
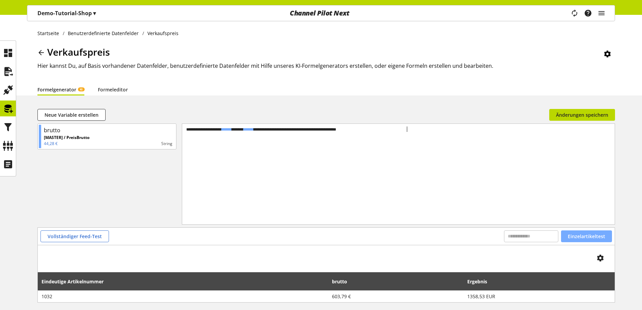
click at [578, 234] on span "Einzelartikeltest" at bounding box center [586, 236] width 37 height 7
click at [107, 88] on link "Formeleditor" at bounding box center [113, 89] width 30 height 7
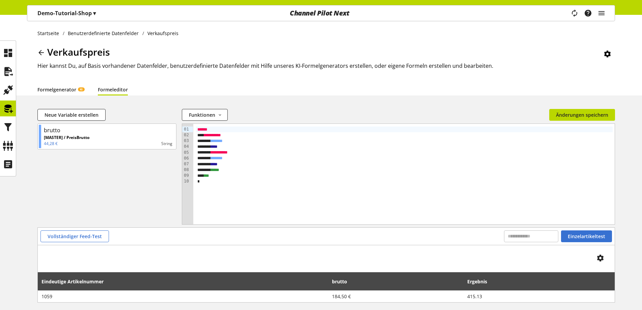
click at [60, 86] on link "Formelgenerator KI" at bounding box center [60, 89] width 47 height 7
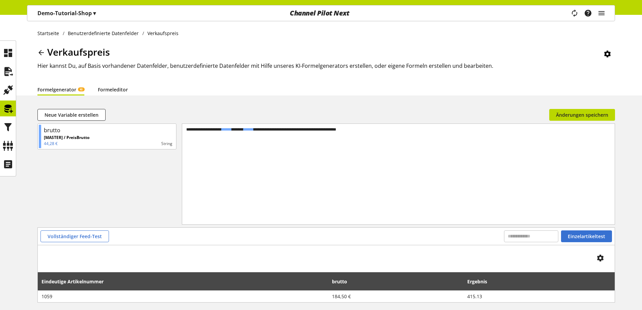
click at [108, 87] on link "Formeleditor" at bounding box center [113, 89] width 30 height 7
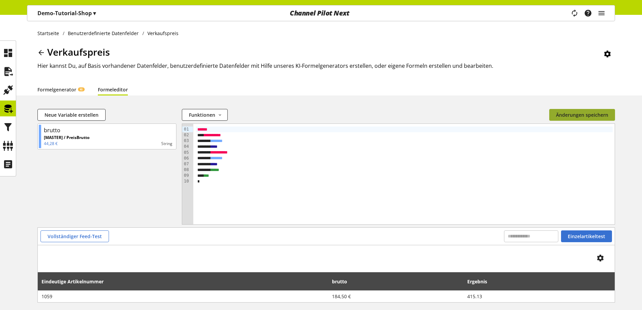
click at [586, 116] on span "Änderungen speichern" at bounding box center [582, 114] width 52 height 7
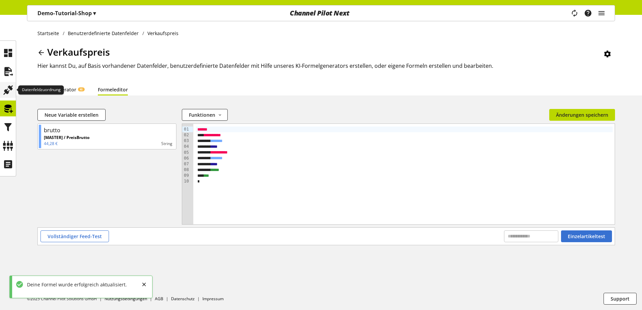
click at [8, 95] on icon at bounding box center [8, 90] width 11 height 14
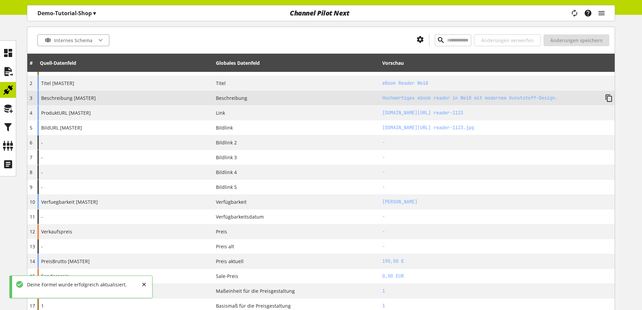
scroll to position [101, 0]
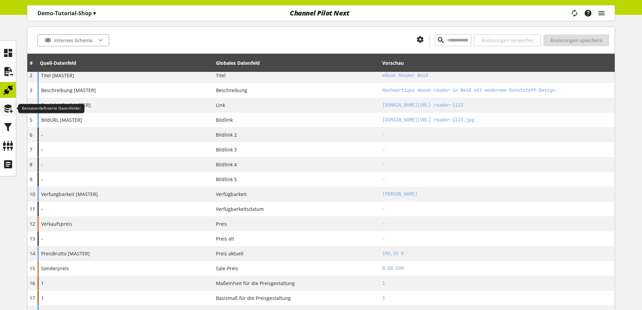
click at [12, 109] on icon at bounding box center [8, 109] width 11 height 14
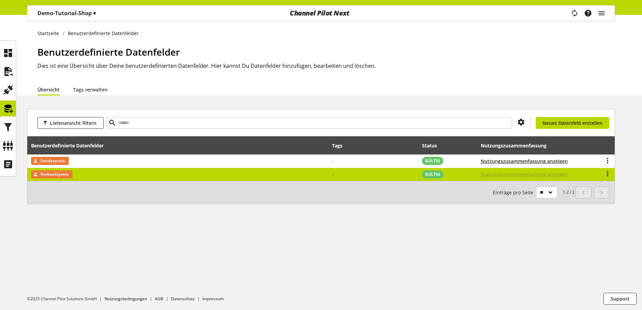
click at [492, 171] on span "Nutzungszusammenfassung anzeigen" at bounding box center [524, 174] width 87 height 7
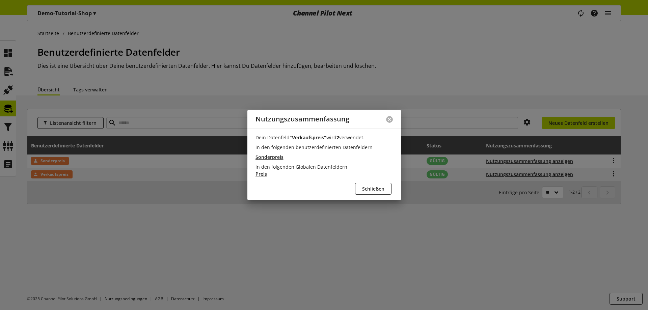
click at [389, 120] on button at bounding box center [389, 119] width 7 height 7
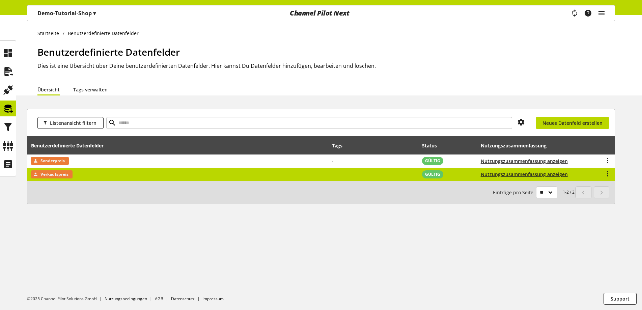
click at [323, 175] on td "Verkaufspreis" at bounding box center [177, 174] width 301 height 13
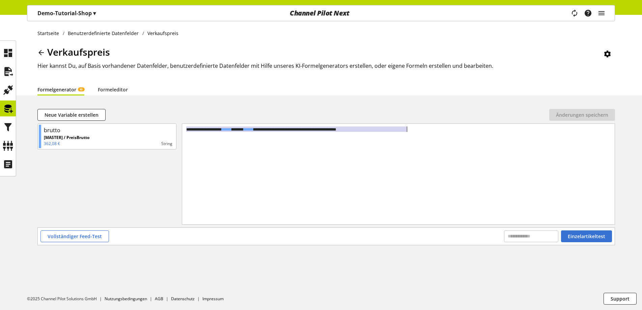
drag, startPoint x: 186, startPoint y: 129, endPoint x: 443, endPoint y: 129, distance: 257.5
click at [443, 129] on div "**********" at bounding box center [398, 130] width 427 height 6
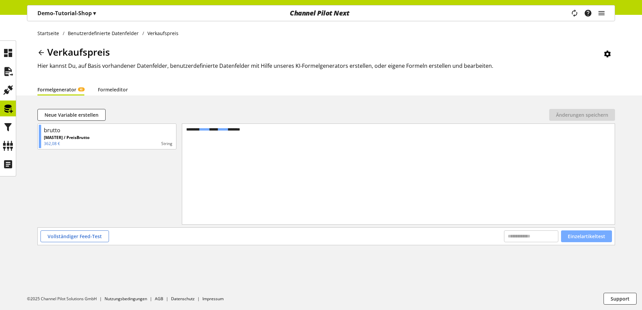
click at [587, 238] on span "Einzelartikeltest" at bounding box center [586, 236] width 37 height 7
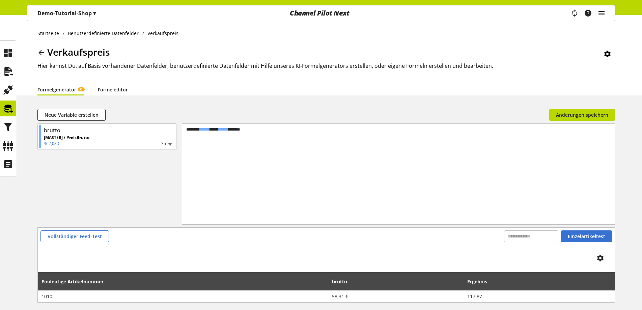
click at [122, 92] on link "Formeleditor" at bounding box center [113, 89] width 30 height 7
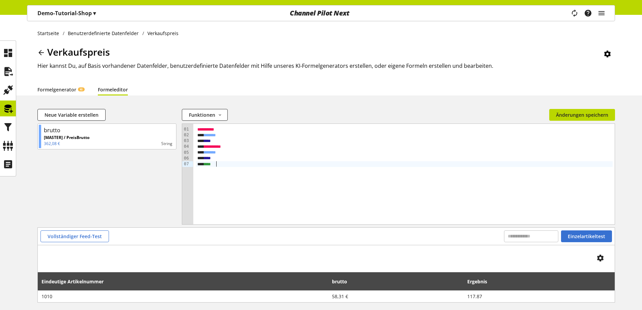
click at [229, 163] on div "*** ****" at bounding box center [404, 164] width 417 height 6
click at [207, 114] on span "Funktionen" at bounding box center [202, 114] width 26 height 7
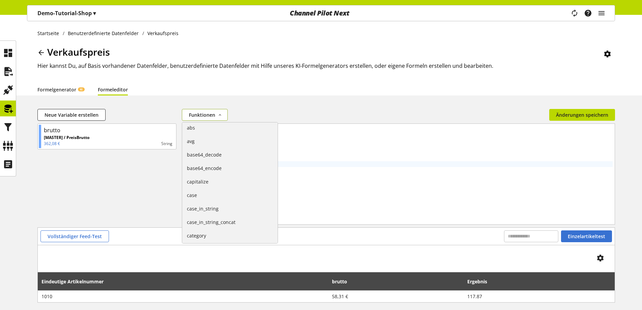
click at [207, 114] on span "Funktionen" at bounding box center [202, 114] width 26 height 7
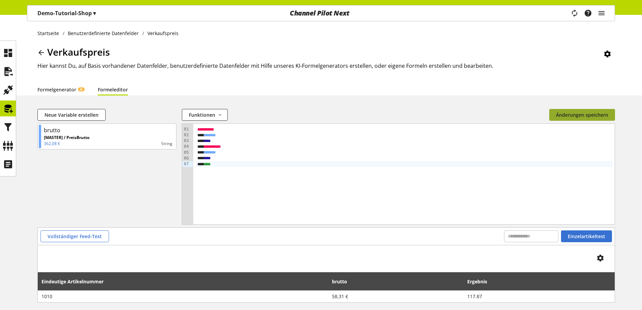
click at [594, 112] on span "Änderungen speichern" at bounding box center [582, 114] width 52 height 7
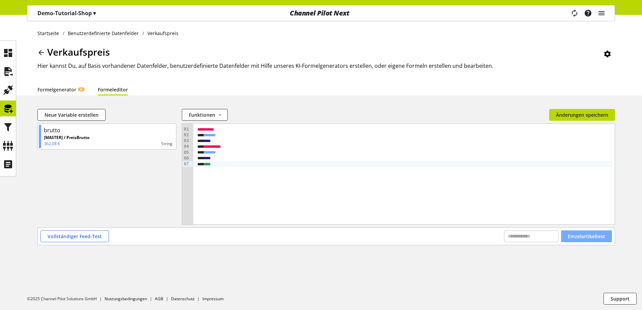
click at [577, 235] on span "Einzelartikeltest" at bounding box center [586, 236] width 37 height 7
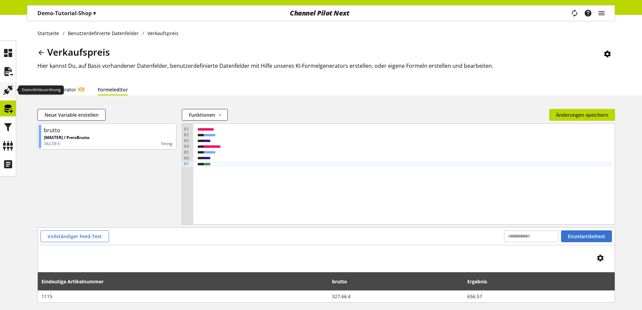
click at [10, 92] on icon at bounding box center [8, 90] width 11 height 14
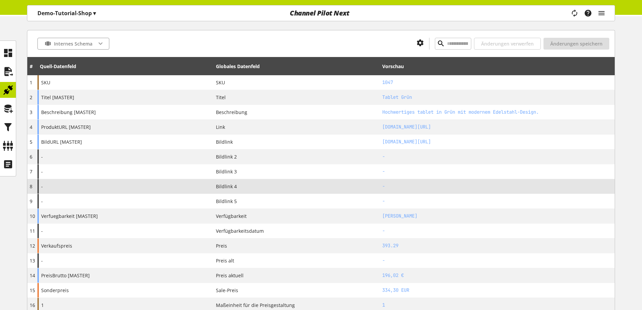
scroll to position [101, 0]
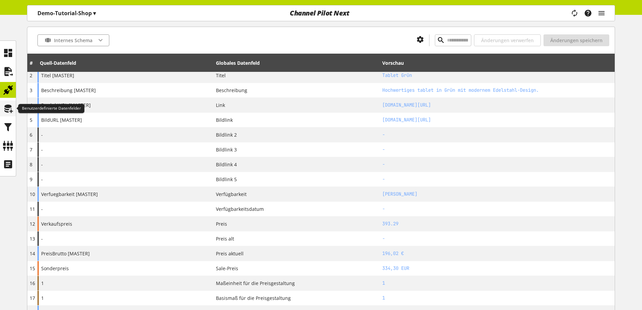
click at [5, 109] on icon at bounding box center [8, 109] width 11 height 14
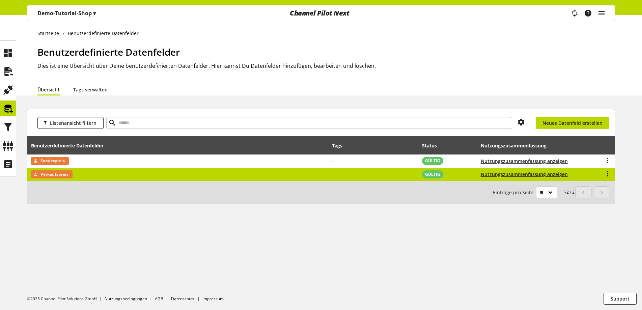
click at [80, 174] on td "Verkaufspreis" at bounding box center [177, 174] width 301 height 13
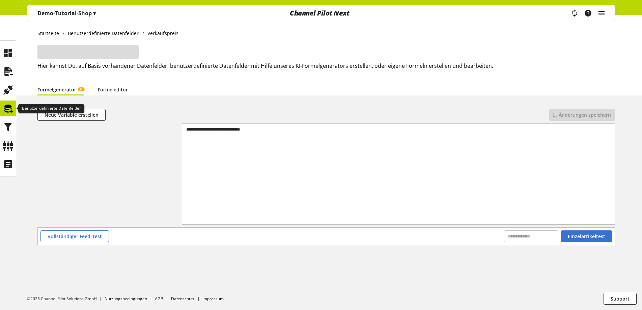
click at [0, 107] on div at bounding box center [8, 109] width 16 height 16
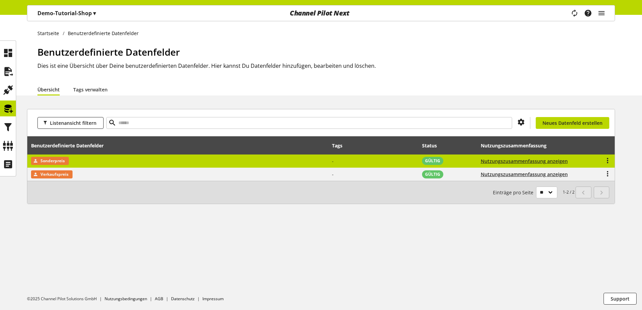
click at [80, 158] on td "Sonderpreis" at bounding box center [177, 162] width 301 height 14
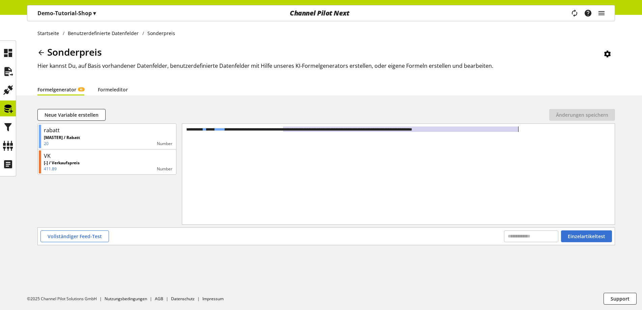
drag, startPoint x: 283, startPoint y: 129, endPoint x: 532, endPoint y: 130, distance: 248.4
click at [532, 130] on div "**********" at bounding box center [398, 130] width 427 height 6
drag, startPoint x: 532, startPoint y: 130, endPoint x: 356, endPoint y: 131, distance: 175.8
click at [356, 131] on div "**********" at bounding box center [398, 130] width 427 height 6
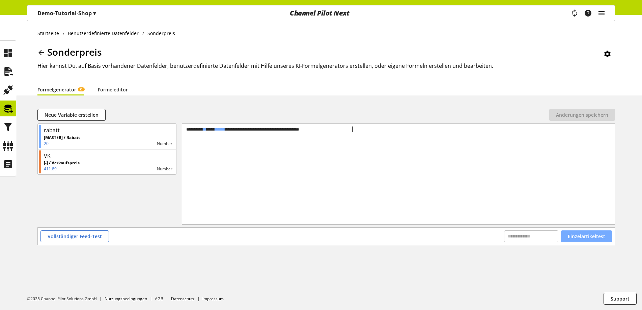
click at [563, 235] on button "Einzelartikeltest" at bounding box center [586, 237] width 51 height 12
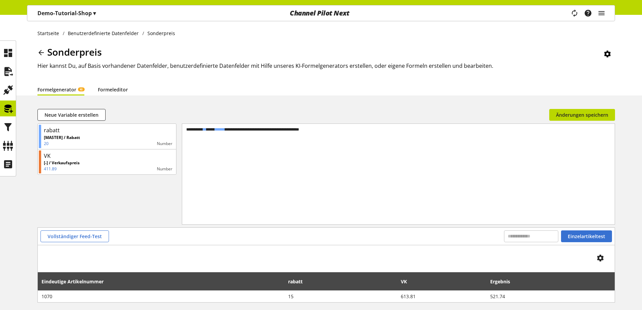
click at [116, 90] on link "Formeleditor" at bounding box center [113, 89] width 30 height 7
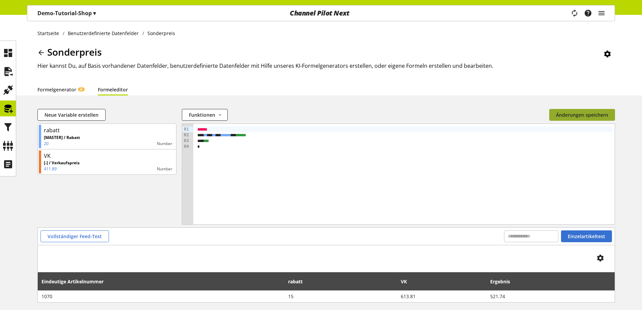
click at [562, 117] on span "Änderungen speichern" at bounding box center [582, 114] width 52 height 7
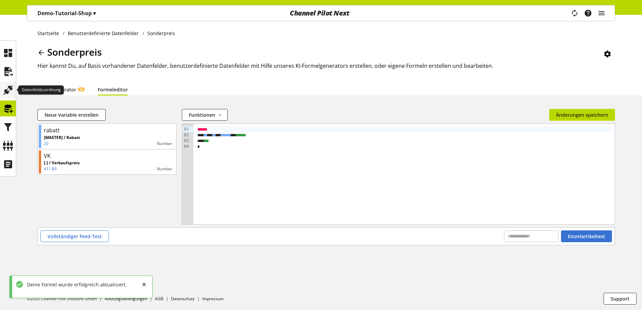
click at [5, 93] on icon at bounding box center [8, 90] width 11 height 14
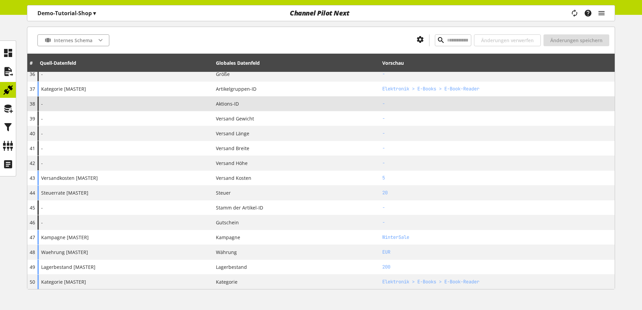
scroll to position [574, 0]
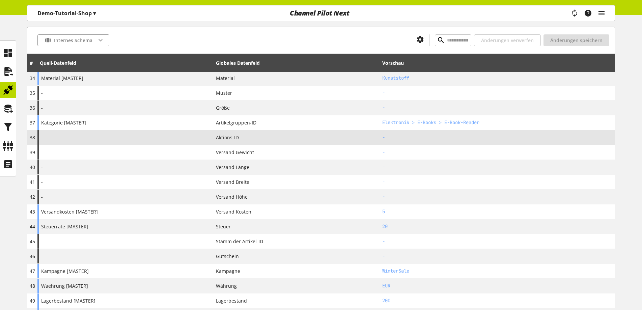
click at [278, 133] on td "Aktions-ID" at bounding box center [297, 137] width 166 height 15
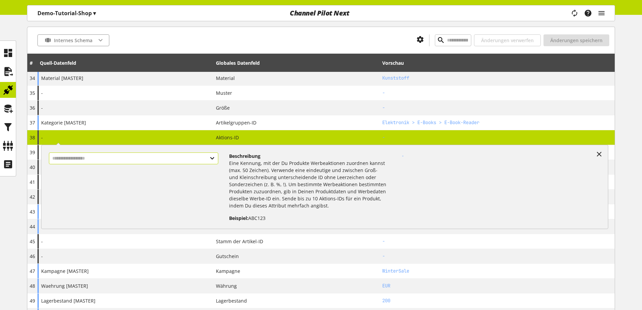
click at [157, 157] on input "text" at bounding box center [133, 159] width 169 height 12
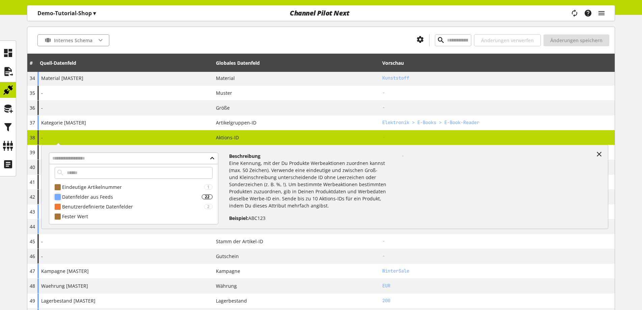
click at [102, 199] on div "Datenfelder aus Feeds" at bounding box center [132, 196] width 140 height 7
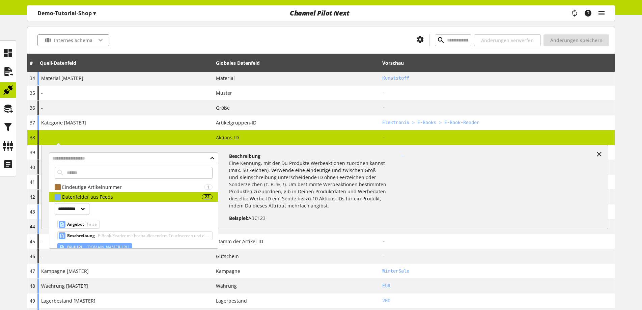
scroll to position [34, 0]
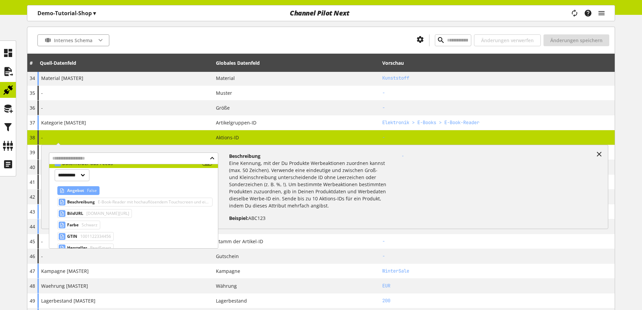
click at [87, 192] on span "False" at bounding box center [91, 191] width 11 height 8
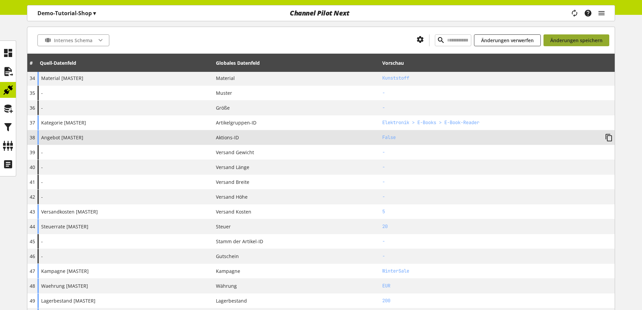
click at [568, 43] on span "Änderungen speichern" at bounding box center [576, 40] width 52 height 7
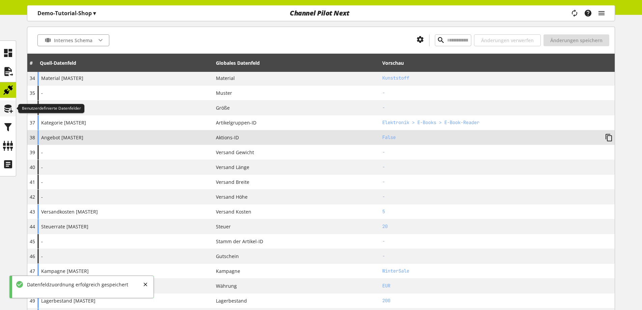
click at [9, 112] on icon at bounding box center [8, 109] width 11 height 14
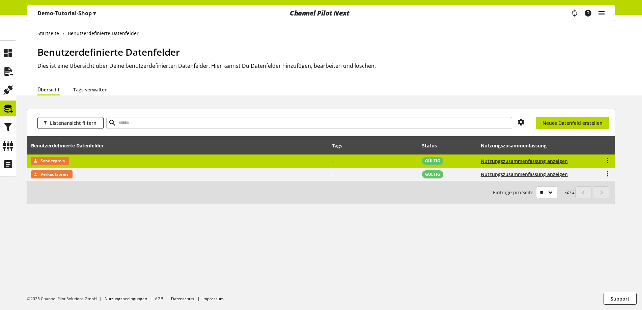
click at [87, 163] on td "Sonderpreis" at bounding box center [177, 162] width 301 height 14
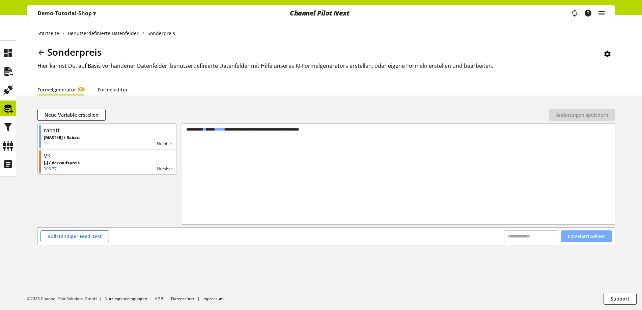
click at [579, 236] on span "Einzelartikeltest" at bounding box center [586, 236] width 37 height 7
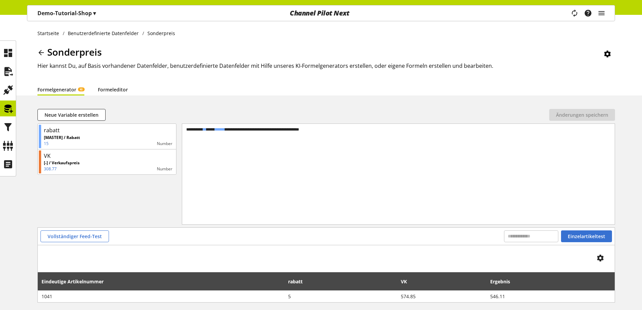
click at [112, 90] on link "Formeleditor" at bounding box center [113, 89] width 30 height 7
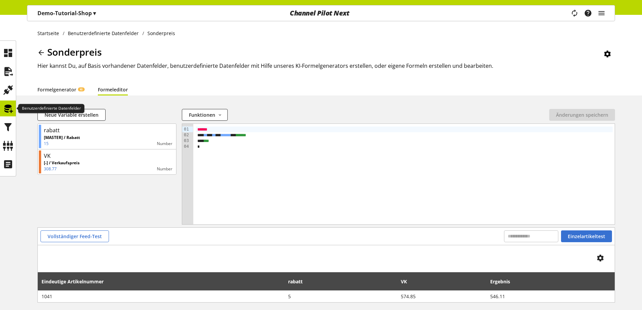
click at [8, 112] on icon at bounding box center [8, 109] width 11 height 14
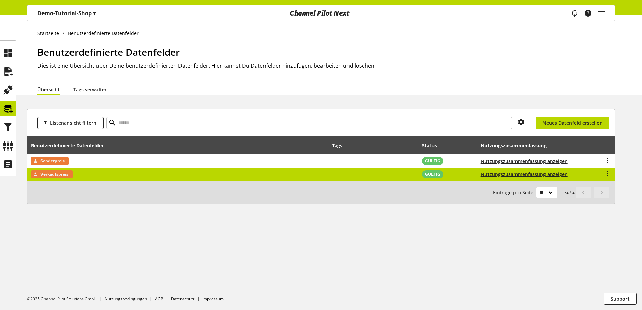
click at [84, 177] on td "Verkaufspreis" at bounding box center [177, 174] width 301 height 13
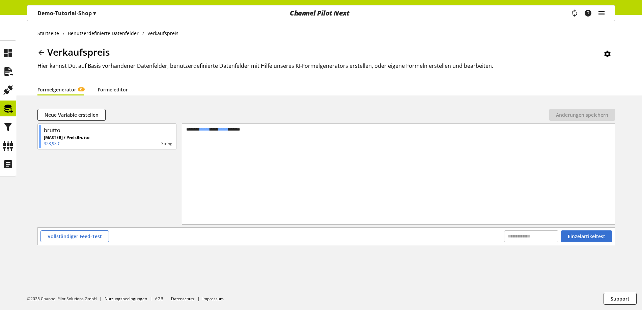
click at [120, 93] on link "Formeleditor" at bounding box center [113, 89] width 30 height 7
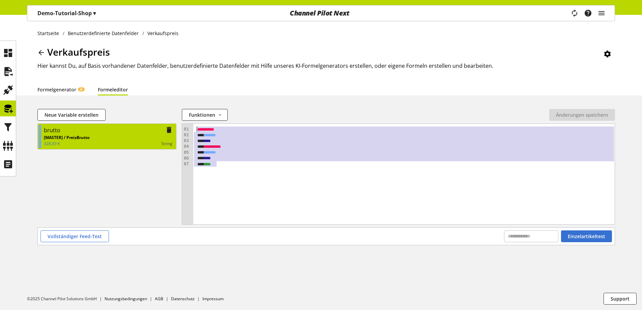
drag, startPoint x: 234, startPoint y: 167, endPoint x: 161, endPoint y: 127, distance: 83.1
click at [161, 127] on div "brutto [MASTER] / PreisBrutto 328,93 € String 09 01 02 03 04 05 06 07 › *******…" at bounding box center [326, 176] width 578 height 104
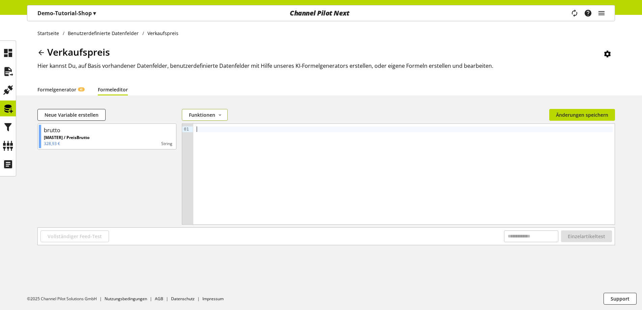
click at [210, 115] on span "Funktionen" at bounding box center [202, 114] width 26 height 7
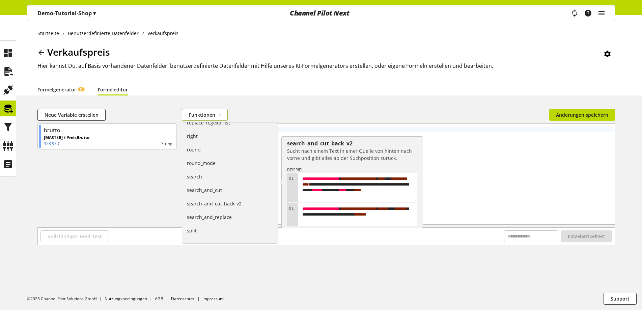
scroll to position [574, 0]
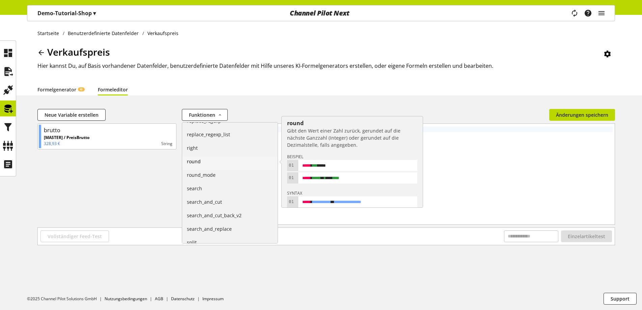
click at [234, 164] on link "round" at bounding box center [230, 163] width 96 height 14
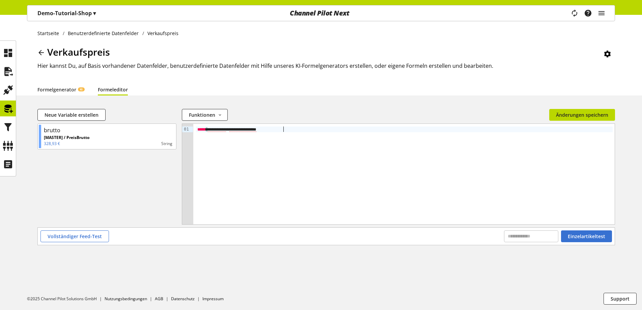
click at [221, 130] on span "**********" at bounding box center [217, 129] width 19 height 5
click at [212, 129] on span "******" at bounding box center [213, 129] width 10 height 4
click at [254, 134] on div "****** * ****** * **** * * *" at bounding box center [404, 135] width 417 height 6
click at [199, 140] on div "* *" at bounding box center [404, 141] width 417 height 6
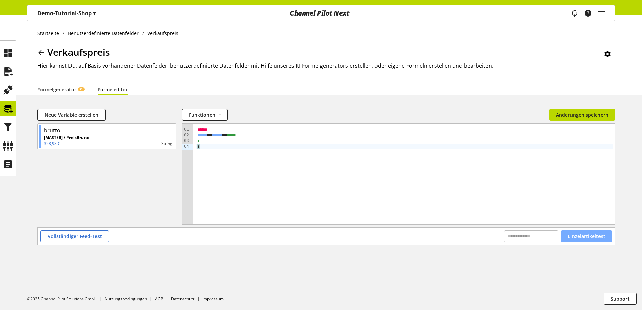
click at [585, 237] on span "Einzelartikeltest" at bounding box center [586, 236] width 37 height 7
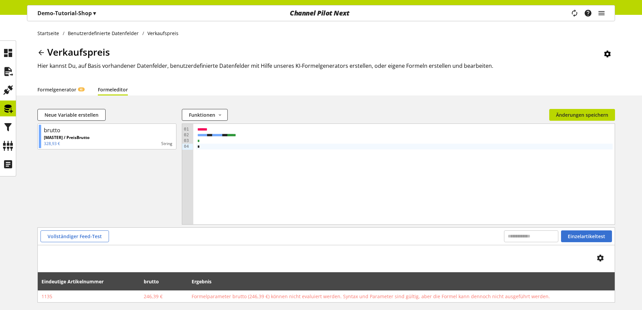
click at [197, 134] on span "******" at bounding box center [202, 135] width 10 height 4
click at [197, 139] on span "*" at bounding box center [198, 141] width 2 height 4
click at [196, 145] on div "*" at bounding box center [404, 147] width 417 height 6
click at [591, 239] on span "Einzelartikeltest" at bounding box center [586, 236] width 37 height 7
click at [216, 139] on div "*" at bounding box center [404, 141] width 417 height 6
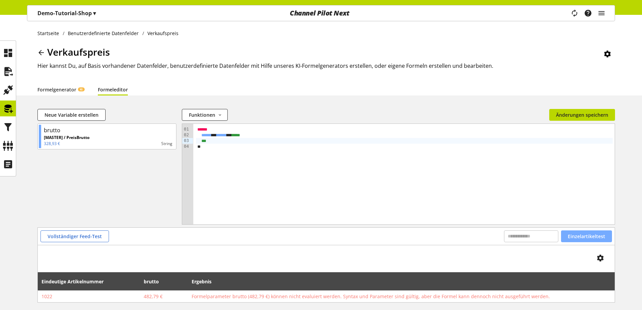
click at [573, 237] on span "Einzelartikeltest" at bounding box center [586, 236] width 37 height 7
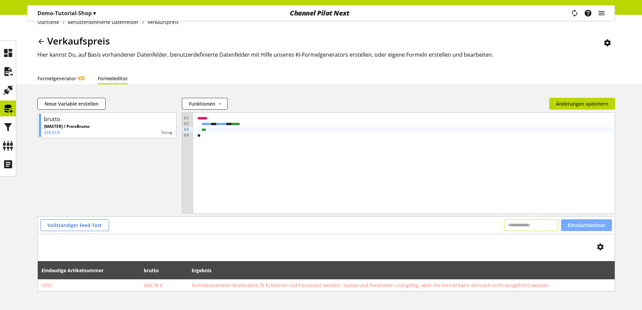
scroll to position [0, 0]
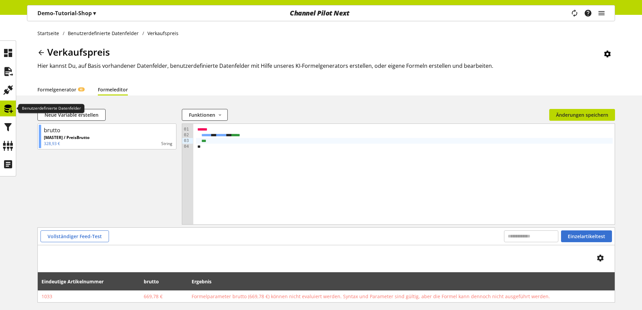
click at [7, 110] on icon at bounding box center [8, 109] width 11 height 14
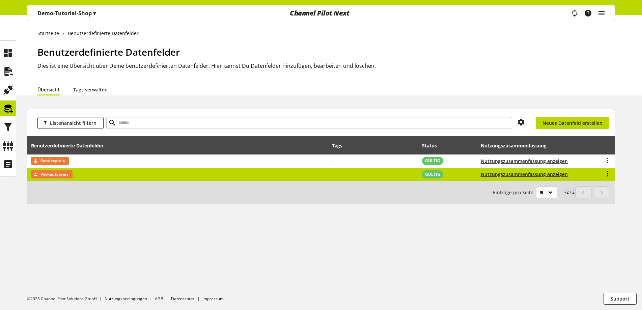
click at [243, 174] on td "Verkaufspreis" at bounding box center [177, 174] width 301 height 13
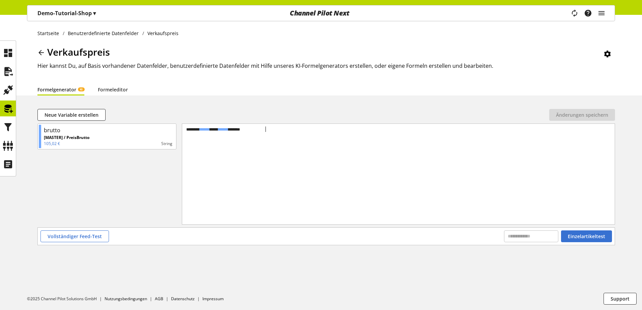
click at [285, 130] on div "******* ****** *** ****** ******" at bounding box center [398, 130] width 427 height 6
click at [303, 128] on div "**********" at bounding box center [398, 130] width 427 height 6
click at [590, 236] on span "Einzelartikeltest" at bounding box center [586, 236] width 37 height 7
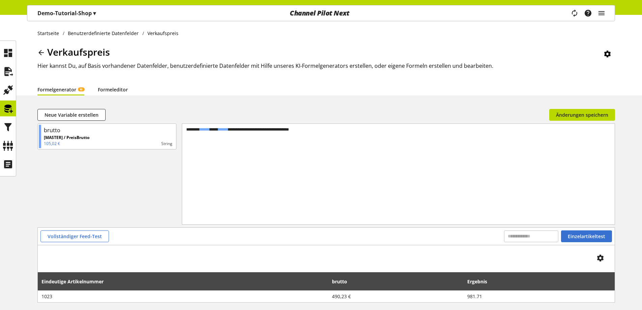
click at [114, 90] on link "Formeleditor" at bounding box center [113, 89] width 30 height 7
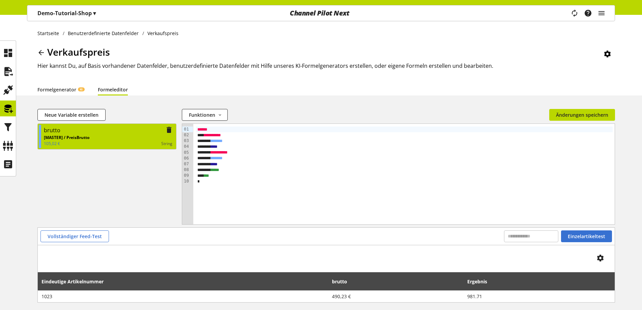
click at [116, 135] on div "[MASTER] / PreisBrutto 105,02 € String" at bounding box center [108, 141] width 129 height 12
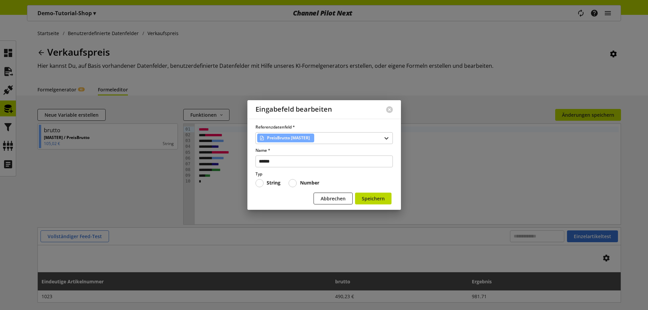
click at [296, 182] on span at bounding box center [293, 183] width 8 height 8
click at [380, 199] on span "Speichern" at bounding box center [373, 198] width 23 height 7
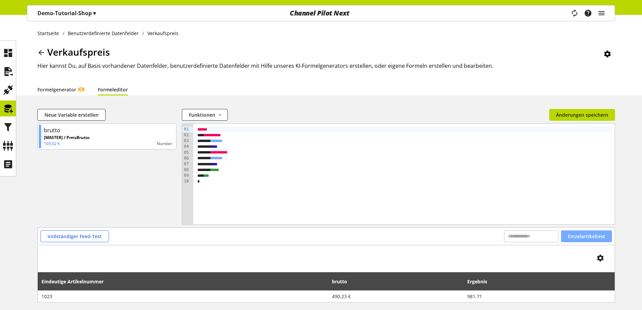
click at [573, 240] on span "Einzelartikeltest" at bounding box center [586, 236] width 37 height 7
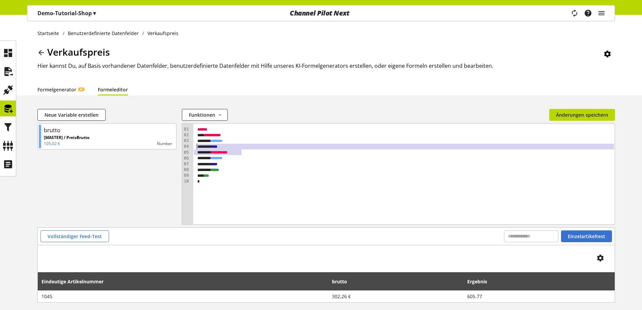
drag, startPoint x: 246, startPoint y: 152, endPoint x: 189, endPoint y: 145, distance: 57.4
click at [189, 145] on div "99 01 02 03 04 05 06 07 08 09 10 › ***** * ********* * ****** * **** *** ******…" at bounding box center [398, 174] width 433 height 101
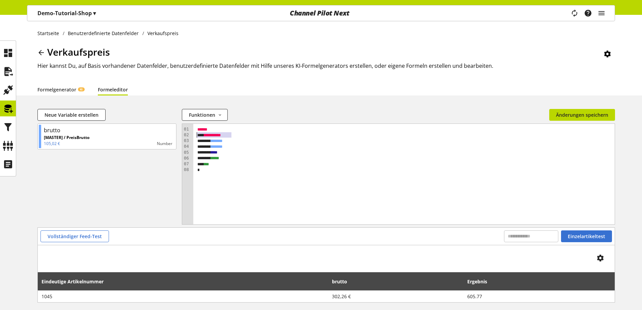
drag, startPoint x: 241, startPoint y: 134, endPoint x: 183, endPoint y: 134, distance: 57.7
click at [183, 134] on div "09 01 02 03 04 05 06 07 08 › ***** * ********* * ****** * ****** * **** *** ***…" at bounding box center [398, 174] width 433 height 101
click at [232, 136] on div "****** *" at bounding box center [404, 135] width 417 height 6
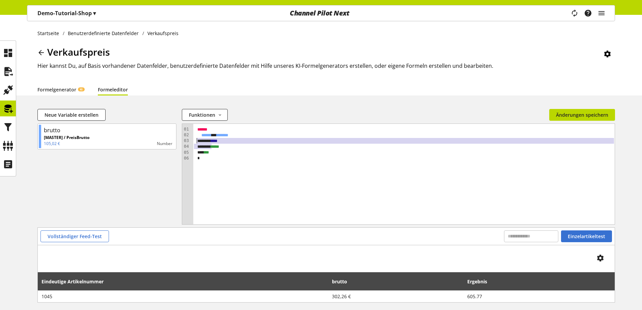
drag, startPoint x: 211, startPoint y: 145, endPoint x: 194, endPoint y: 139, distance: 18.3
click at [194, 139] on div "***** * ****** * ****** * **** *** **** * *** *" at bounding box center [404, 174] width 422 height 101
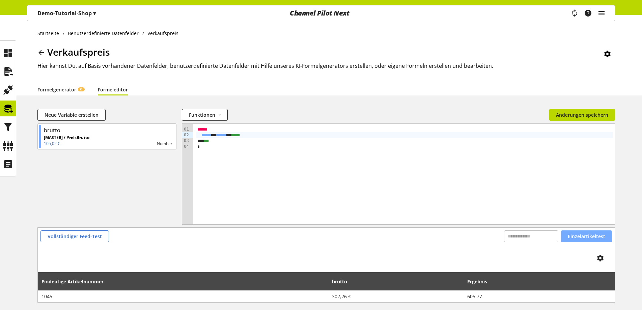
click at [567, 238] on button "Einzelartikeltest" at bounding box center [586, 237] width 51 height 12
click at [247, 135] on div "****** * ****** * **** *" at bounding box center [404, 135] width 417 height 6
click at [572, 237] on span "Einzelartikeltest" at bounding box center [586, 236] width 37 height 7
click at [567, 113] on span "Änderungen speichern" at bounding box center [582, 114] width 52 height 7
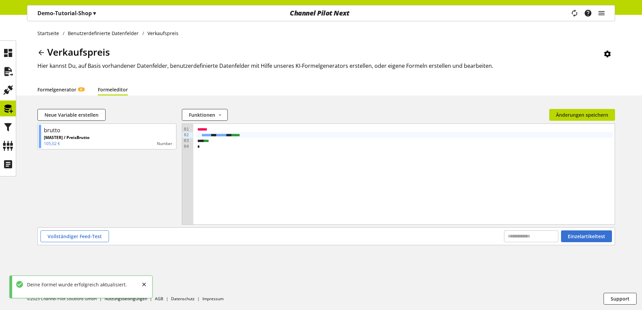
click at [64, 92] on link "Formelgenerator KI" at bounding box center [60, 89] width 47 height 7
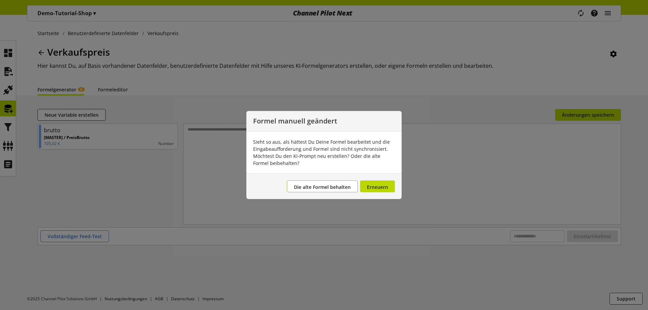
click at [321, 189] on span "Die alte Formel behalten" at bounding box center [322, 187] width 57 height 6
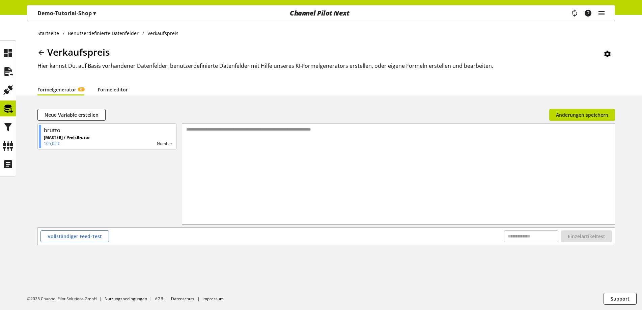
click at [100, 88] on link "Formeleditor" at bounding box center [113, 89] width 30 height 7
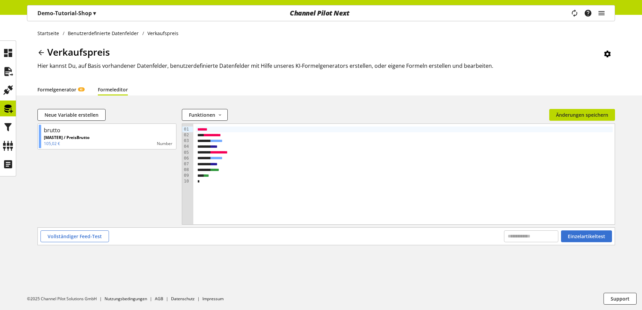
click at [66, 91] on link "Formelgenerator KI" at bounding box center [60, 89] width 47 height 7
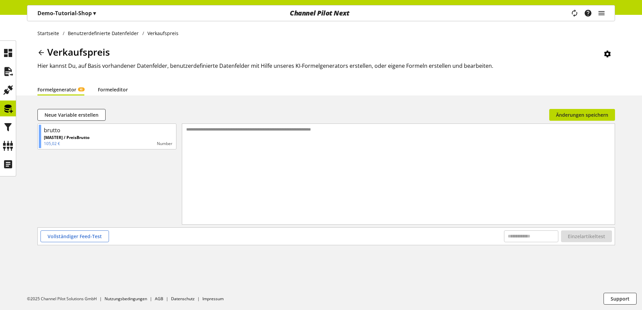
click at [107, 89] on link "Formeleditor" at bounding box center [113, 89] width 30 height 7
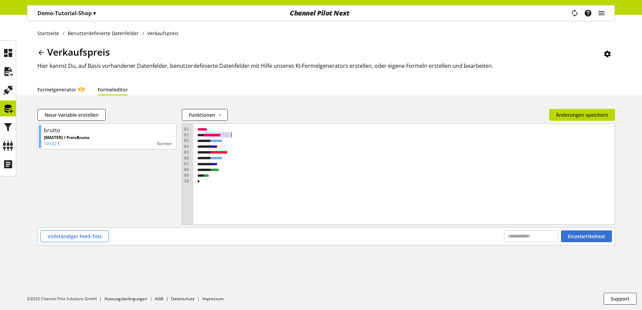
drag, startPoint x: 205, startPoint y: 133, endPoint x: 232, endPoint y: 136, distance: 27.2
click at [232, 136] on div "********* *" at bounding box center [404, 135] width 417 height 6
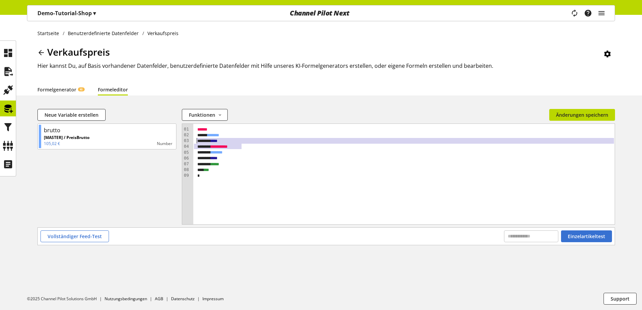
drag, startPoint x: 248, startPoint y: 145, endPoint x: 177, endPoint y: 140, distance: 71.1
click at [177, 140] on div "brutto [MASTER] / PreisBrutto 105,02 € Number 09 01 02 03 04 05 06 07 08 09 › *…" at bounding box center [326, 176] width 578 height 104
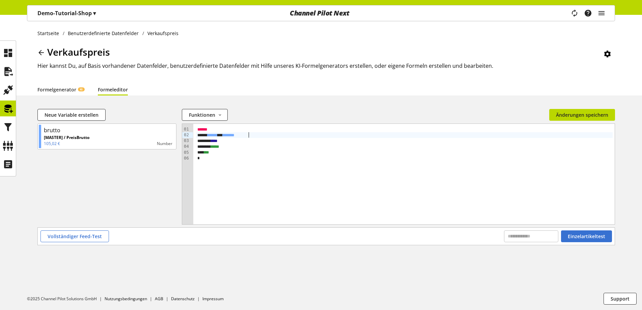
click at [249, 133] on div "****** * ****** *" at bounding box center [404, 135] width 417 height 6
drag, startPoint x: 245, startPoint y: 142, endPoint x: 221, endPoint y: 143, distance: 23.6
click at [221, 143] on div "****" at bounding box center [404, 141] width 417 height 6
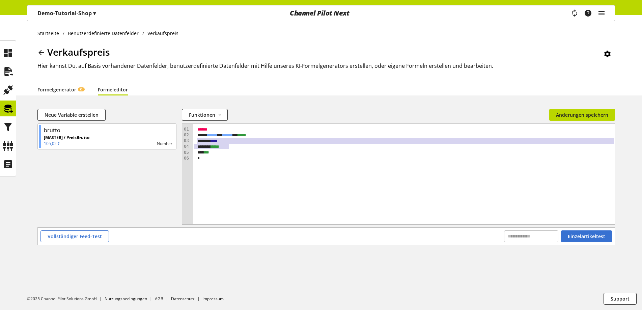
drag, startPoint x: 233, startPoint y: 149, endPoint x: 190, endPoint y: 140, distance: 43.8
click at [190, 140] on div "09 01 02 03 04 05 06 › ***** * ****** * ****** * **** * **** *** **** * *** *" at bounding box center [398, 174] width 433 height 101
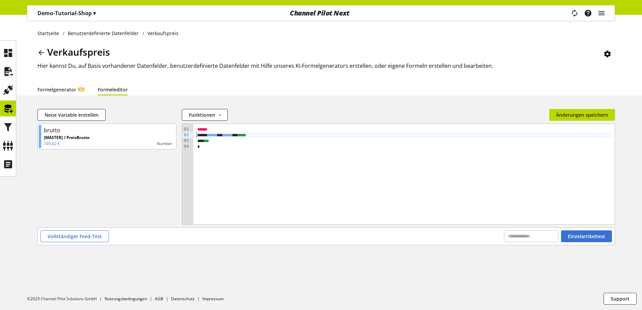
click at [196, 134] on div "****** * ****** * **** *" at bounding box center [404, 135] width 417 height 6
click at [588, 234] on span "Einzelartikeltest" at bounding box center [586, 236] width 37 height 7
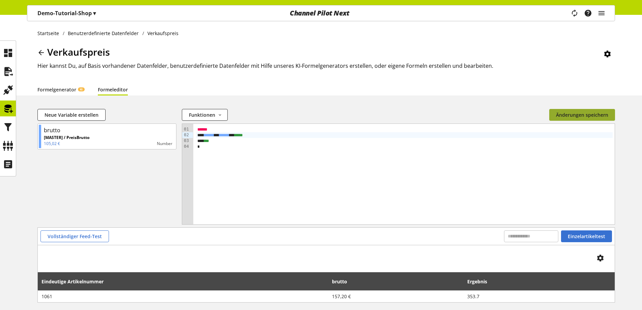
click at [585, 117] on span "Änderungen speichern" at bounding box center [582, 114] width 52 height 7
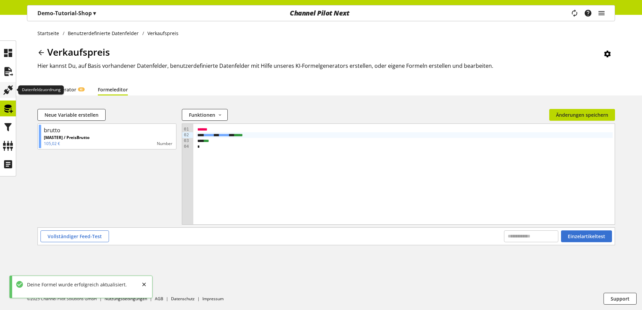
click at [12, 87] on icon at bounding box center [8, 90] width 11 height 14
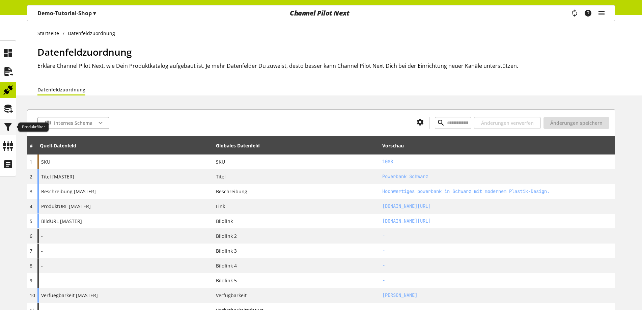
click at [1, 129] on div at bounding box center [8, 127] width 16 height 16
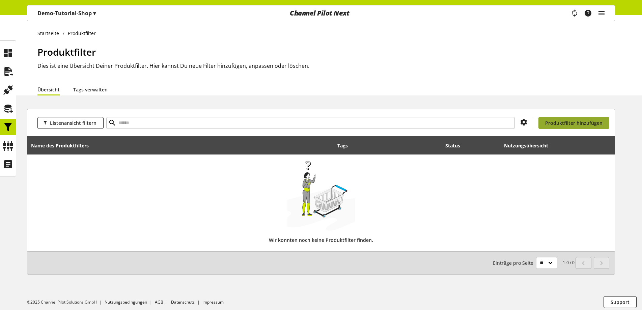
click at [547, 119] on span "Produktfilter hinzufügen" at bounding box center [573, 122] width 57 height 7
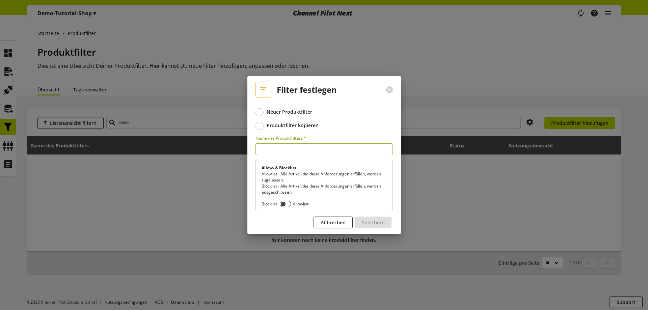
type input "*"
type input "**********"
click at [286, 202] on span at bounding box center [285, 204] width 11 height 6
click at [381, 220] on span "Speichern" at bounding box center [373, 222] width 23 height 7
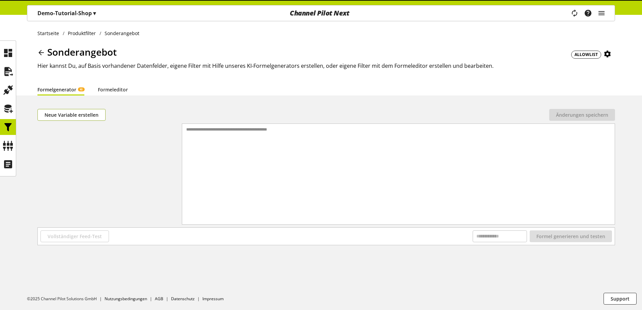
click at [82, 115] on span "Neue Variable erstellen" at bounding box center [72, 114] width 54 height 7
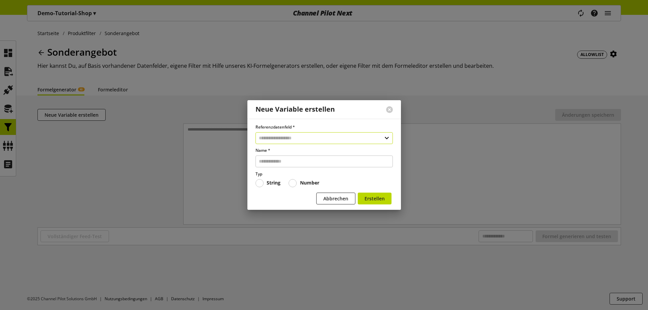
click at [263, 141] on input "text" at bounding box center [323, 138] width 137 height 12
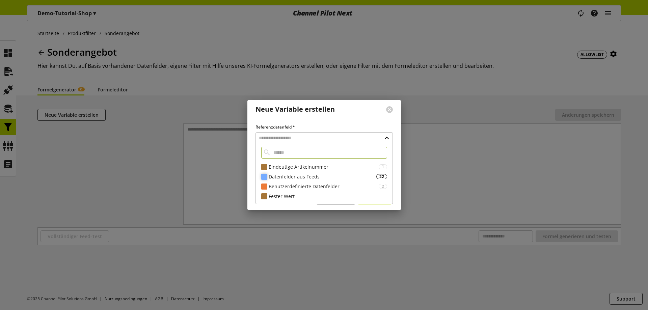
click at [318, 180] on div "Datenfelder aus Feeds" at bounding box center [323, 176] width 108 height 7
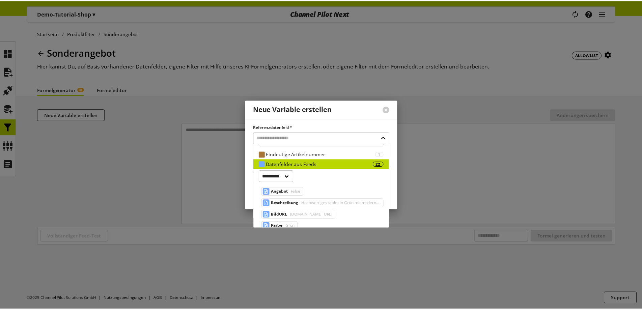
scroll to position [34, 0]
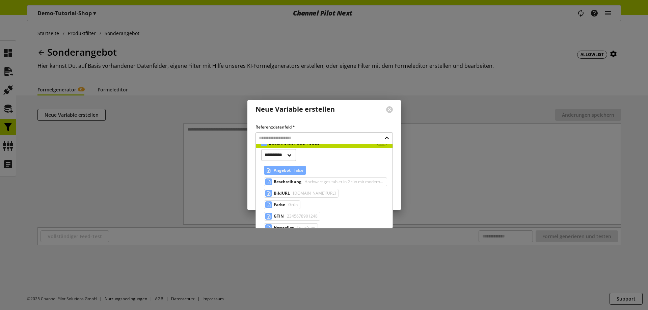
click at [300, 170] on span "False" at bounding box center [297, 170] width 11 height 8
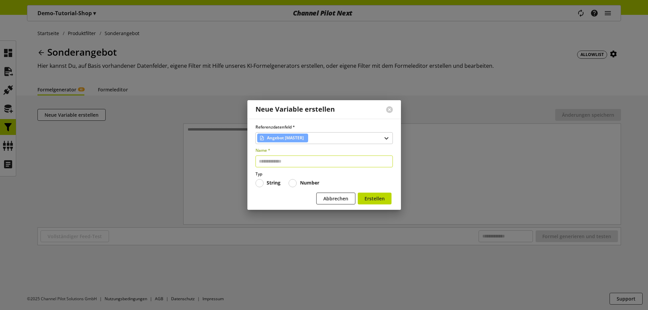
click at [302, 160] on input "text" at bounding box center [323, 162] width 137 height 12
type input "*******"
click at [382, 201] on span "Erstellen" at bounding box center [375, 198] width 20 height 7
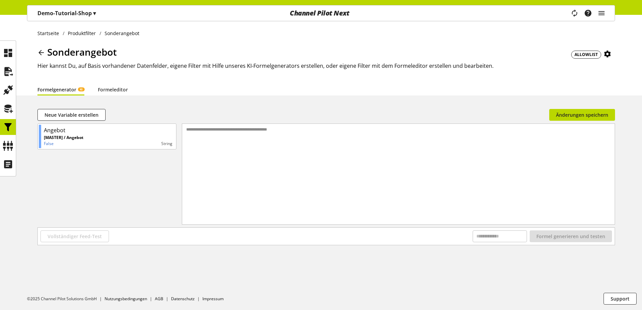
click at [382, 201] on div "**********" at bounding box center [398, 166] width 433 height 84
click at [584, 240] on span "Formel generieren und testen" at bounding box center [571, 236] width 69 height 7
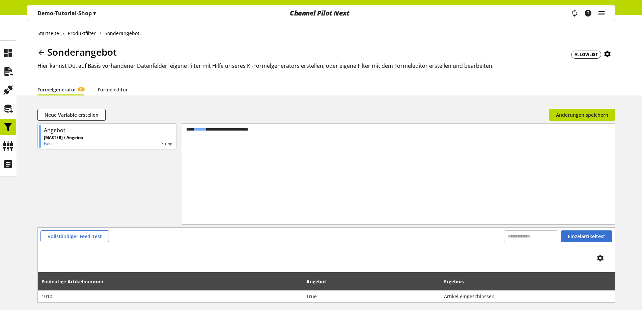
click at [594, 51] on span "ALLOWLIST" at bounding box center [586, 55] width 30 height 8
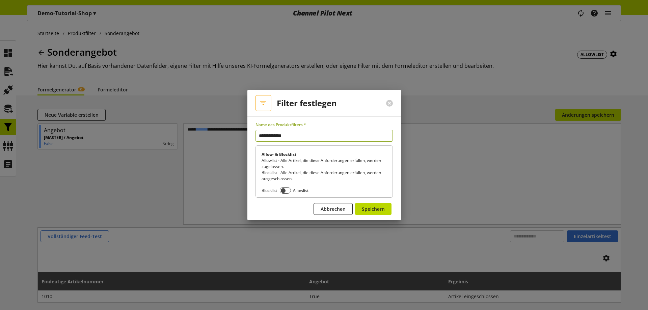
click at [292, 190] on div "Blocklist Allowlist" at bounding box center [324, 190] width 125 height 6
click at [285, 189] on span at bounding box center [285, 190] width 11 height 6
click at [371, 211] on span "Speichern" at bounding box center [373, 209] width 23 height 7
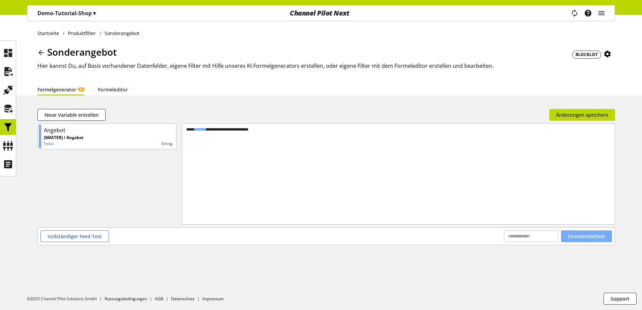
click at [575, 237] on span "Einzelartikeltest" at bounding box center [586, 236] width 37 height 7
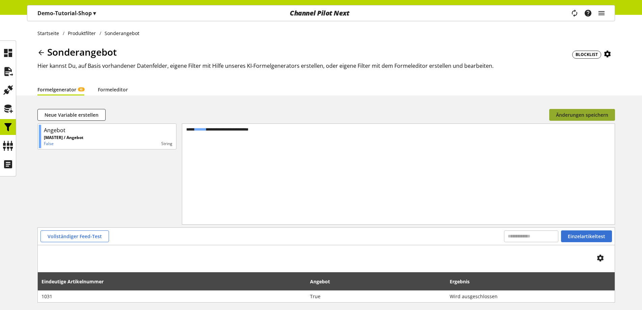
click at [601, 116] on span "Änderungen speichern" at bounding box center [582, 114] width 52 height 7
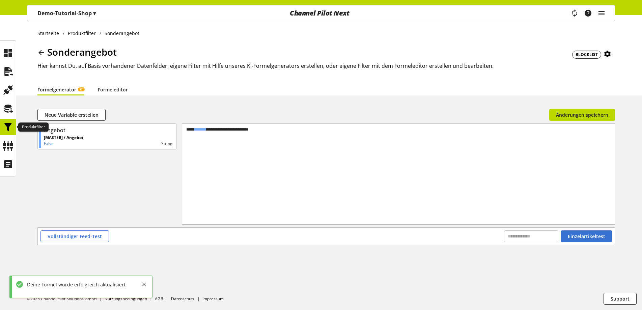
click at [6, 124] on icon at bounding box center [8, 127] width 11 height 14
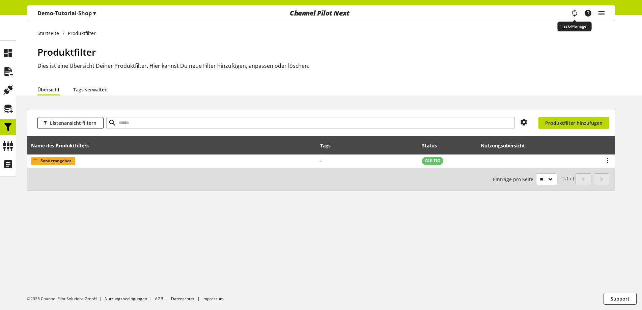
click at [577, 12] on icon "main navigation" at bounding box center [575, 13] width 10 height 14
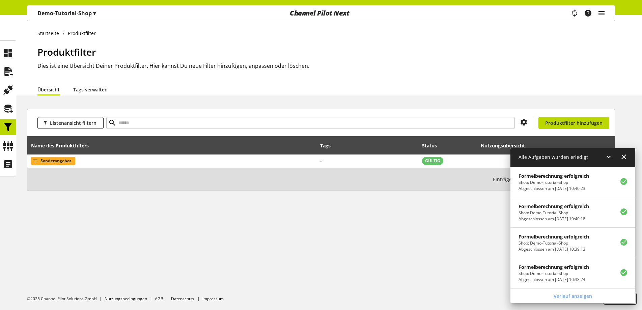
click at [623, 156] on icon at bounding box center [624, 157] width 8 height 12
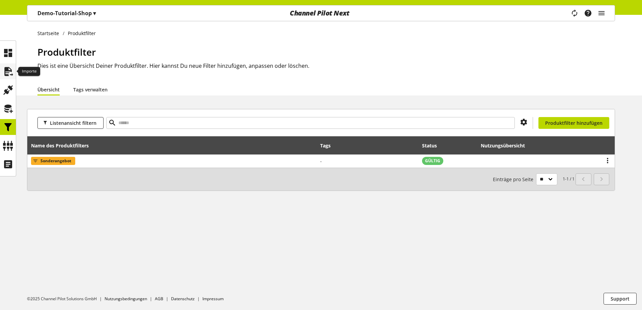
click at [2, 66] on div at bounding box center [8, 71] width 16 height 16
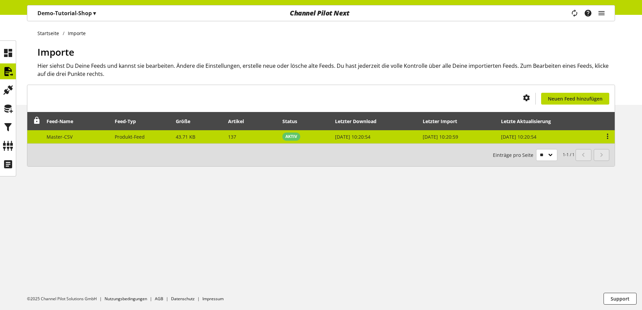
click at [477, 135] on td "[DATE] 10:20:59" at bounding box center [459, 136] width 78 height 13
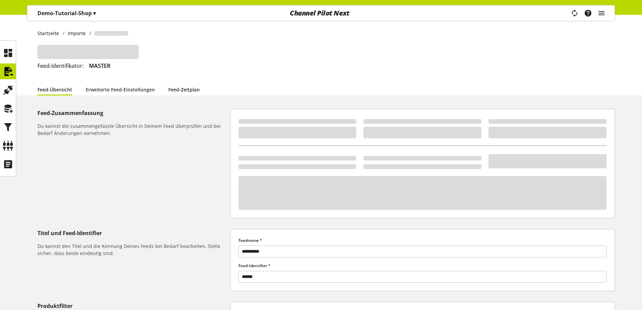
click at [195, 91] on link "Feed-Zeitplan" at bounding box center [183, 89] width 31 height 7
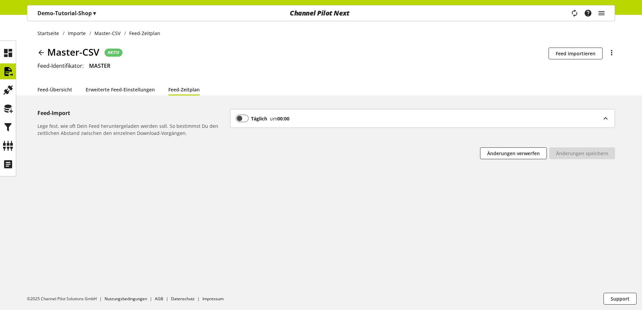
click at [262, 119] on b "Täglich" at bounding box center [259, 118] width 16 height 7
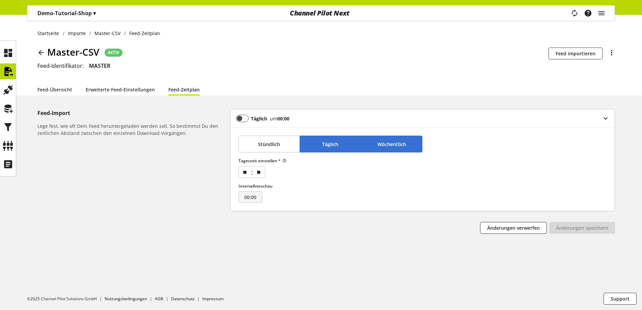
click at [405, 142] on span "Wöchentlich" at bounding box center [392, 144] width 29 height 7
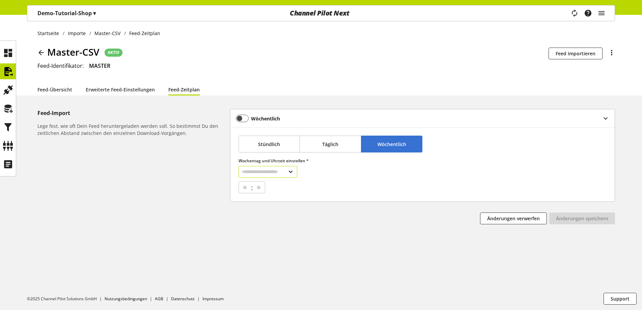
click at [272, 168] on select "**********" at bounding box center [268, 172] width 59 height 12
select select "*"
click at [239, 166] on select "**********" at bounding box center [268, 172] width 59 height 12
select select
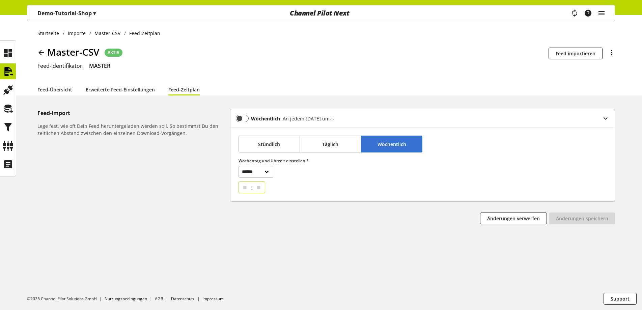
click at [241, 188] on select "** ** ** ** ** ** ** ** ** ** ** ** ** ** ** ** ** ** ** ** ** ** ** ** **" at bounding box center [245, 187] width 11 height 11
select select "**"
click at [240, 182] on select "** ** ** ** ** ** ** ** ** ** ** ** ** ** ** ** ** ** ** ** ** ** ** ** **" at bounding box center [245, 187] width 11 height 11
click at [265, 185] on select "** ** ** ** ** ** ** ** ** ** ** ** ** ** ** ** ** ** ** ** ** ** ** ** ** ** *…" at bounding box center [258, 187] width 11 height 11
select select "**"
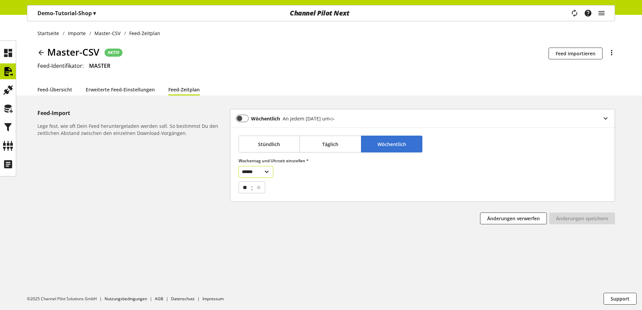
click at [255, 182] on select "** ** ** ** ** ** ** ** ** ** ** ** ** ** ** ** ** ** ** ** ** ** ** ** ** ** *…" at bounding box center [258, 187] width 11 height 11
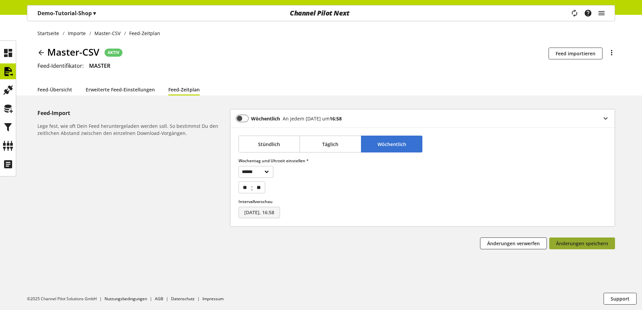
click at [593, 245] on span "Änderungen speichern" at bounding box center [582, 243] width 52 height 7
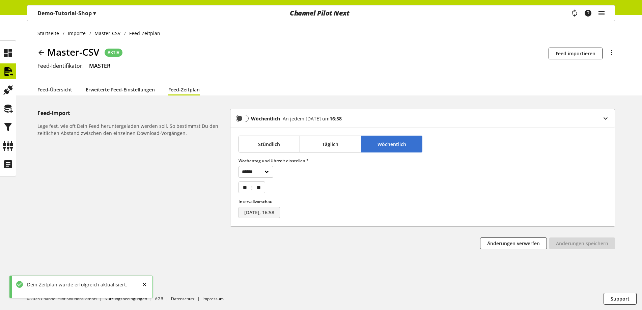
click at [118, 86] on link "Erweiterte Feed-Einstellungen" at bounding box center [120, 89] width 69 height 7
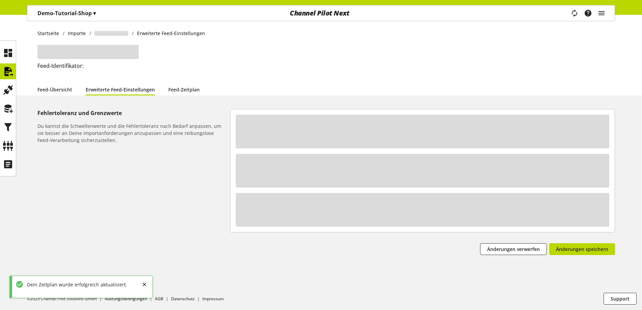
select select "**********"
select select "********"
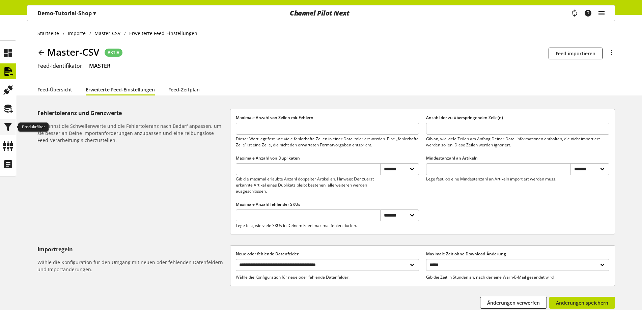
click at [10, 126] on icon at bounding box center [8, 127] width 11 height 14
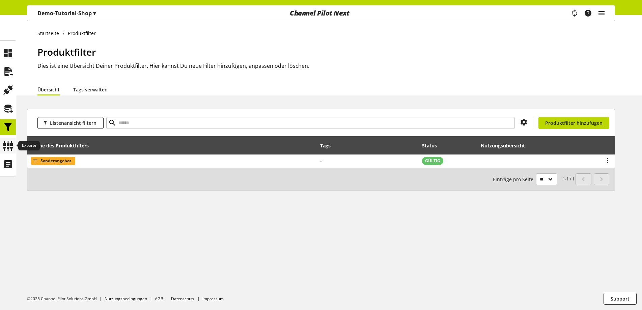
click at [12, 150] on icon at bounding box center [8, 146] width 11 height 14
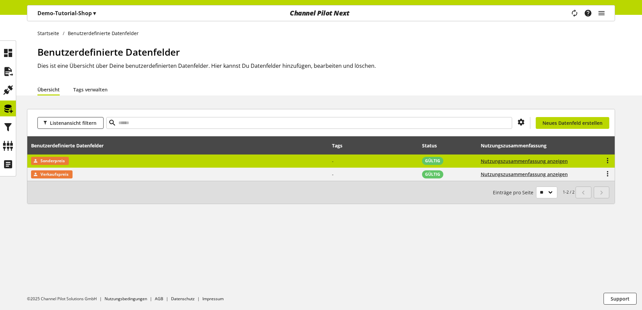
click at [180, 165] on td "Sonderpreis" at bounding box center [177, 162] width 301 height 14
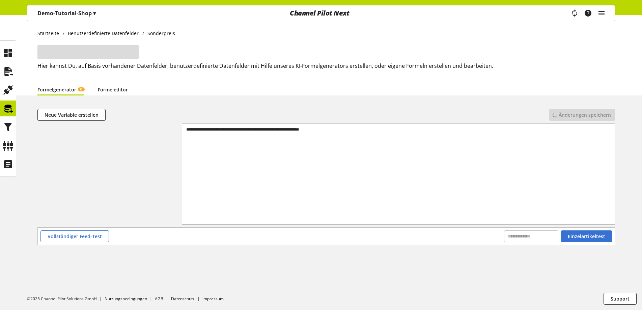
click at [124, 90] on link "Formeleditor" at bounding box center [113, 89] width 30 height 7
